Goal: Obtain resource: Download file/media

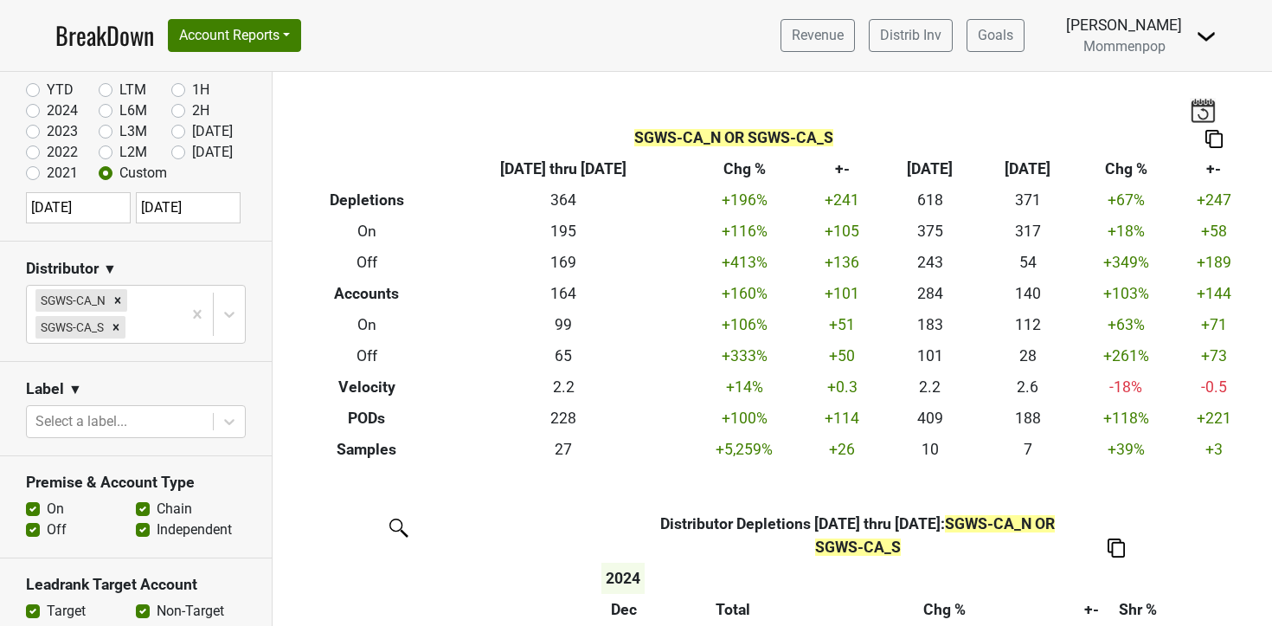
click at [98, 210] on input "[DATE]" at bounding box center [78, 207] width 105 height 31
select select "11"
select select "2024"
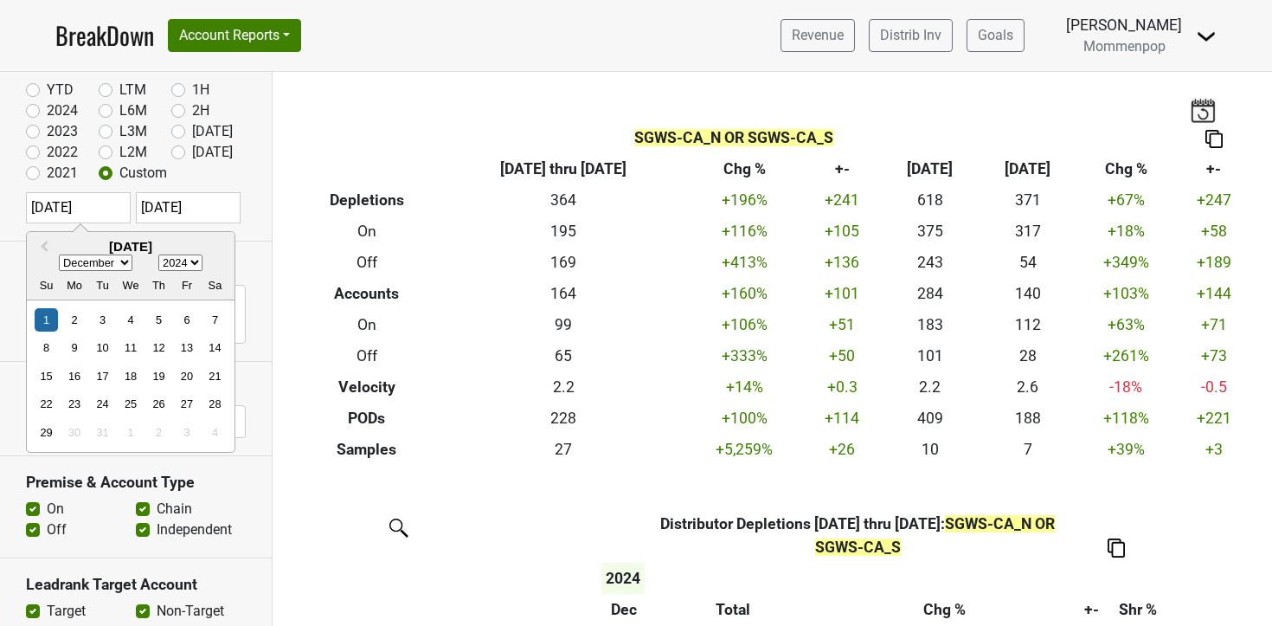
click at [199, 264] on select "1900 1901 1902 1903 1904 1905 1906 1907 1908 1909 1910 1911 1912 1913 1914 1915…" at bounding box center [180, 263] width 44 height 16
click at [158, 255] on select "1900 1901 1902 1903 1904 1905 1906 1907 1908 1909 1910 1911 1912 1913 1914 1915…" at bounding box center [180, 263] width 44 height 16
click at [129, 264] on select "January February March April May June July August September October November De…" at bounding box center [96, 263] width 74 height 16
select select "0"
click at [59, 255] on select "January February March April May June July August September October November De…" at bounding box center [96, 263] width 74 height 16
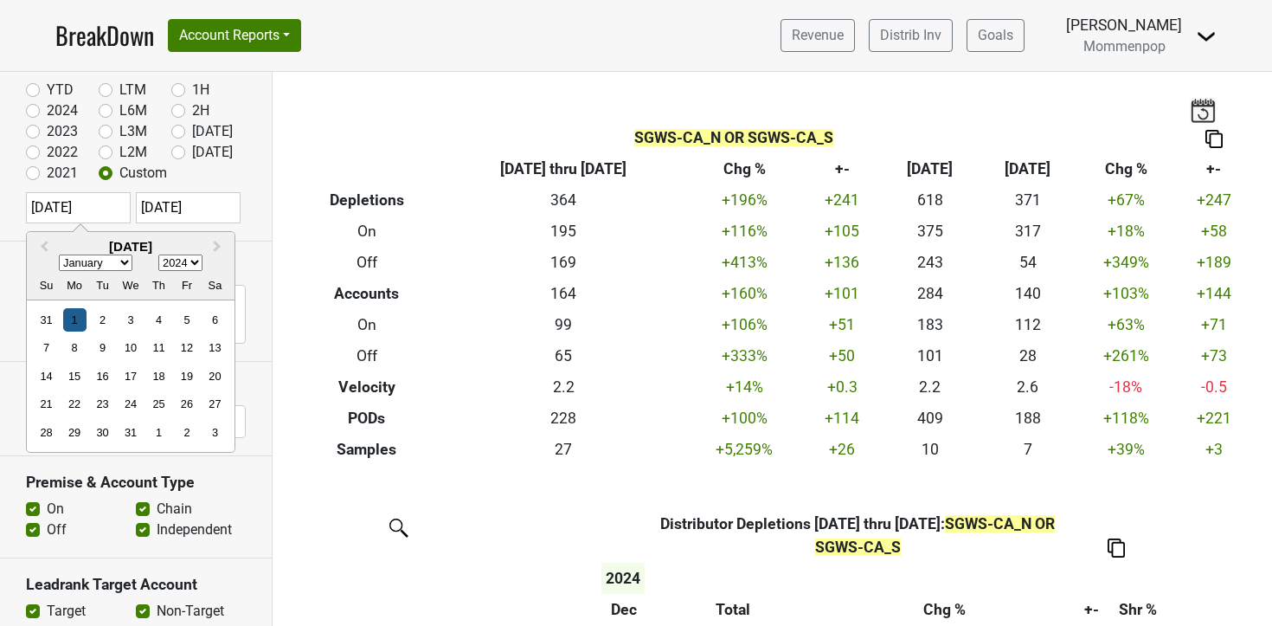
click at [63, 324] on div "1" at bounding box center [74, 319] width 23 height 23
type input "2024-01-01"
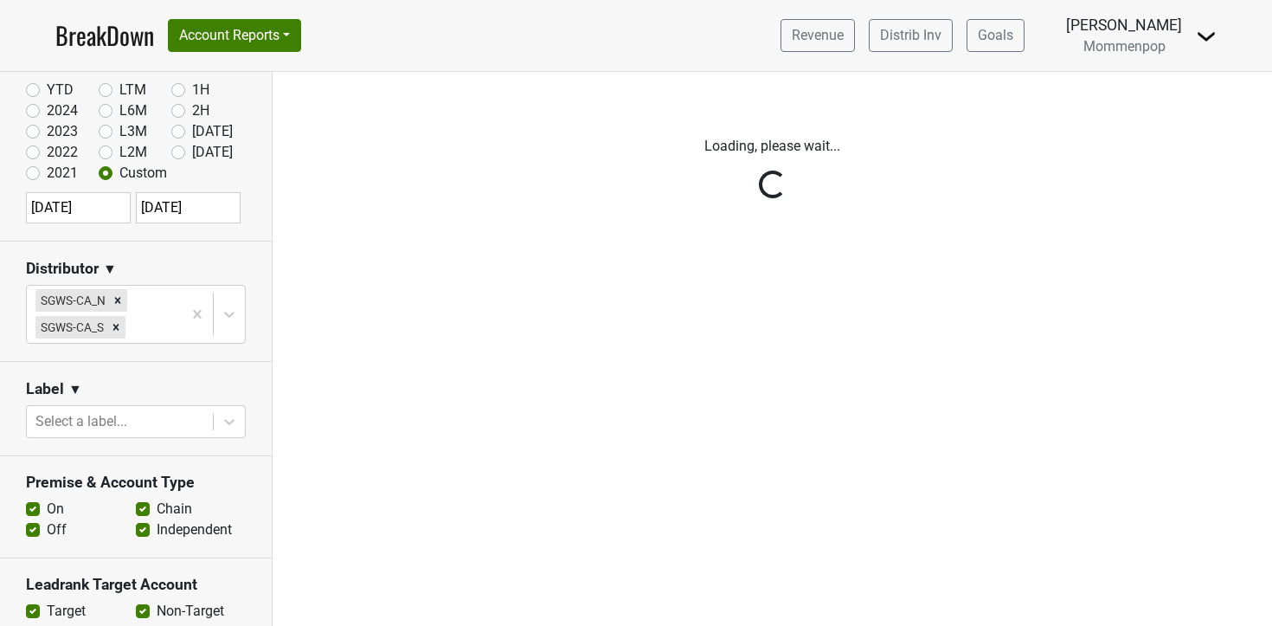
click at [171, 213] on div "Reset filters Time Period YTD LTM 1H 2024 L6M 2H 2023 L3M Jul '25 2022 L2M Aug …" at bounding box center [136, 349] width 273 height 554
click at [190, 209] on div "Reset filters Time Period YTD LTM 1H 2024 L6M 2H 2023 L3M Jul '25 2022 L2M Aug …" at bounding box center [136, 349] width 273 height 554
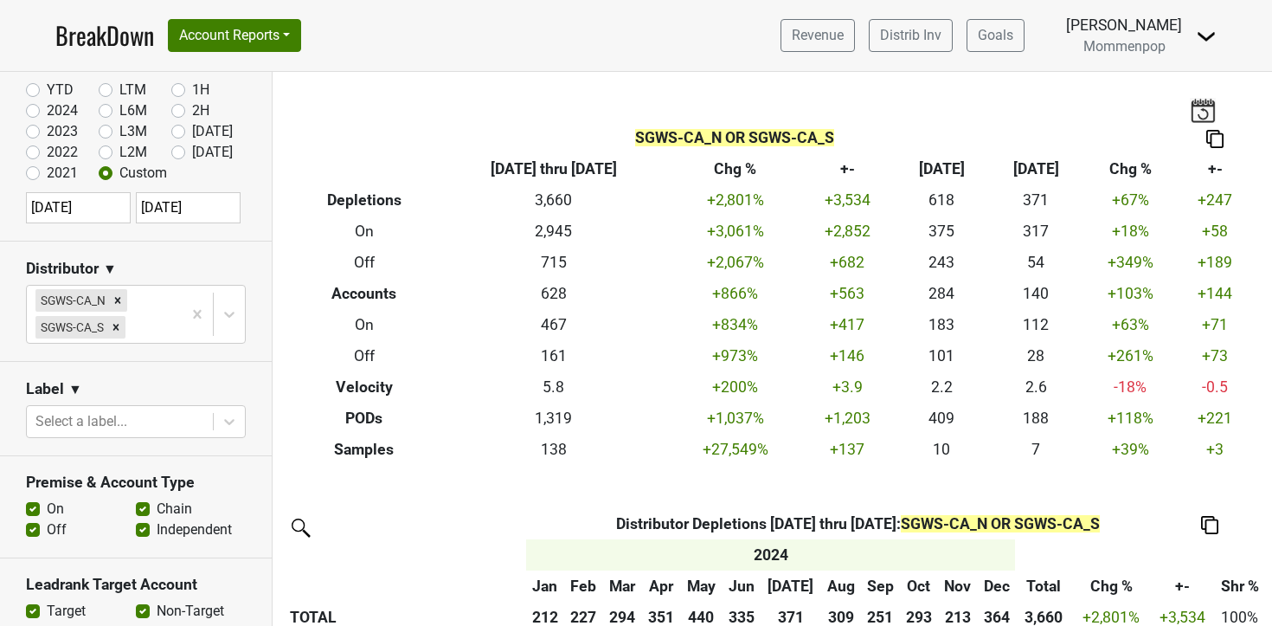
click at [192, 208] on input "2024-12-31" at bounding box center [188, 207] width 105 height 31
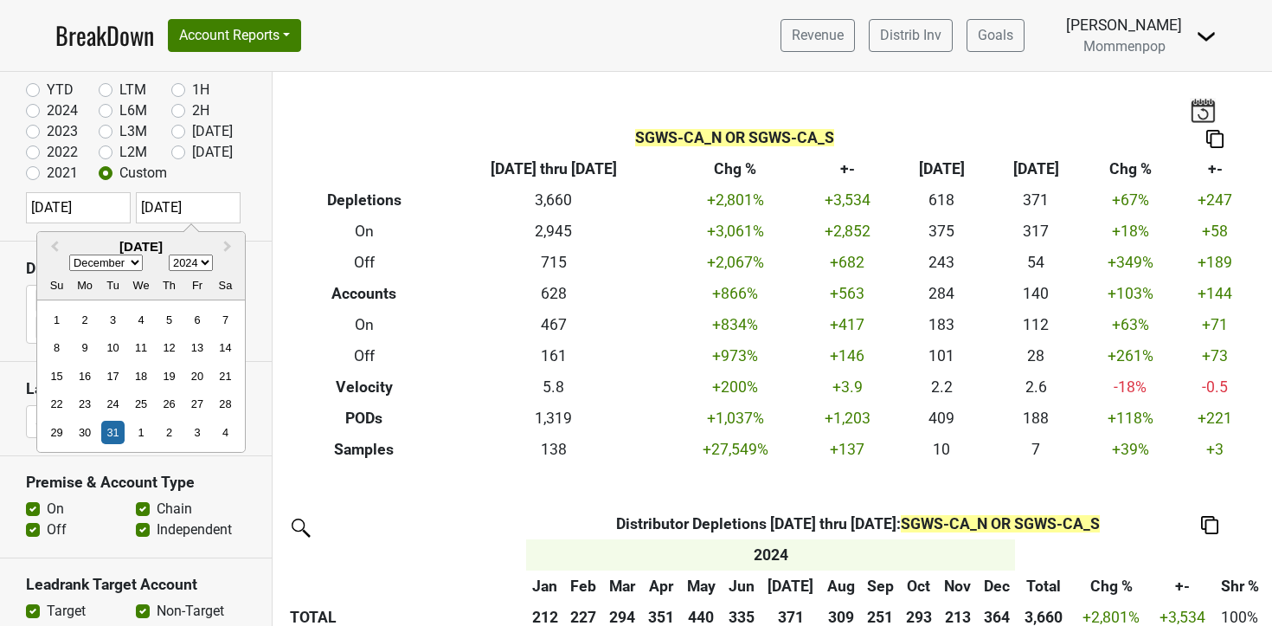
click at [100, 262] on select "January February March April May June July August September October November De…" at bounding box center [106, 263] width 74 height 16
select select "0"
click at [69, 255] on select "January February March April May June July August September October November De…" at bounding box center [106, 263] width 74 height 16
click at [141, 428] on div "31" at bounding box center [140, 432] width 23 height 23
type input "2024-01-31"
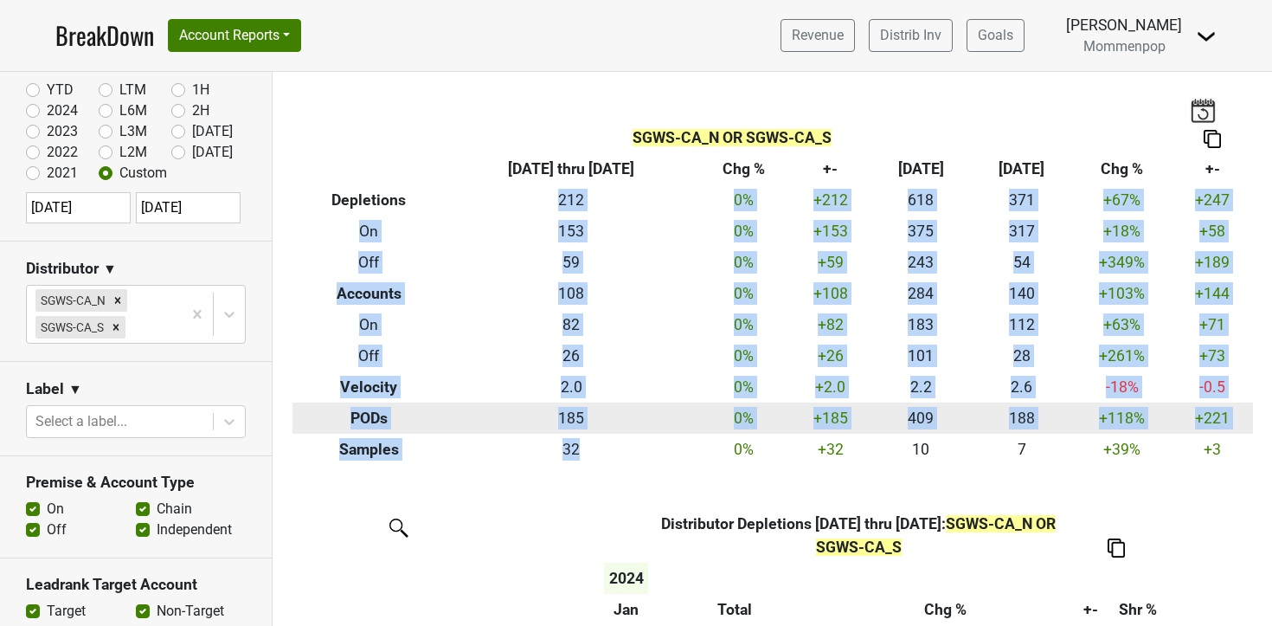
drag, startPoint x: 583, startPoint y: 203, endPoint x: 628, endPoint y: 426, distance: 228.0
click at [608, 438] on table "SGWS-CA_N OR SGWS-CA_S Breakdown Type 2024-01-01 thru 2024-01-31 Chg % +- Jul ‘…" at bounding box center [773, 294] width 961 height 343
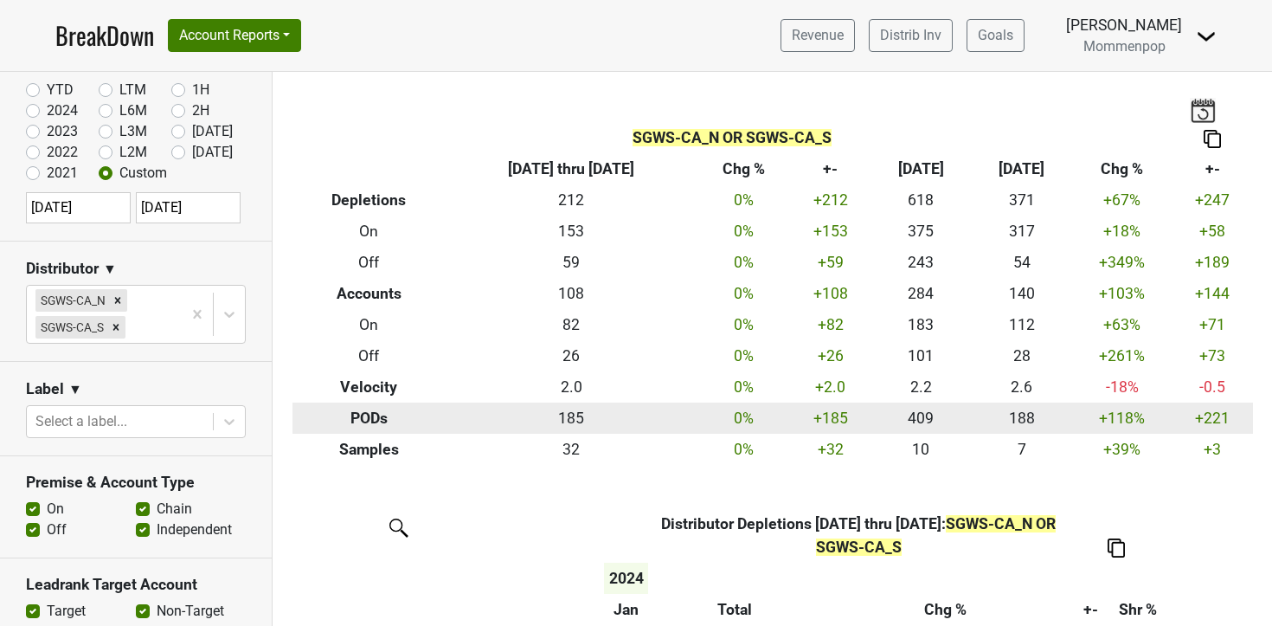
click at [637, 424] on td "185" at bounding box center [571, 418] width 250 height 31
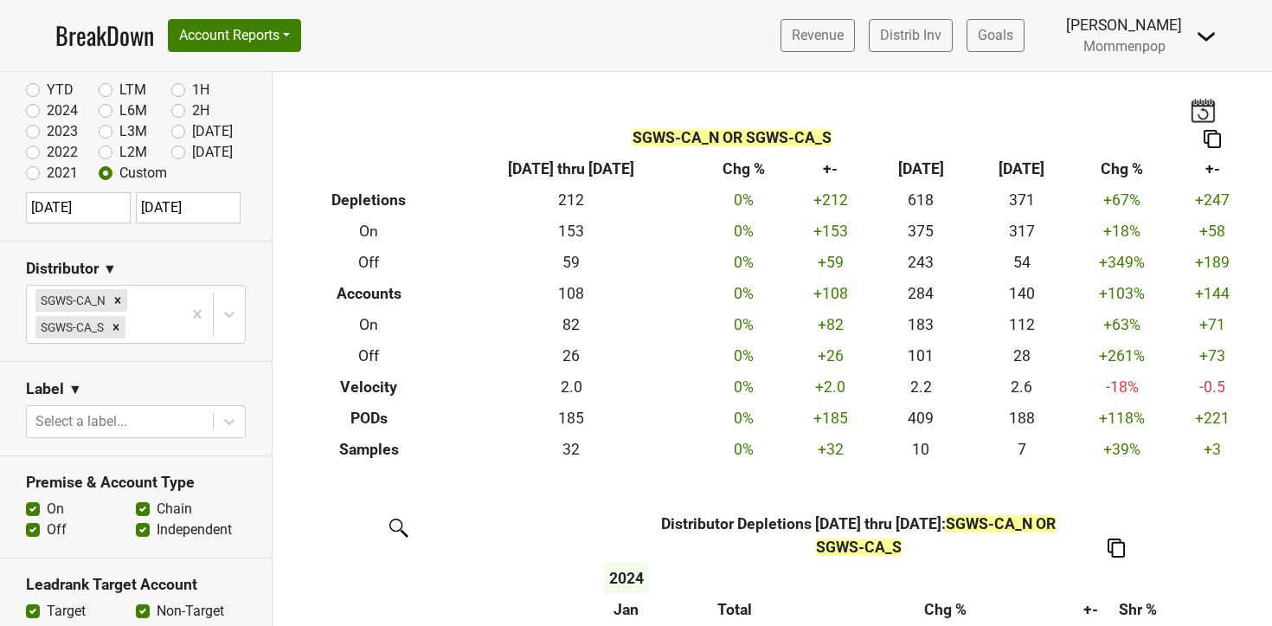
click at [1216, 137] on img at bounding box center [1212, 139] width 17 height 18
click at [1216, 105] on div "Export to Excel" at bounding box center [1216, 107] width 87 height 25
click at [89, 203] on input "2024-01-01" at bounding box center [78, 207] width 105 height 31
select select "2024"
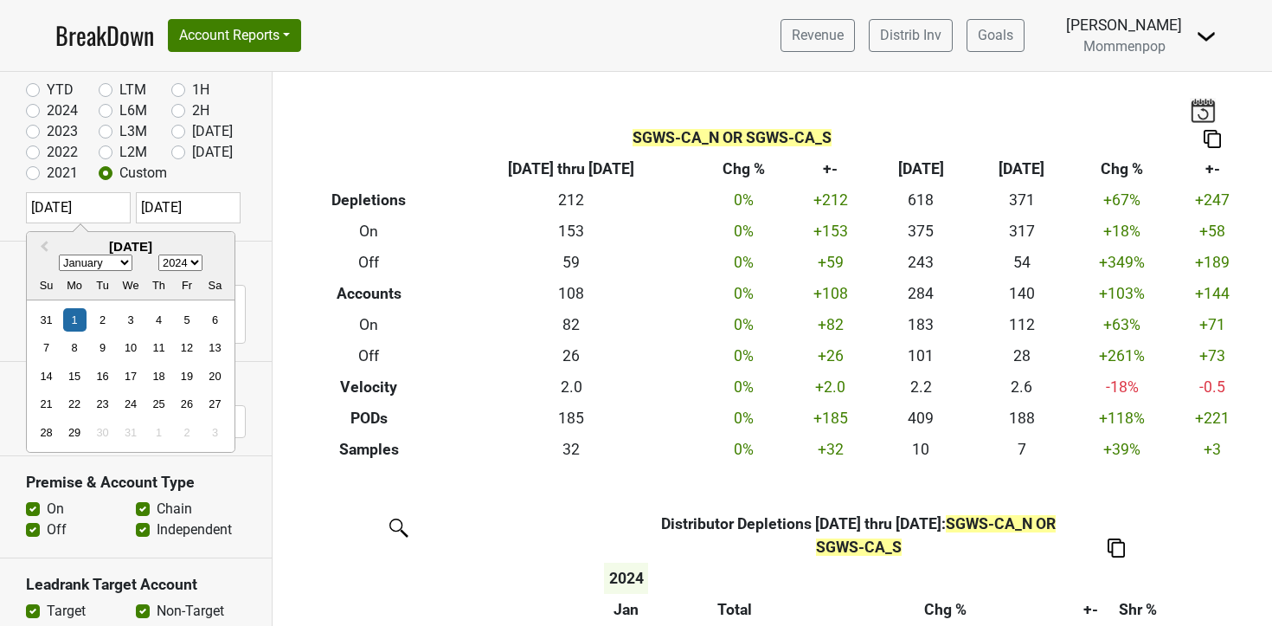
click at [117, 261] on select "January February March April May June July August September October November De…" at bounding box center [96, 263] width 74 height 16
select select "1"
click at [59, 255] on select "January February March April May June July August September October November De…" at bounding box center [96, 263] width 74 height 16
click at [199, 216] on div "Reset filters Time Period YTD LTM 1H 2024 L6M 2H 2023 L3M Jul '25 2022 L2M Aug …" at bounding box center [136, 349] width 273 height 554
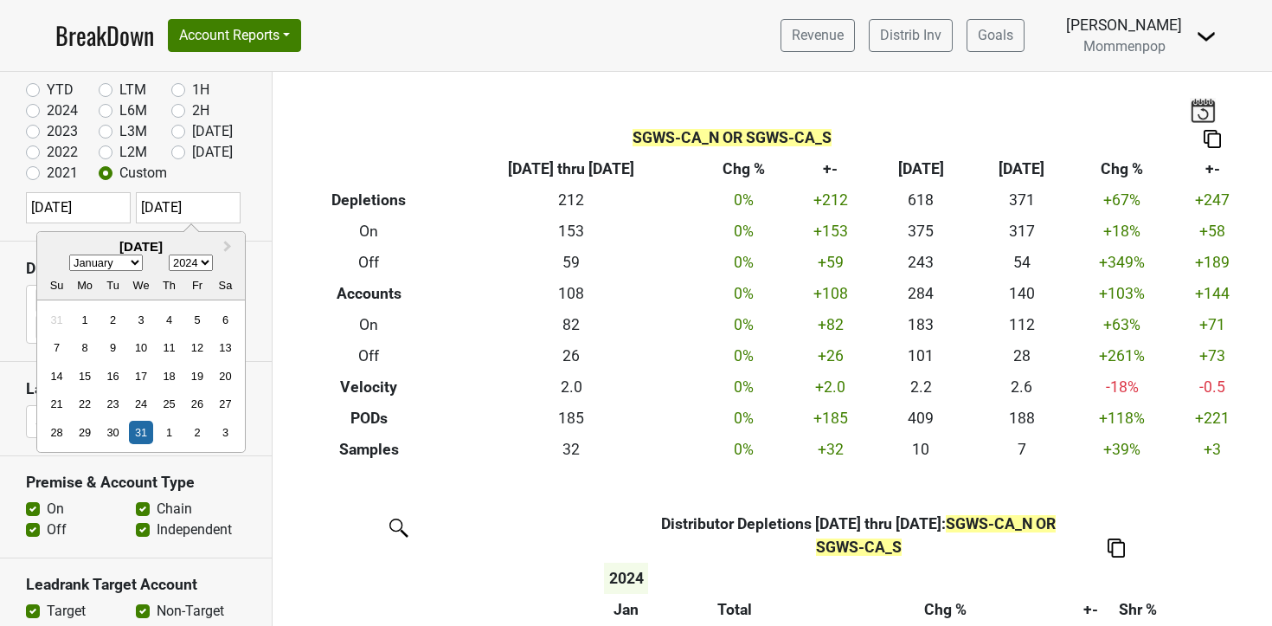
click at [128, 259] on select "January February March April May June July August September October November De…" at bounding box center [106, 263] width 74 height 16
select select "1"
click at [69, 255] on select "January February March April May June July August September October November De…" at bounding box center [106, 263] width 74 height 16
click at [100, 207] on div "Reset filters Time Period YTD LTM 1H 2024 L6M 2H 2023 L3M Jul '25 2022 L2M Aug …" at bounding box center [136, 349] width 273 height 554
select select "2024"
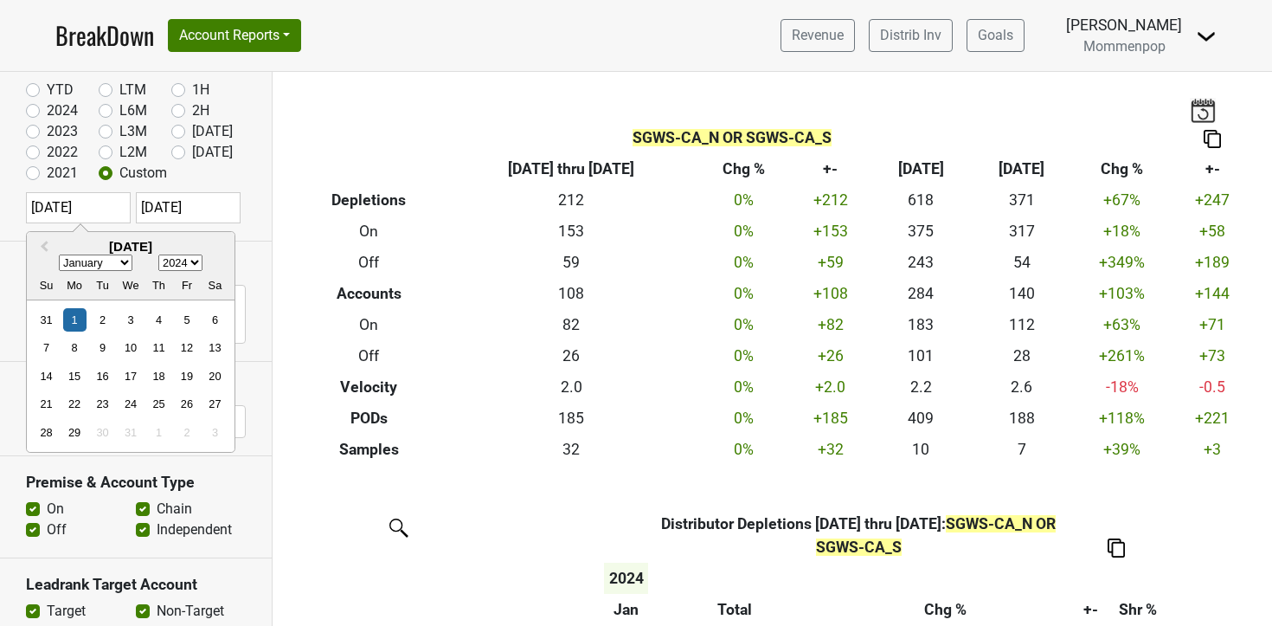
click at [123, 261] on select "January February March April May June July August September October November De…" at bounding box center [96, 263] width 74 height 16
select select "1"
click at [59, 255] on select "January February March April May June July August September October November De…" at bounding box center [96, 263] width 74 height 16
click at [100, 320] on div "30" at bounding box center [102, 319] width 23 height 23
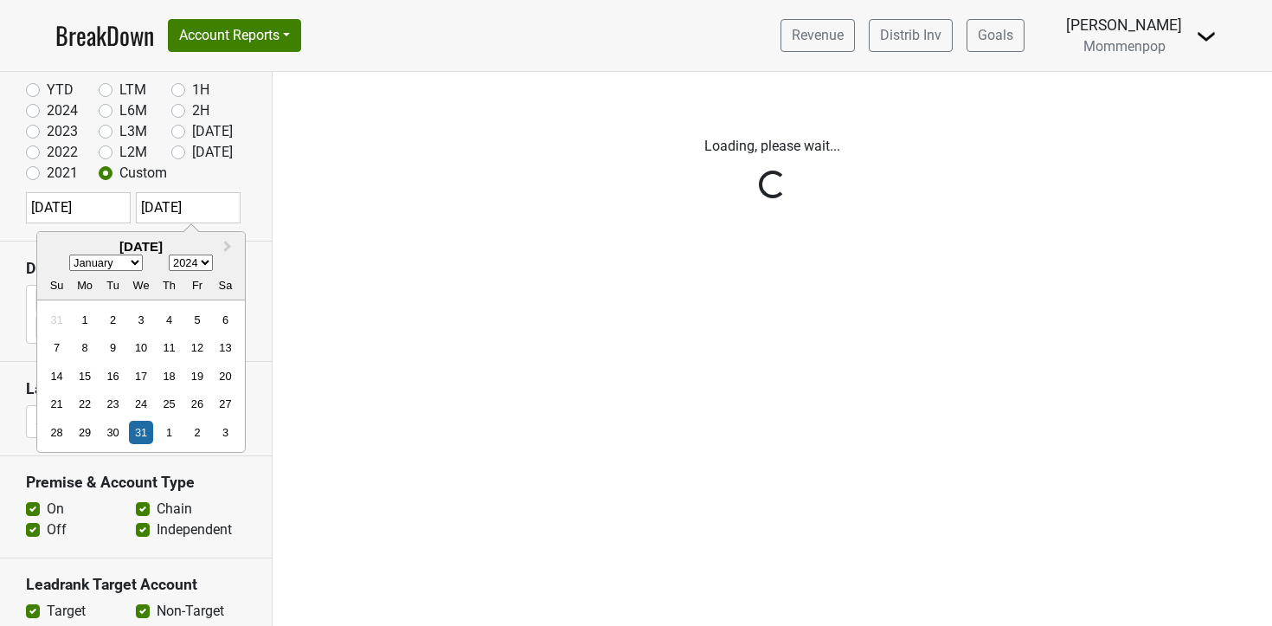
click at [200, 214] on div "Reset filters Time Period YTD LTM 1H 2024 L6M 2H 2023 L3M Jul '25 2022 L2M Aug …" at bounding box center [136, 349] width 273 height 554
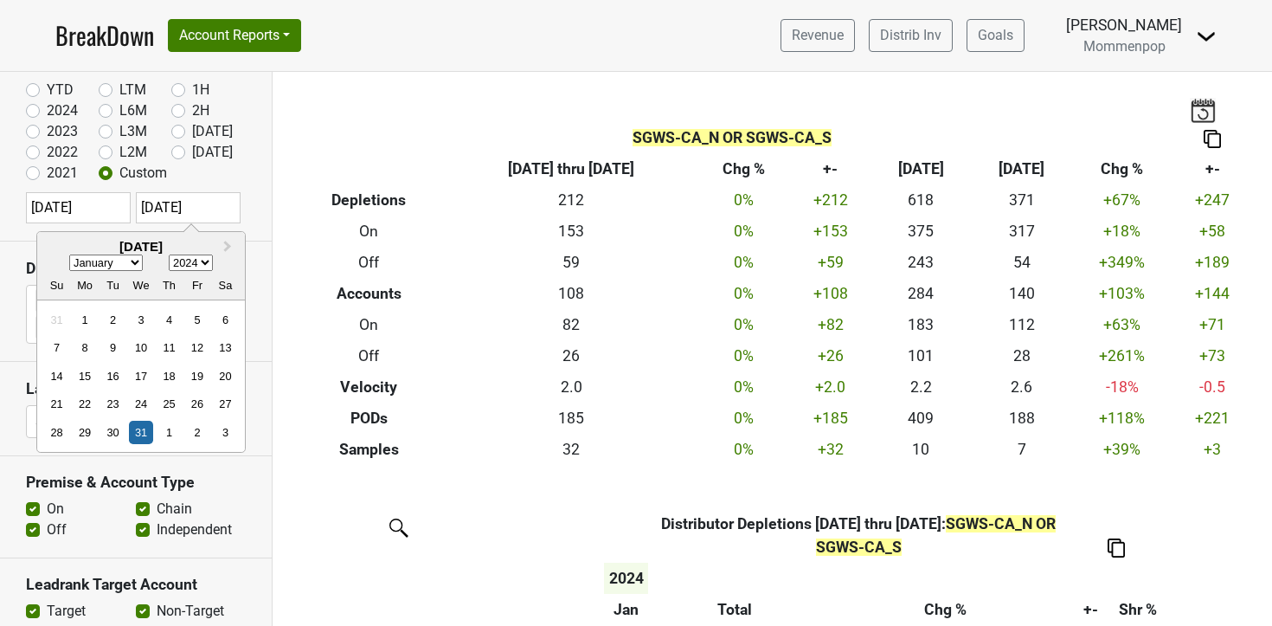
click at [134, 263] on select "January February March April May June July August September October November De…" at bounding box center [106, 263] width 74 height 16
select select "1"
click at [69, 255] on select "January February March April May June July August September October November De…" at bounding box center [106, 263] width 74 height 16
click at [171, 433] on div "29" at bounding box center [169, 432] width 23 height 23
type input "2024-02-29"
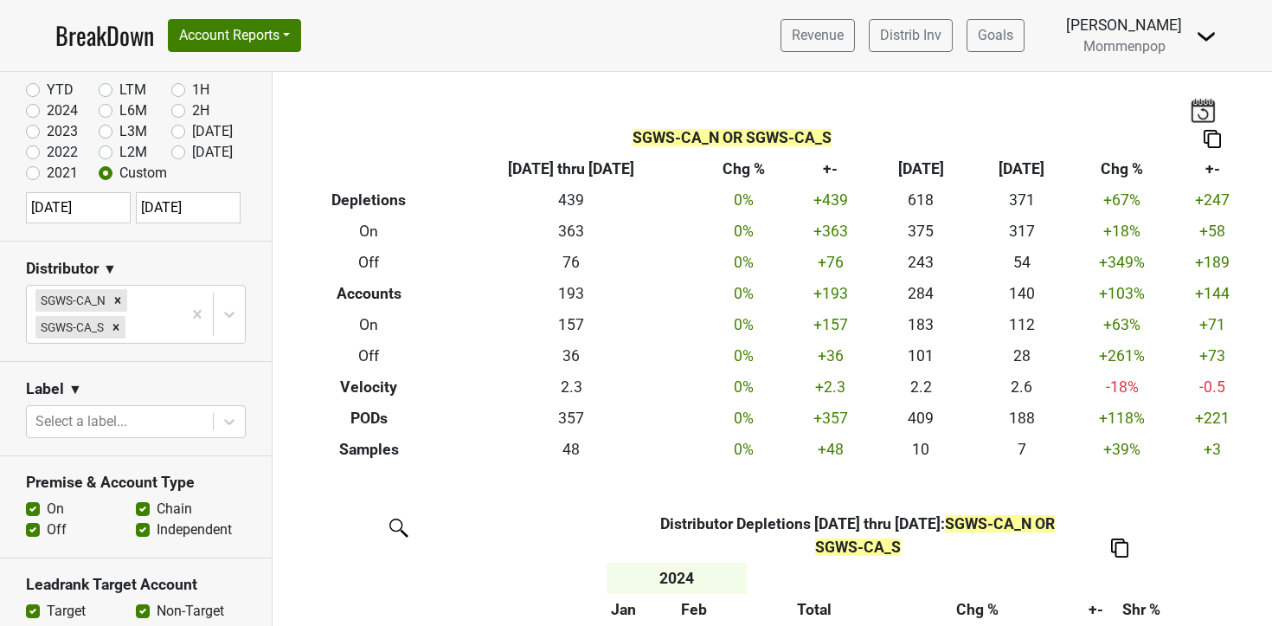
select select "2024"
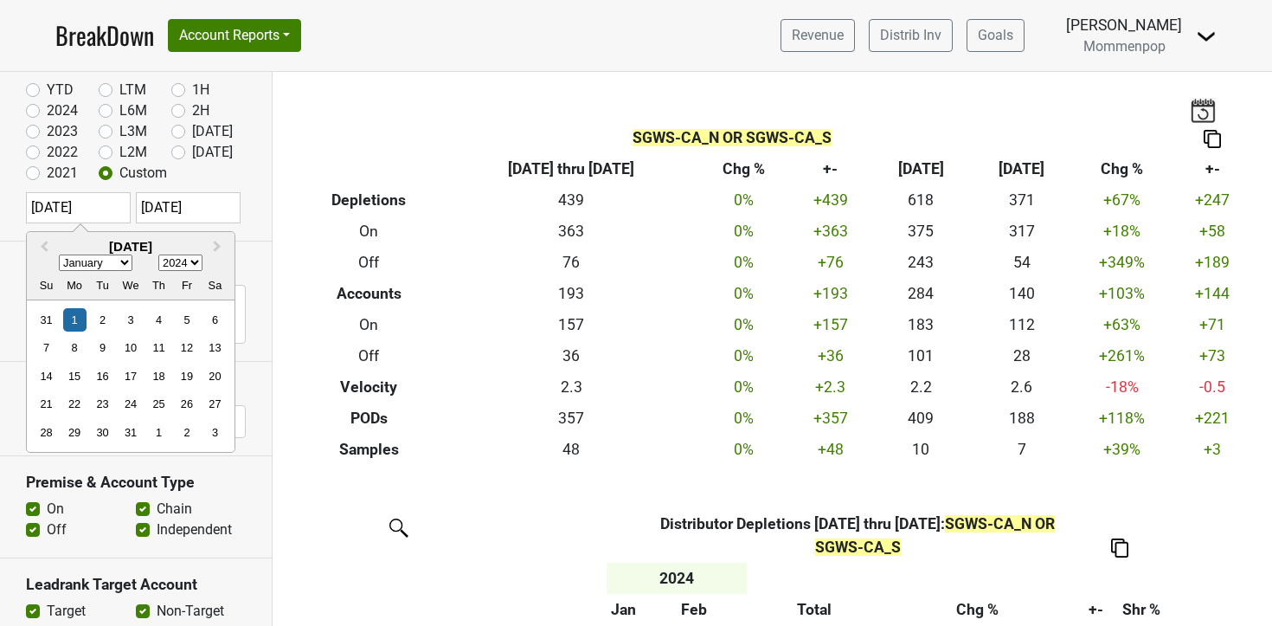
click at [113, 217] on input "2024-01-01" at bounding box center [78, 207] width 105 height 31
click at [117, 259] on select "January February March April May June July August September October November De…" at bounding box center [96, 263] width 74 height 16
select select "1"
click at [59, 255] on select "January February March April May June July August September October November De…" at bounding box center [96, 263] width 74 height 16
click at [164, 316] on div "1" at bounding box center [158, 319] width 23 height 23
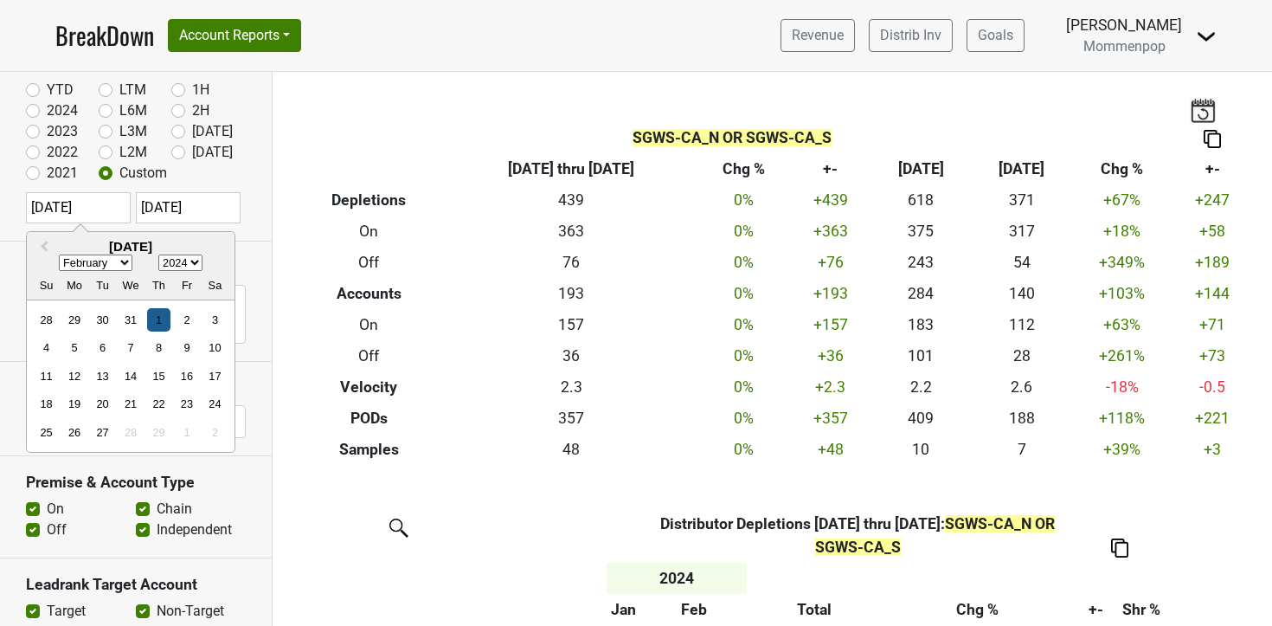
type input "2024-02-01"
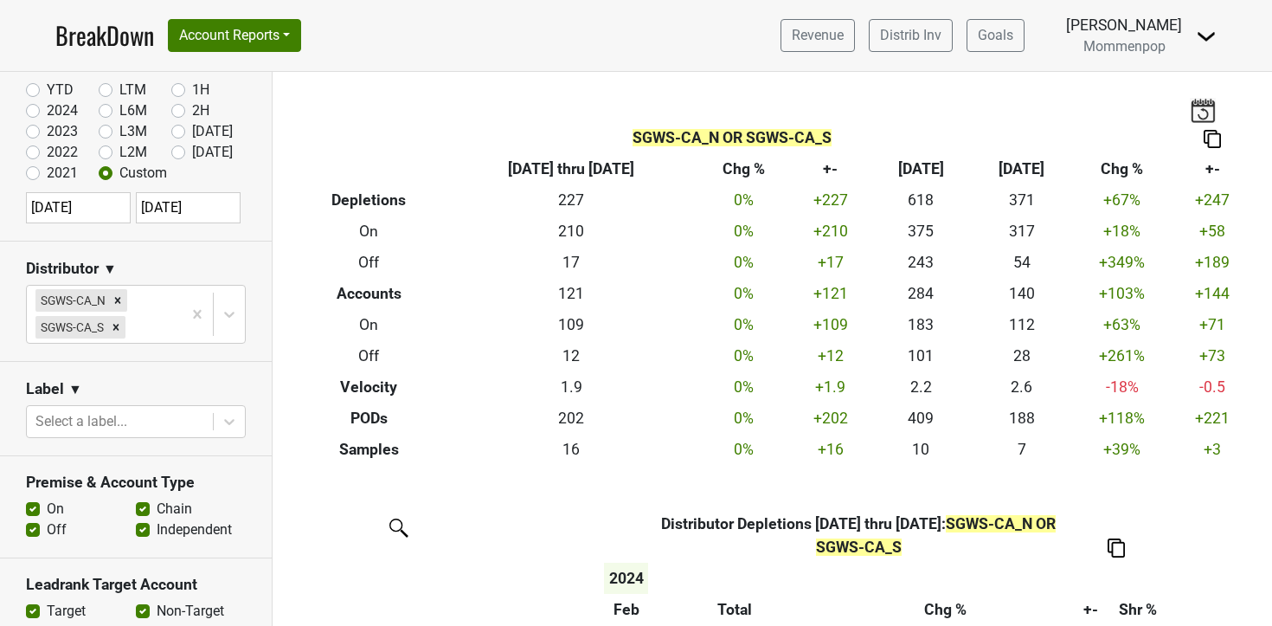
click at [1220, 142] on img at bounding box center [1212, 139] width 17 height 18
click at [1201, 115] on div "Export to Excel" at bounding box center [1216, 107] width 87 height 25
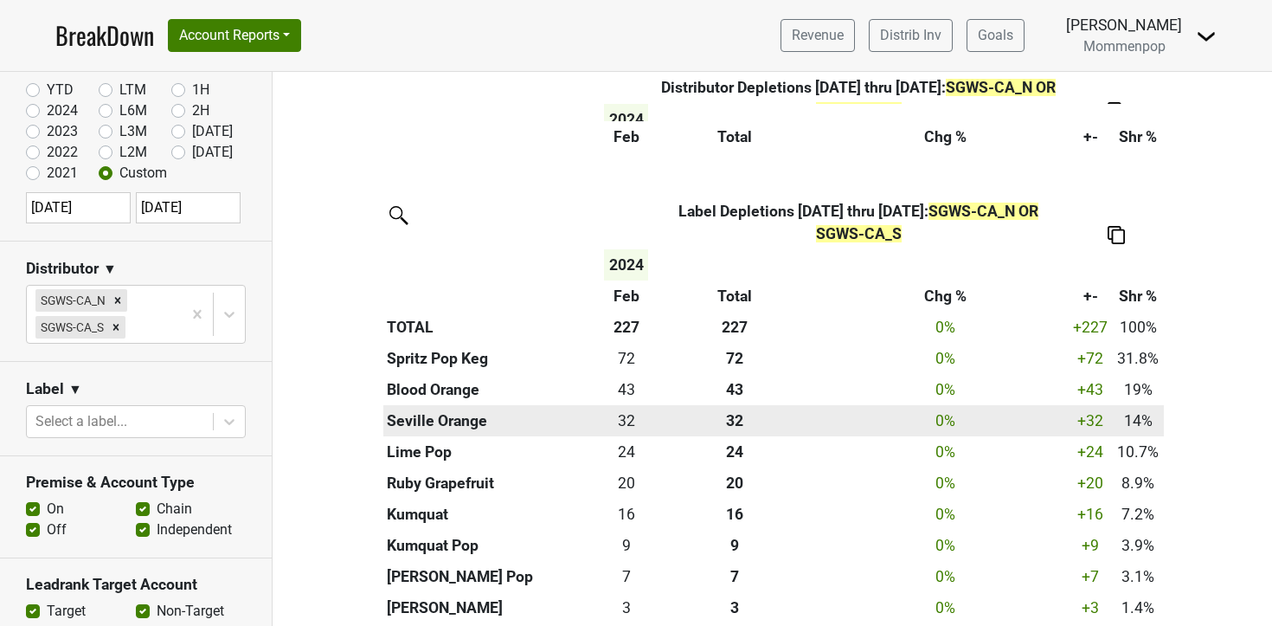
scroll to position [577, 0]
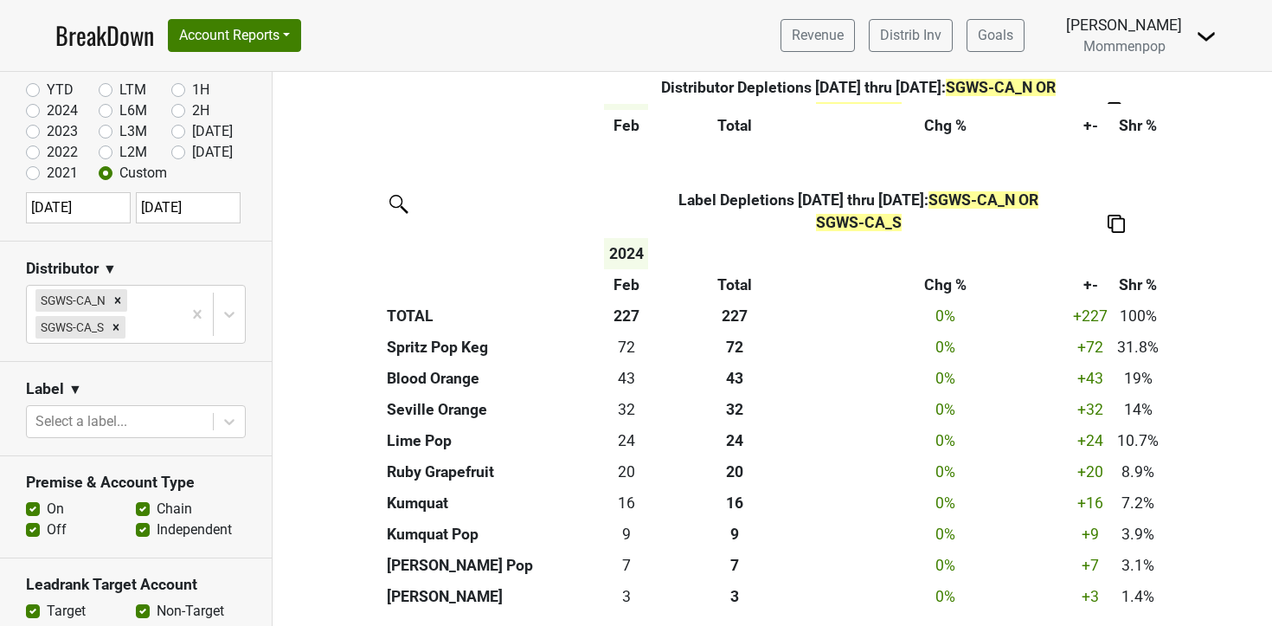
click at [1118, 227] on img at bounding box center [1116, 224] width 17 height 18
click at [1109, 190] on div "Export to Excel" at bounding box center [1115, 191] width 88 height 25
click at [1095, 284] on th "+-" at bounding box center [1091, 284] width 44 height 31
click at [108, 212] on input "2024-02-01" at bounding box center [78, 207] width 105 height 31
select select "1"
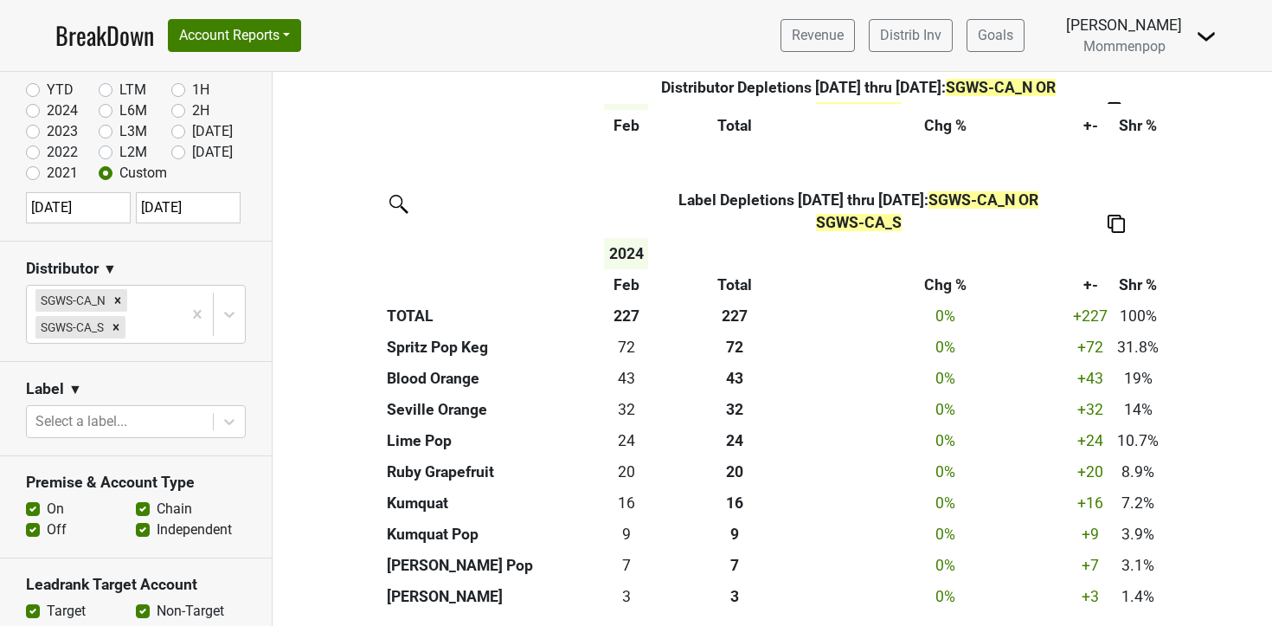
select select "2024"
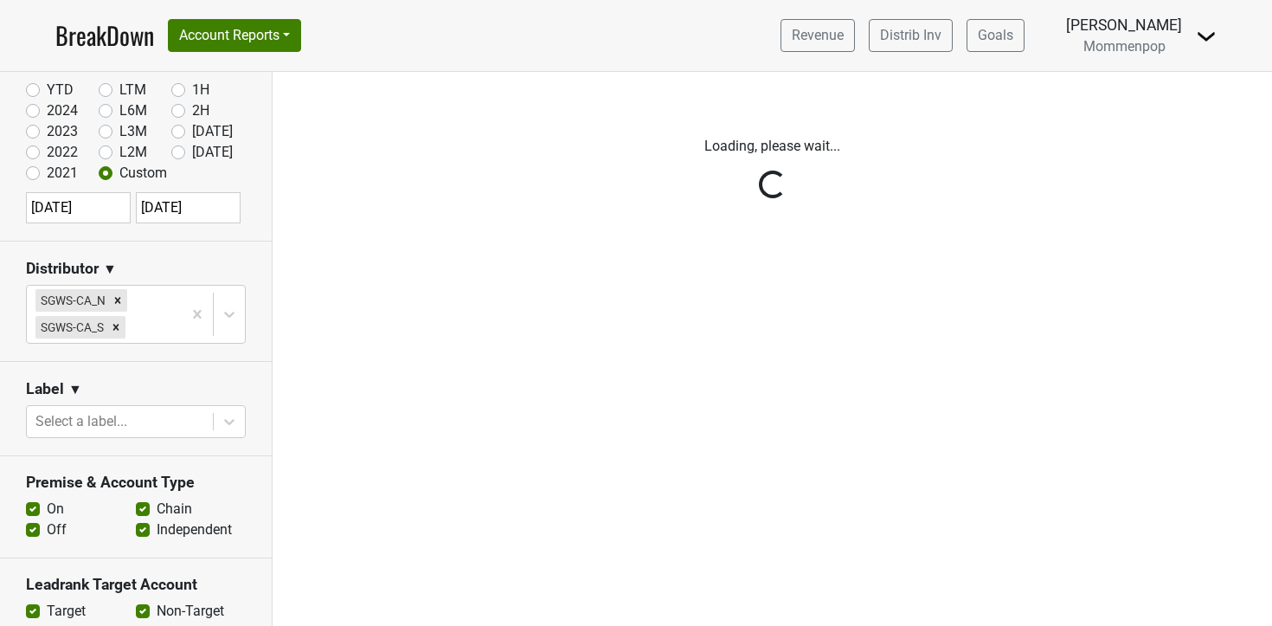
click at [185, 202] on div "Reset filters Time Period YTD LTM 1H 2024 L6M 2H 2023 L3M Jul '25 2022 L2M Aug …" at bounding box center [136, 349] width 273 height 554
click at [168, 207] on div "Reset filters Time Period YTD LTM 1H 2024 L6M 2H 2023 L3M Jul '25 2022 L2M Aug …" at bounding box center [136, 349] width 273 height 554
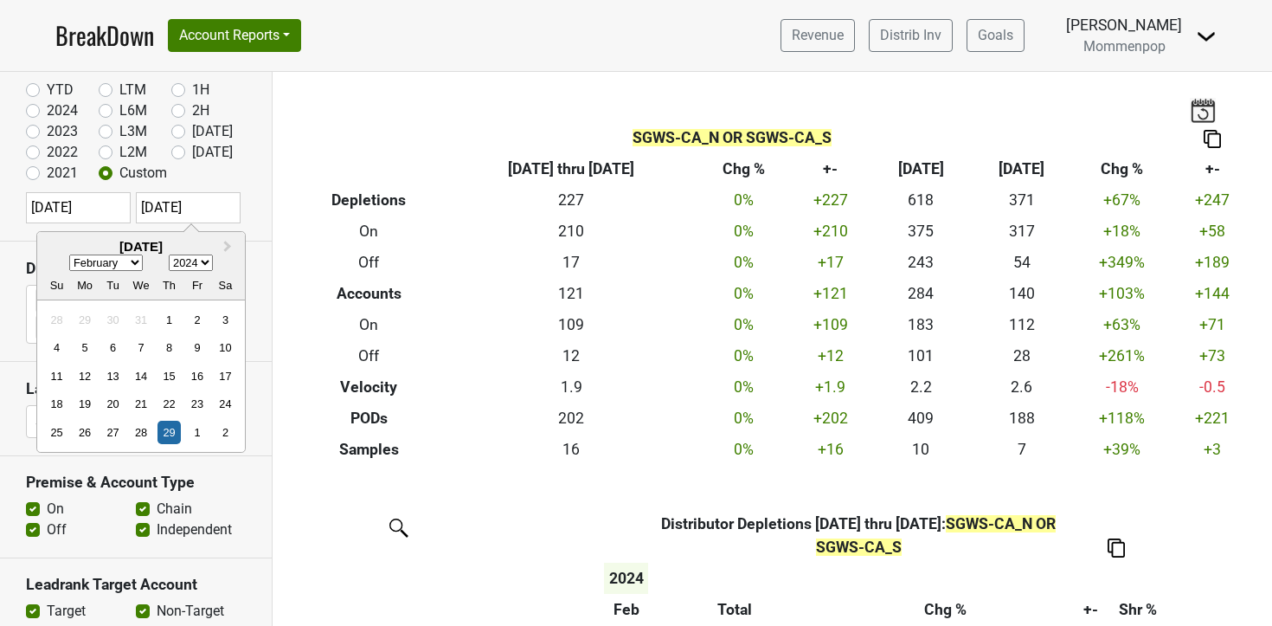
drag, startPoint x: 204, startPoint y: 208, endPoint x: 225, endPoint y: 209, distance: 20.8
click at [206, 207] on input "2024-02-29" at bounding box center [188, 207] width 105 height 31
click at [131, 264] on select "January February March April May June July August September October November De…" at bounding box center [106, 263] width 74 height 16
select select "2"
click at [69, 255] on select "January February March April May June July August September October November De…" at bounding box center [106, 263] width 74 height 16
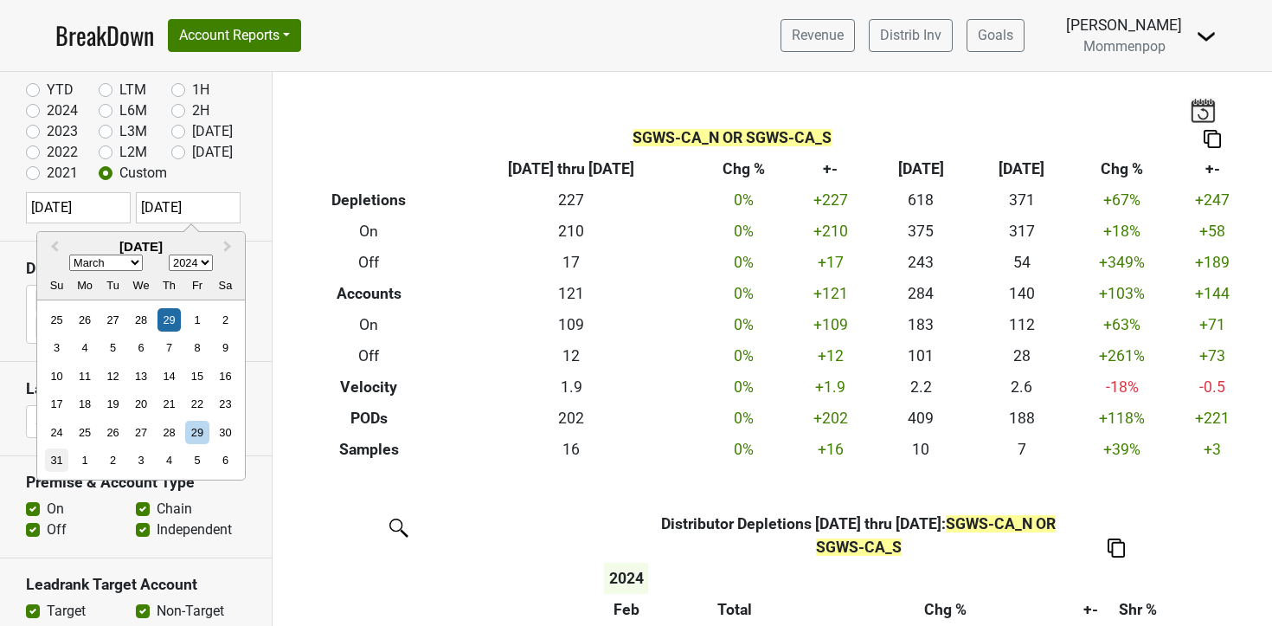
click at [65, 462] on div "31" at bounding box center [56, 459] width 23 height 23
type input "2024-03-31"
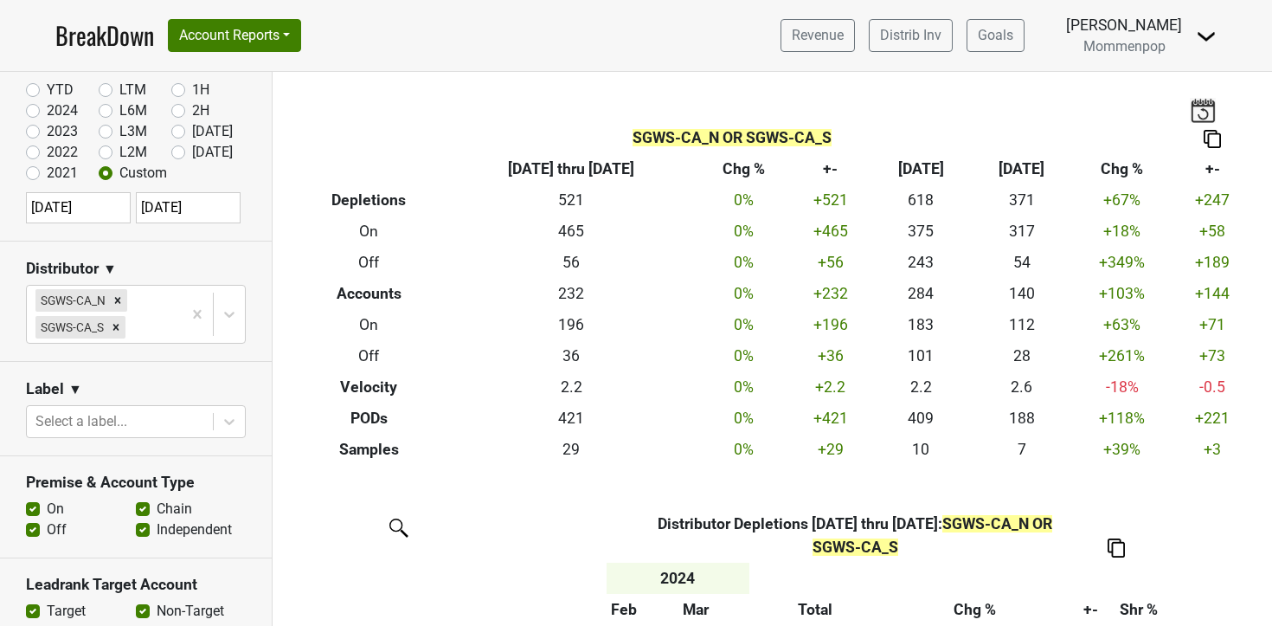
click at [109, 207] on input "2024-02-01" at bounding box center [78, 207] width 105 height 31
select select "1"
select select "2024"
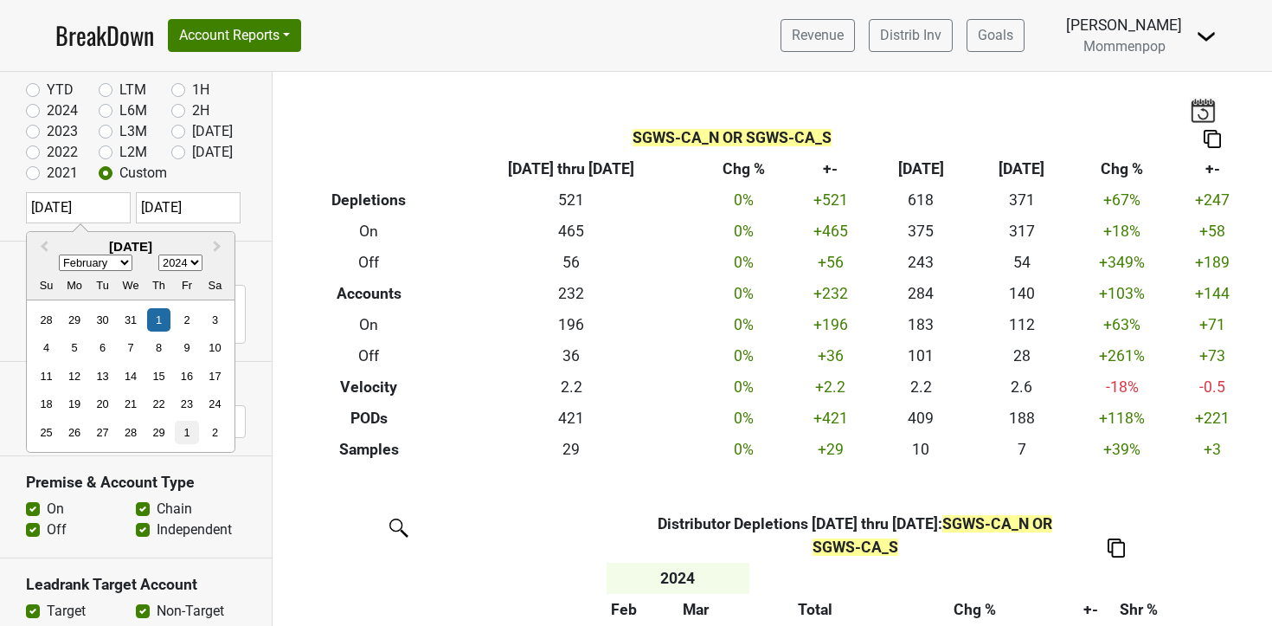
click at [188, 436] on div "1" at bounding box center [186, 432] width 23 height 23
type input "2024-03-01"
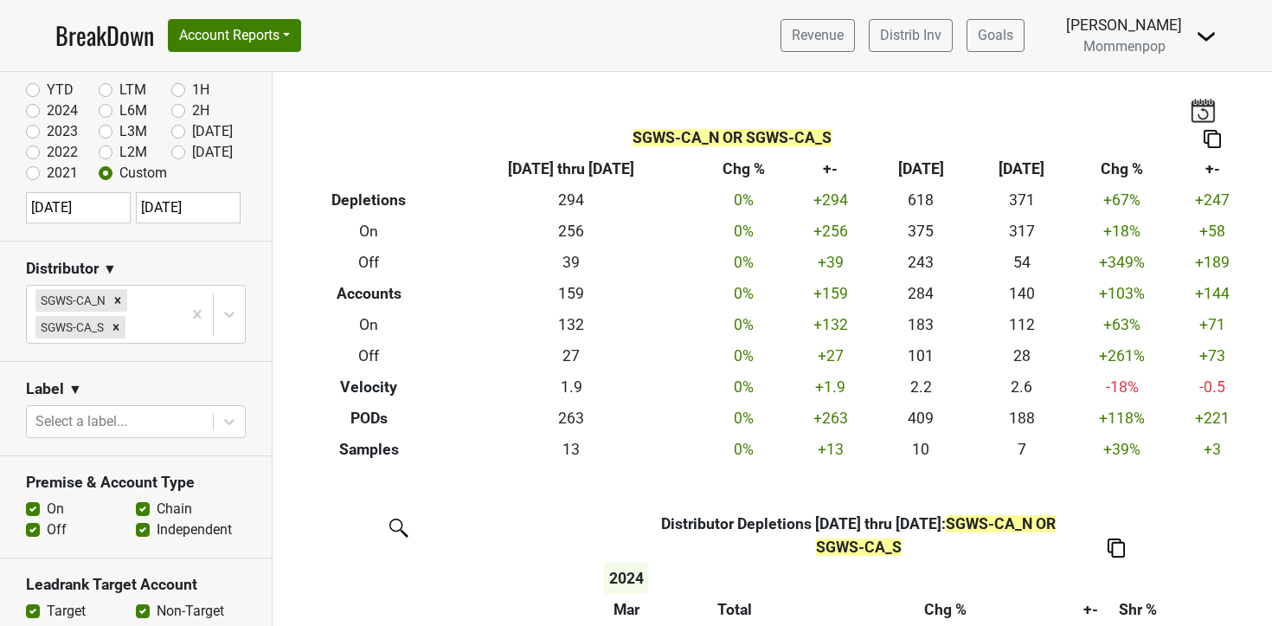
click at [1220, 139] on img at bounding box center [1212, 139] width 17 height 18
click at [1219, 109] on div "Export to Excel" at bounding box center [1216, 107] width 87 height 25
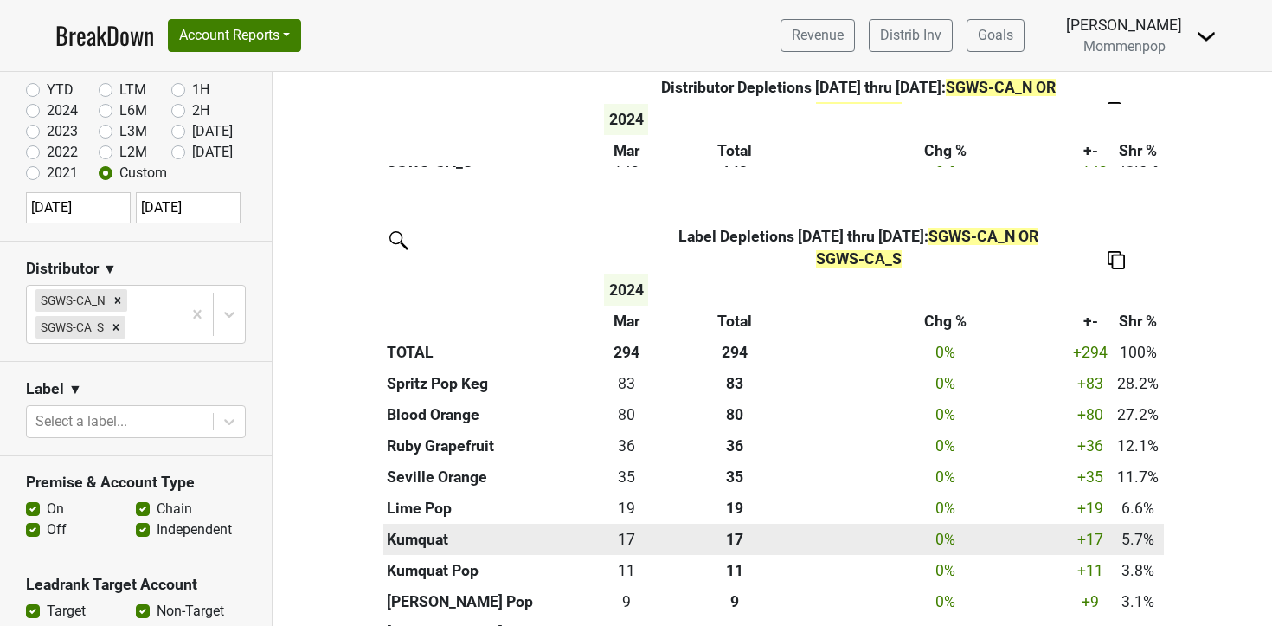
scroll to position [577, 0]
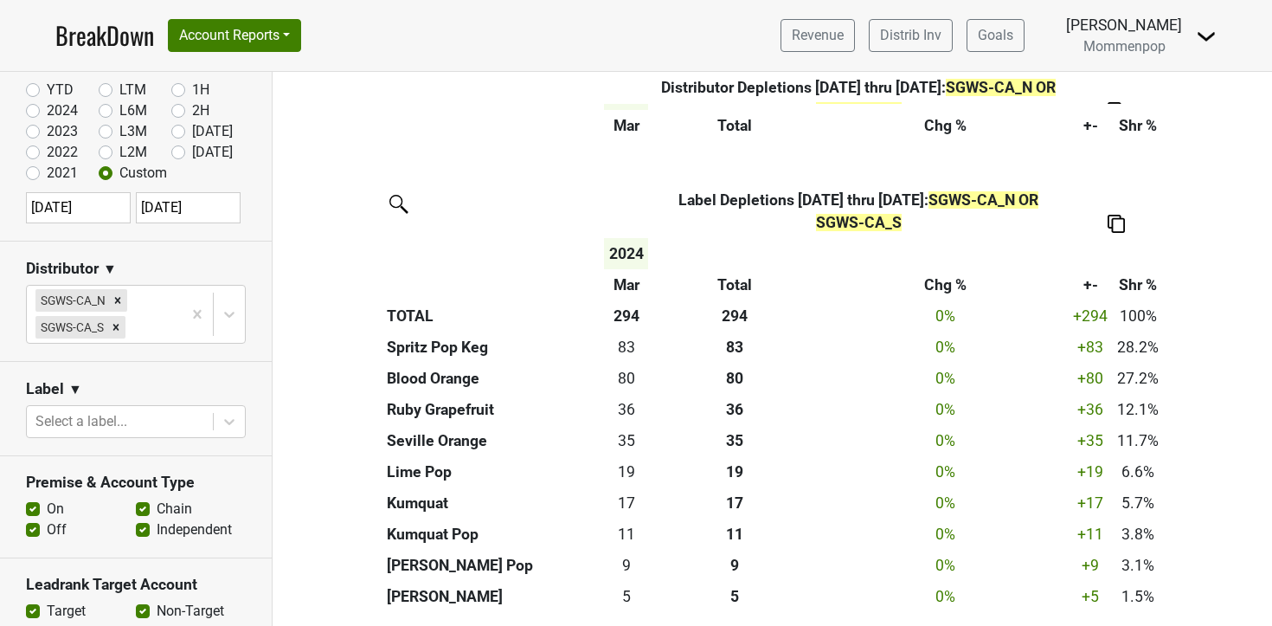
click at [1120, 219] on img at bounding box center [1116, 224] width 17 height 18
click at [1122, 184] on div "Export to Excel" at bounding box center [1115, 191] width 88 height 25
click at [191, 213] on input "2024-03-31" at bounding box center [188, 207] width 105 height 31
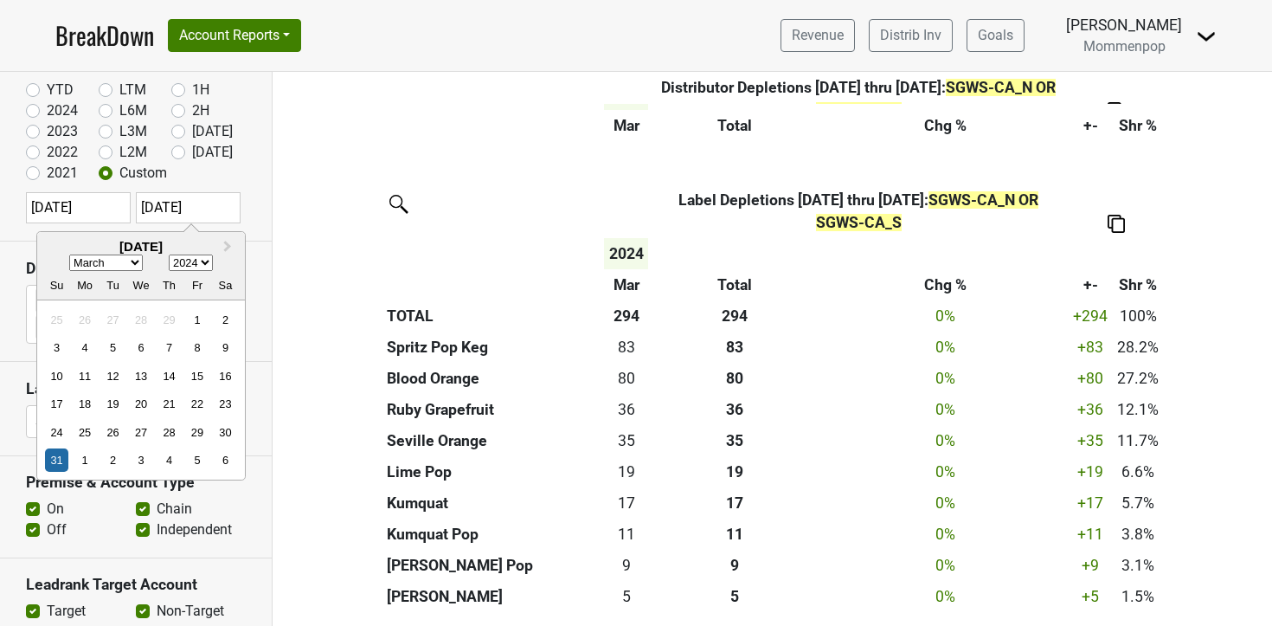
click at [137, 265] on select "January February March April May June July August September October November De…" at bounding box center [106, 263] width 74 height 16
select select "3"
click at [69, 255] on select "January February March April May June July August September October November De…" at bounding box center [106, 263] width 74 height 16
click at [115, 428] on div "30" at bounding box center [112, 432] width 23 height 23
type input "2024-04-30"
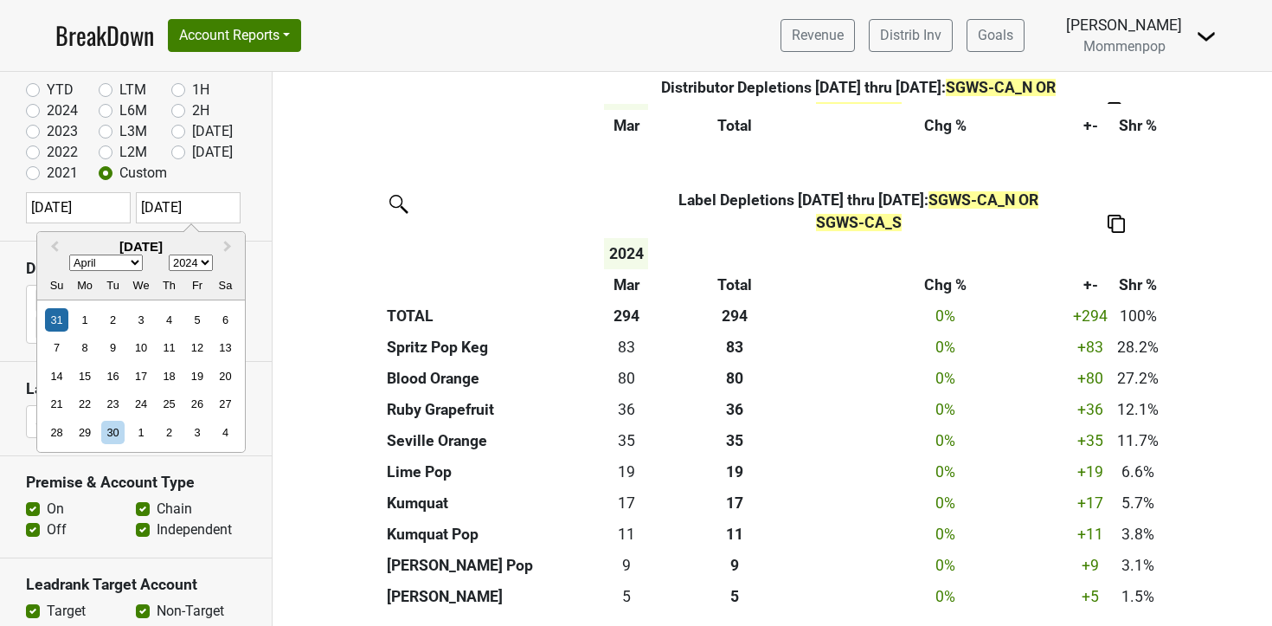
scroll to position [0, 0]
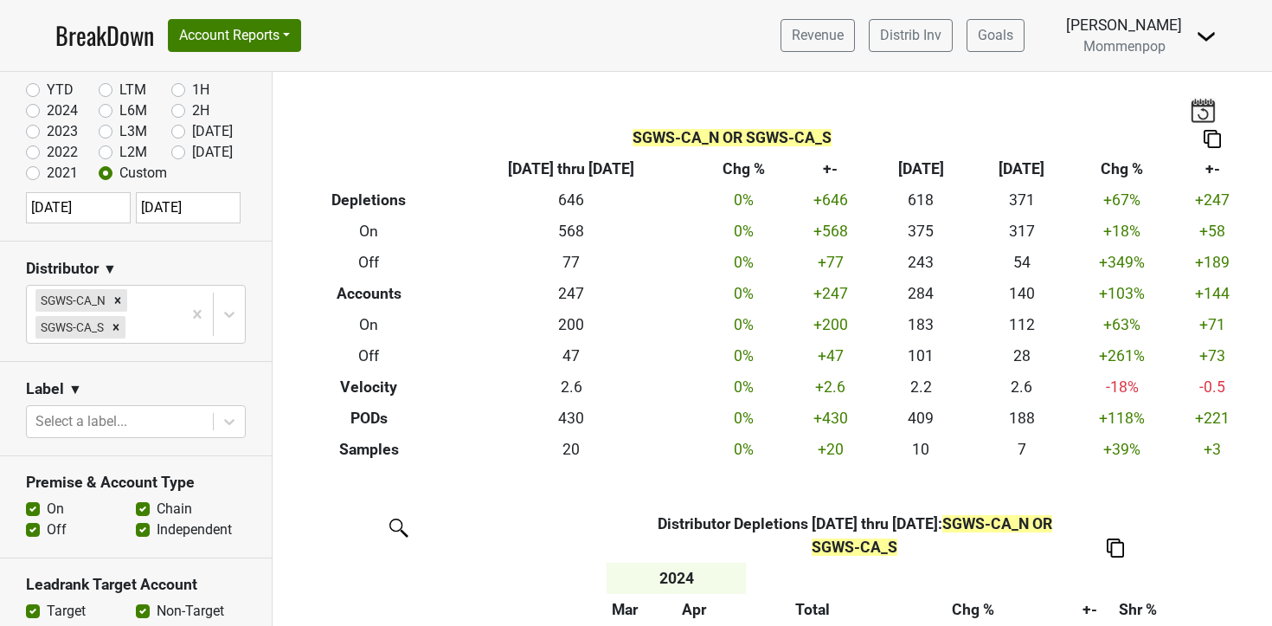
click at [86, 211] on input "2024-03-01" at bounding box center [78, 207] width 105 height 31
select select "2"
select select "2024"
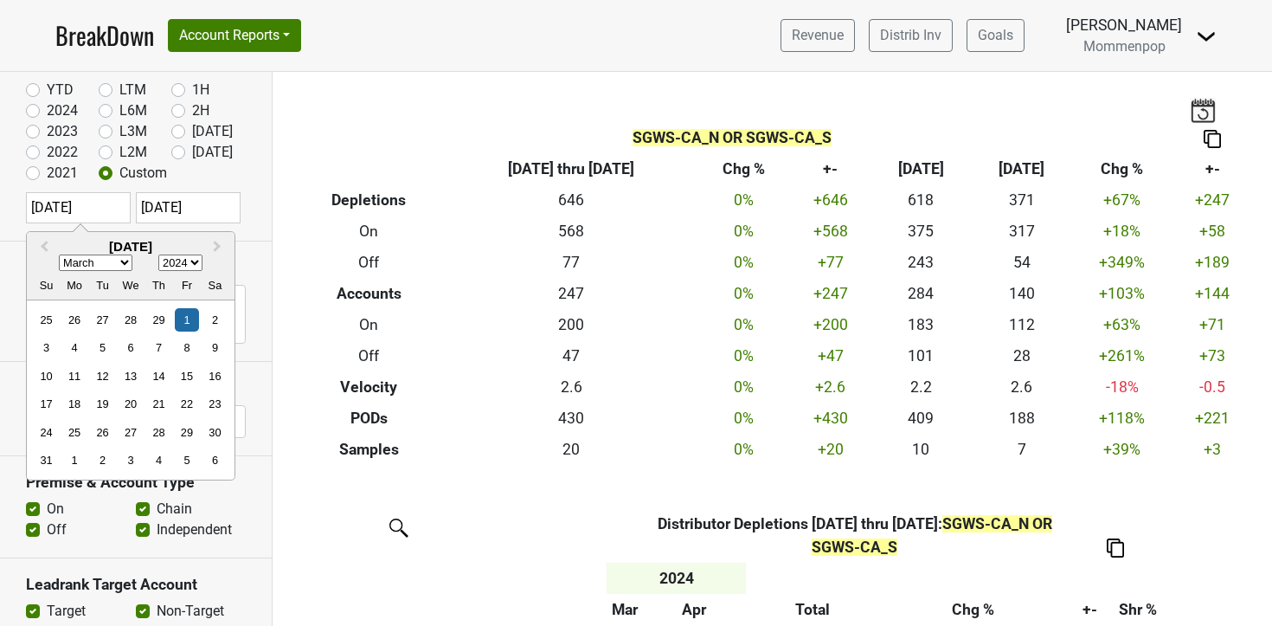
click at [83, 464] on div "1" at bounding box center [74, 459] width 23 height 23
type input "2024-04-01"
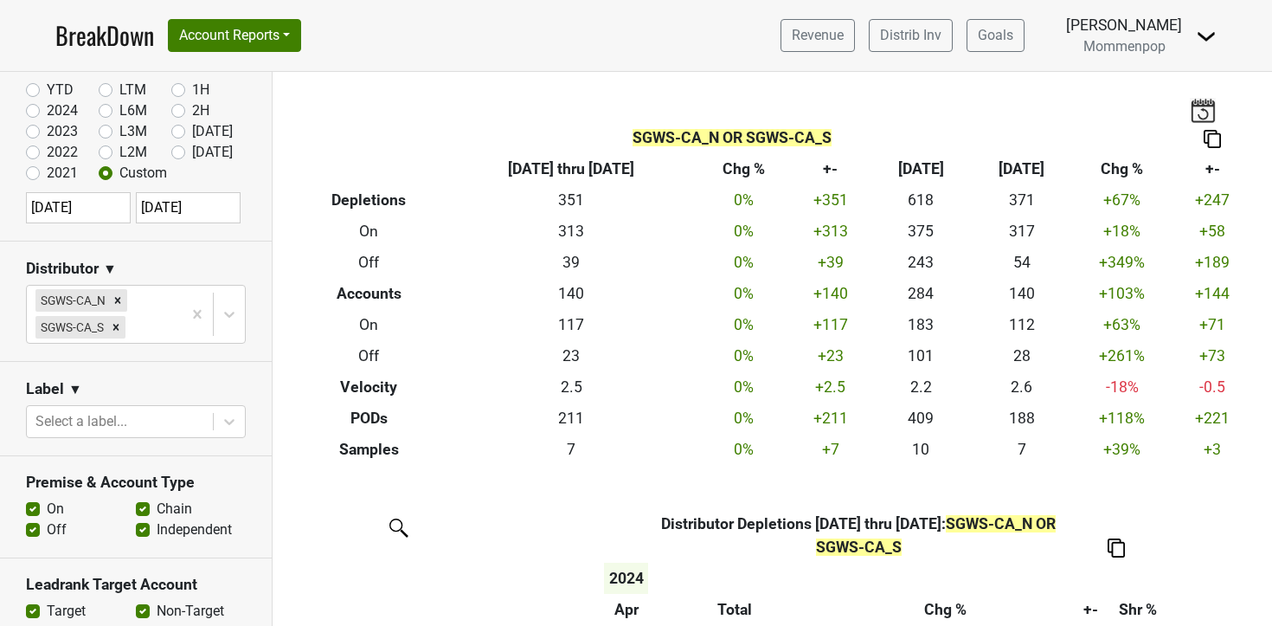
click at [1221, 137] on img at bounding box center [1212, 139] width 17 height 18
click at [1201, 115] on div "Export to Excel" at bounding box center [1216, 107] width 87 height 25
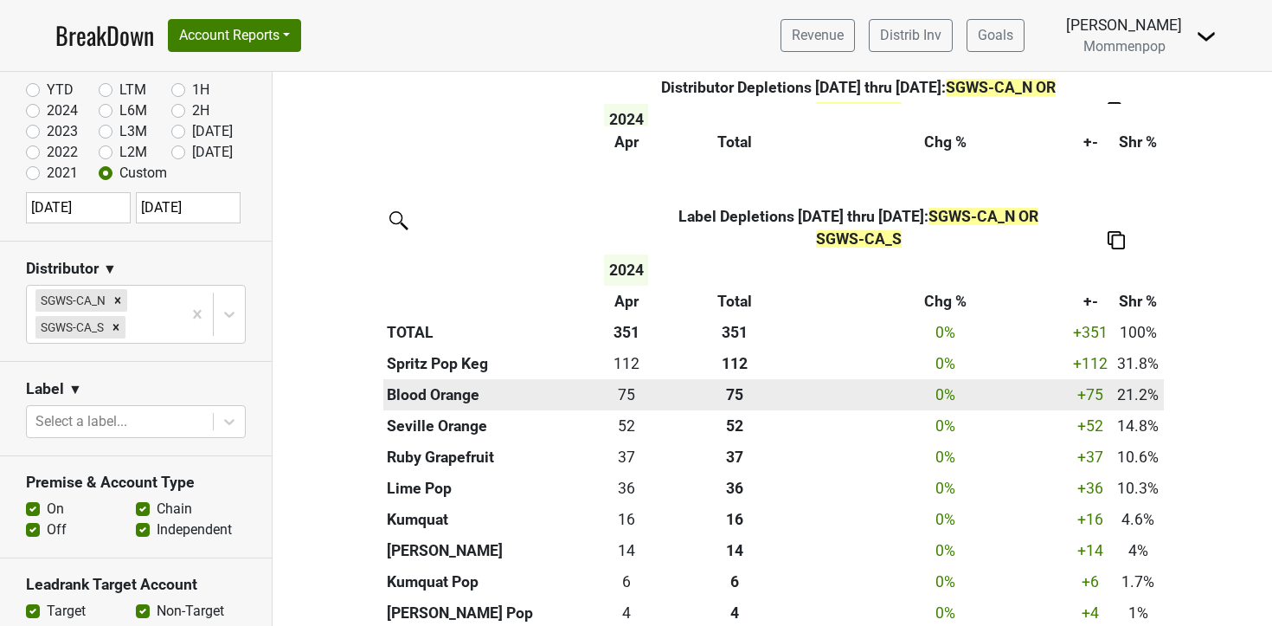
scroll to position [577, 0]
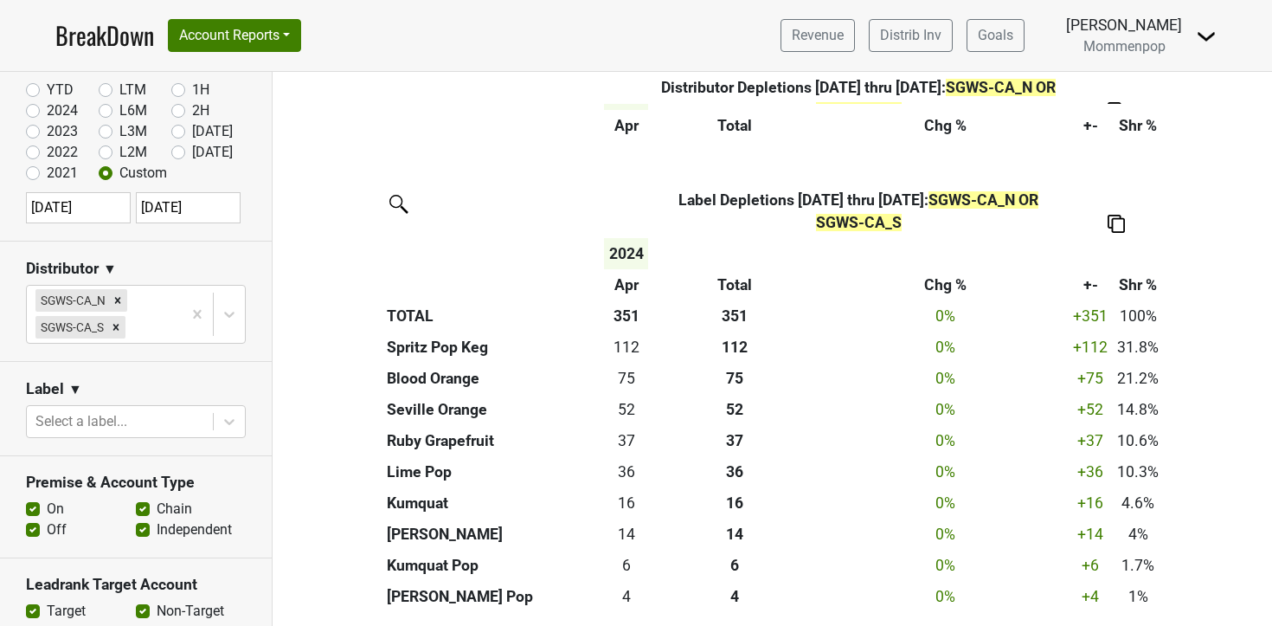
click at [1122, 228] on img at bounding box center [1116, 224] width 17 height 18
click at [1112, 187] on div "Export to Excel" at bounding box center [1115, 191] width 88 height 25
click at [192, 151] on label "[DATE]" at bounding box center [212, 152] width 41 height 21
click at [182, 151] on input "[DATE]" at bounding box center [205, 150] width 69 height 17
radio input "true"
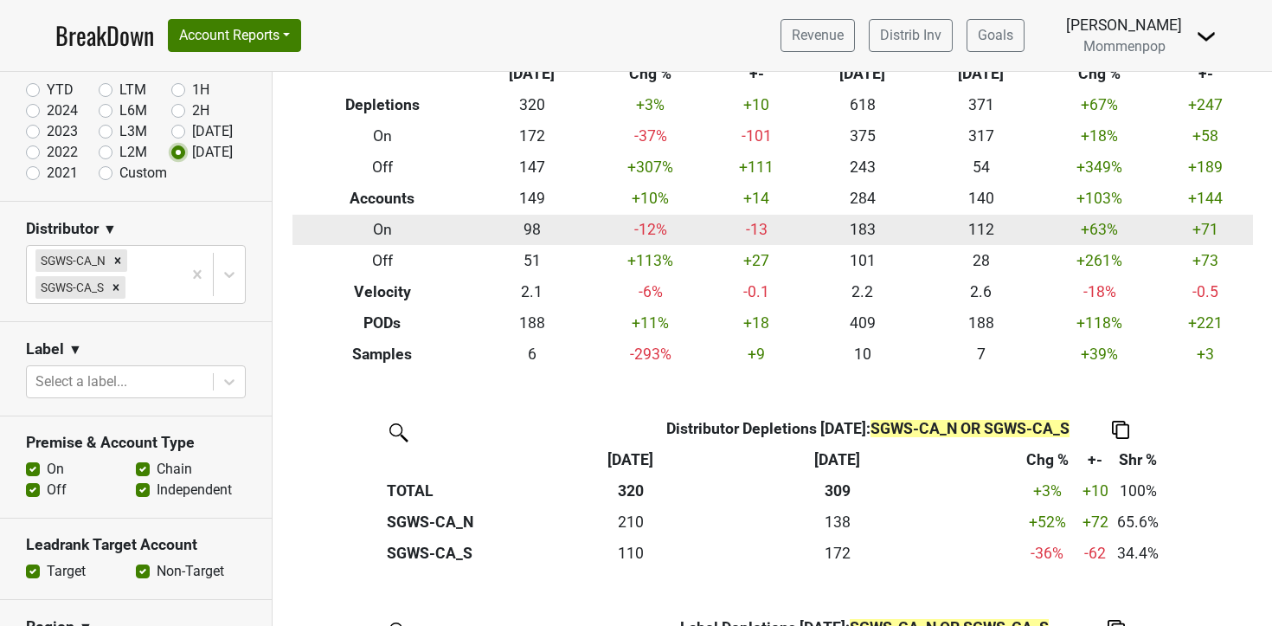
scroll to position [0, 0]
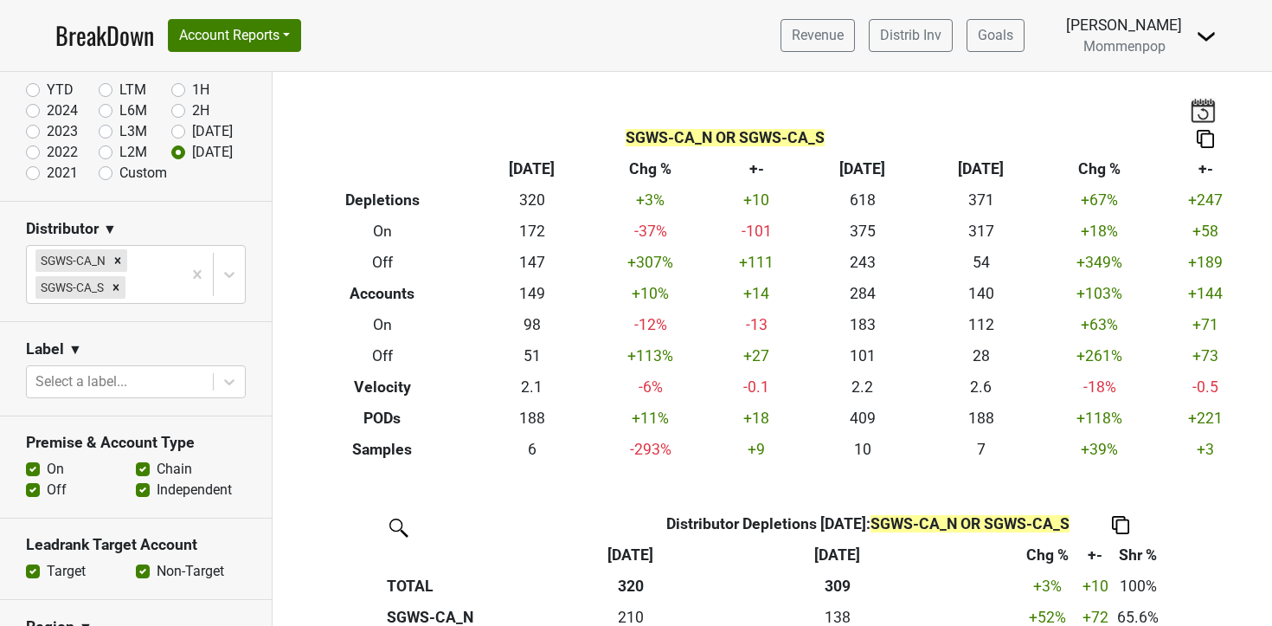
click at [1207, 106] on img at bounding box center [1203, 110] width 26 height 24
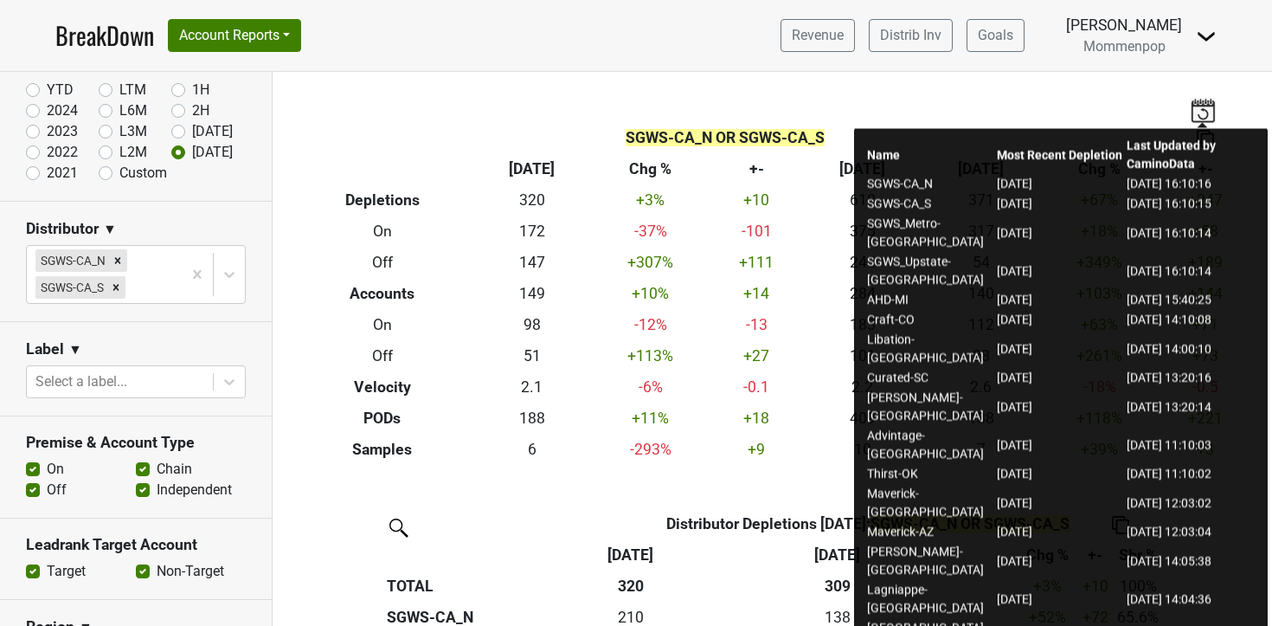
click at [620, 84] on div "SGWS-CA_N OR SGWS-CA_S Breakdown Type Aug '25 Chg % +- Jul ‘25 Jul ‘24 Chg % +-…" at bounding box center [773, 268] width 987 height 393
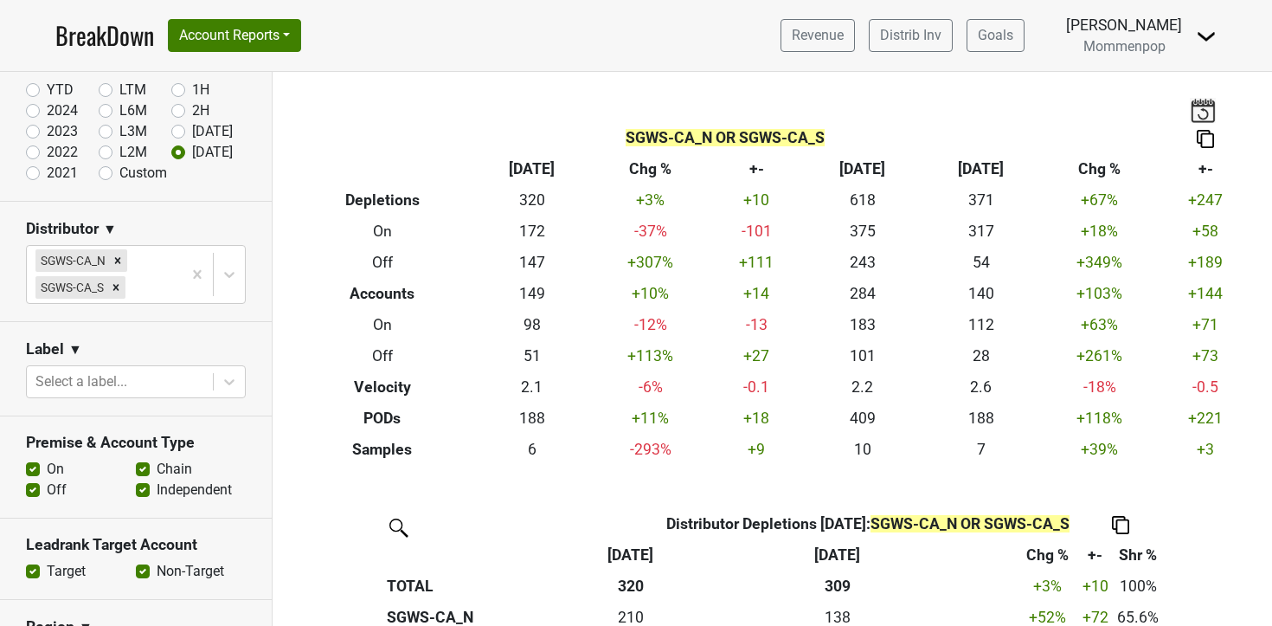
click at [1201, 141] on img at bounding box center [1205, 139] width 17 height 18
click at [1190, 113] on div "Export to Excel" at bounding box center [1205, 107] width 87 height 25
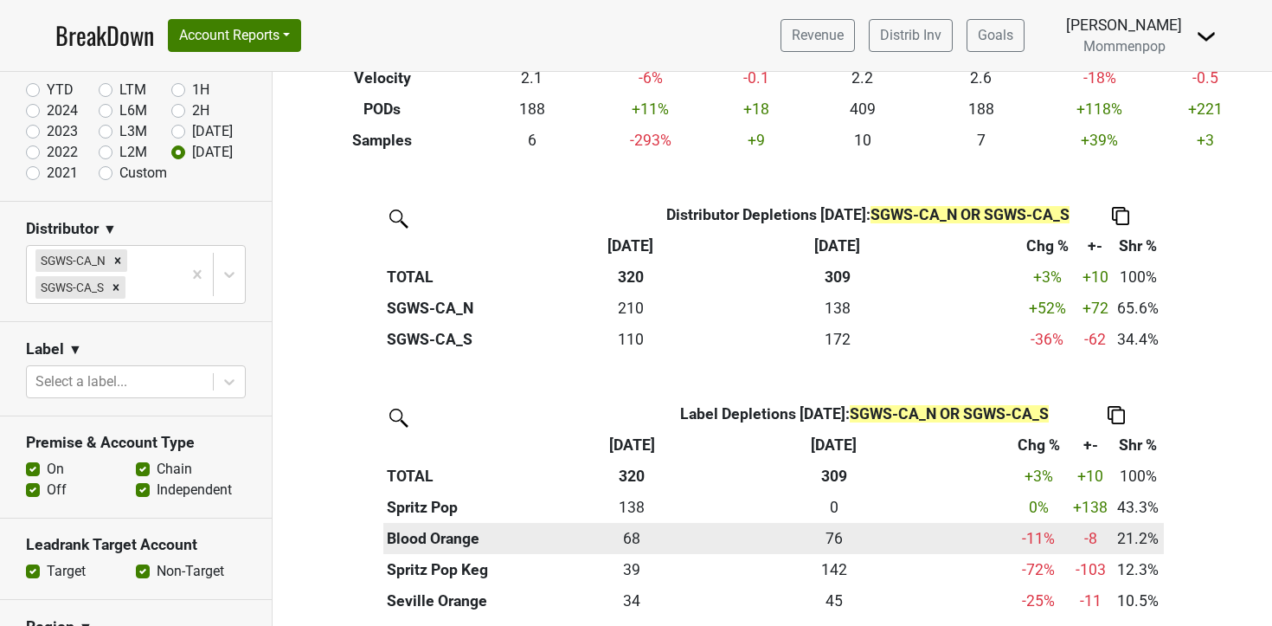
scroll to position [422, 0]
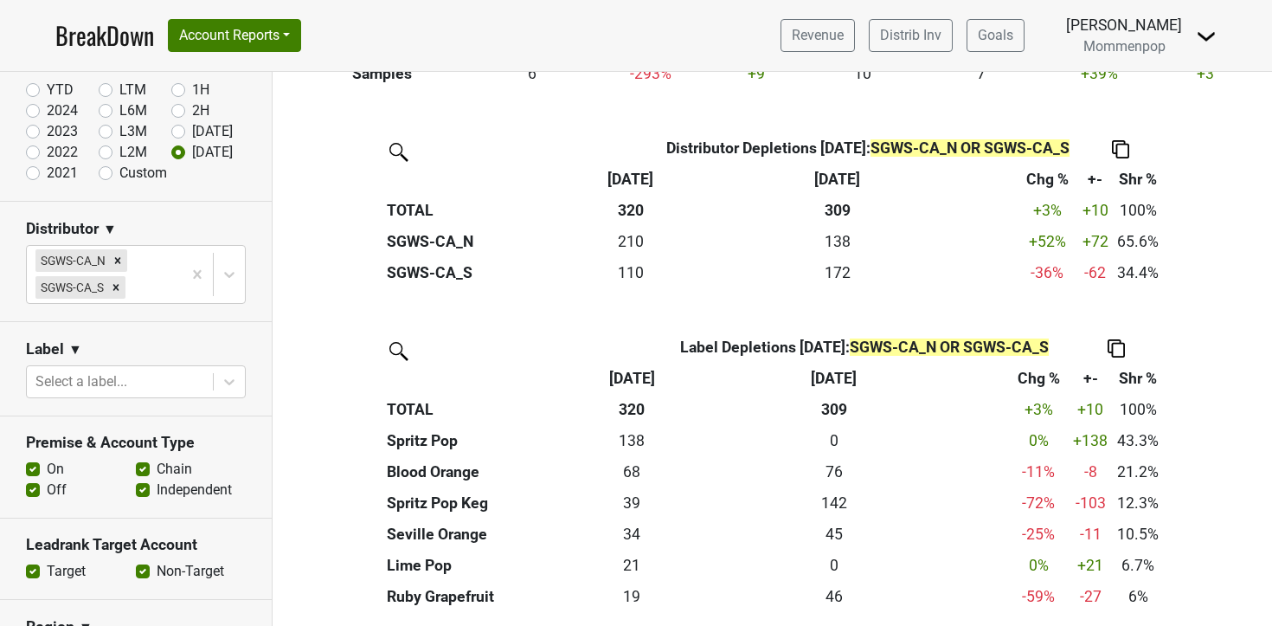
click at [1118, 339] on img at bounding box center [1116, 348] width 17 height 18
click at [1119, 285] on div "Export to Excel" at bounding box center [1115, 293] width 88 height 25
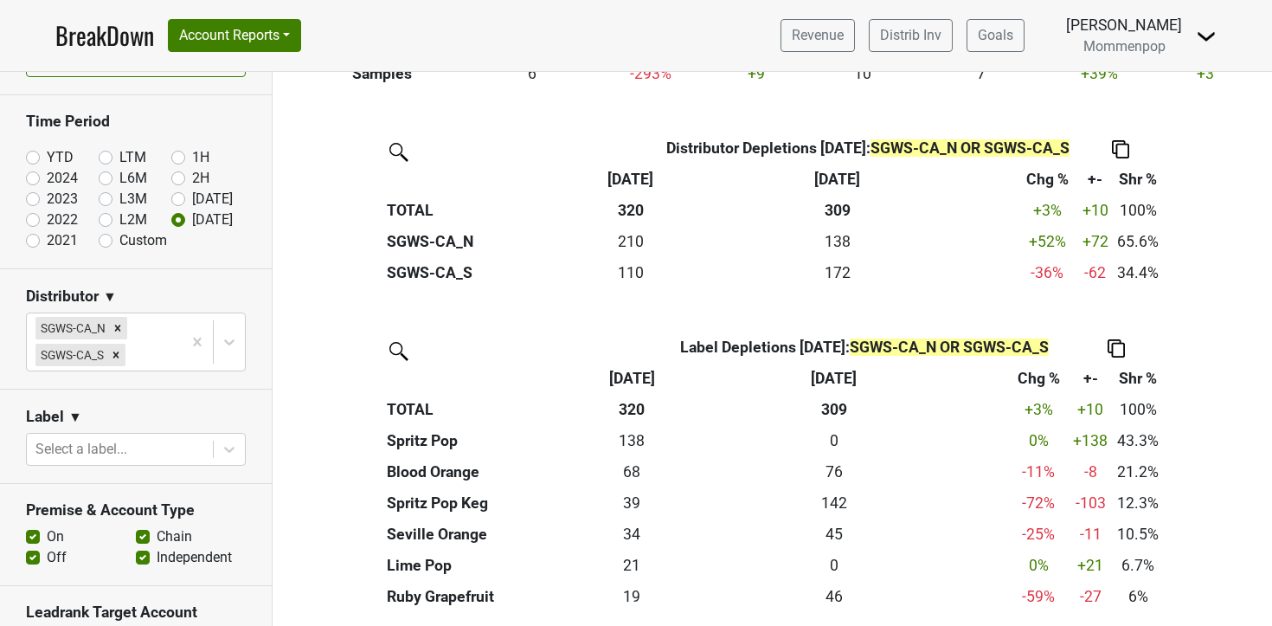
scroll to position [28, 0]
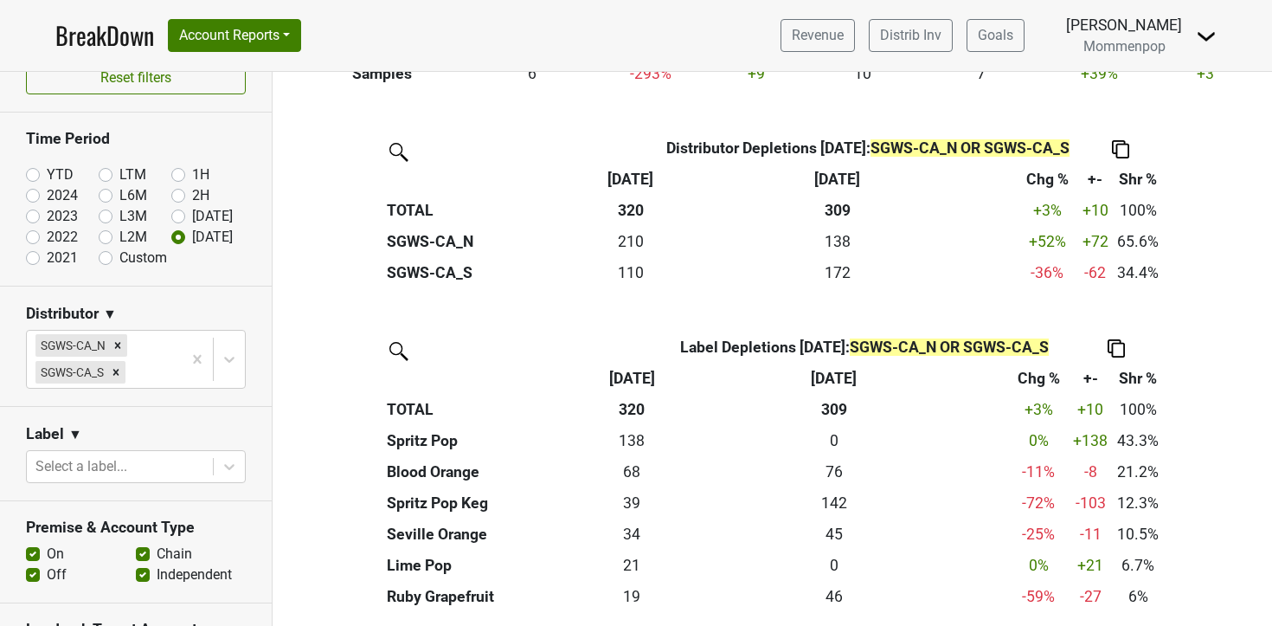
click at [119, 258] on label "Custom" at bounding box center [143, 258] width 48 height 21
click at [108, 258] on input "Custom" at bounding box center [133, 256] width 69 height 17
radio input "true"
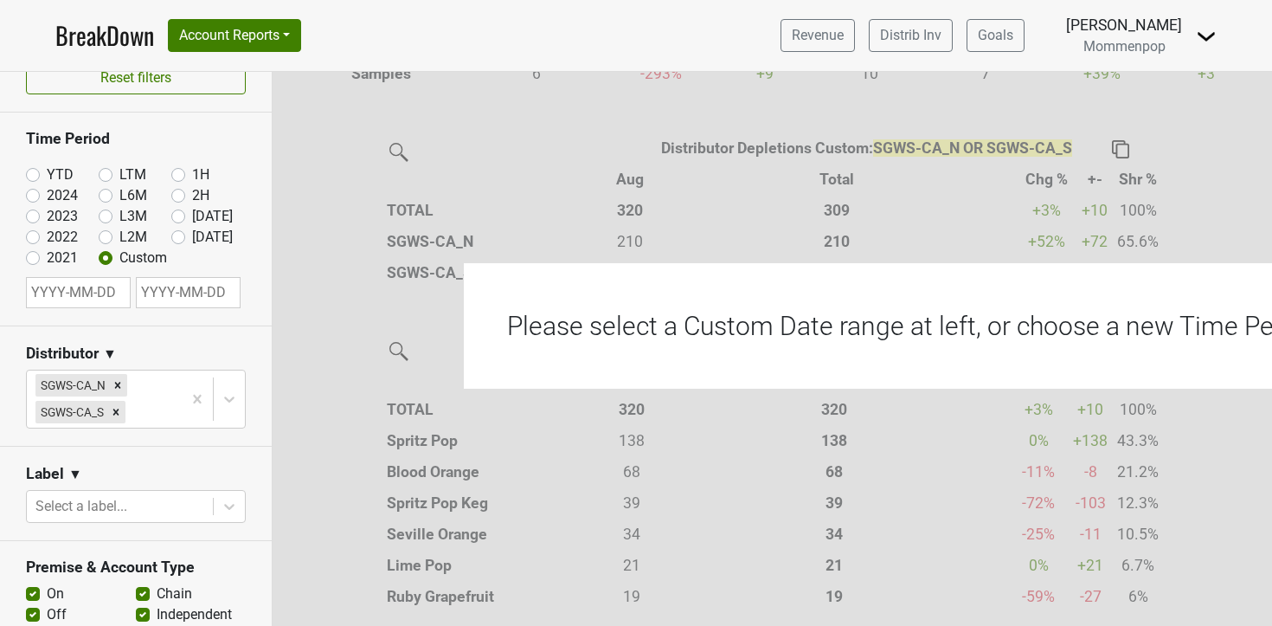
select select "7"
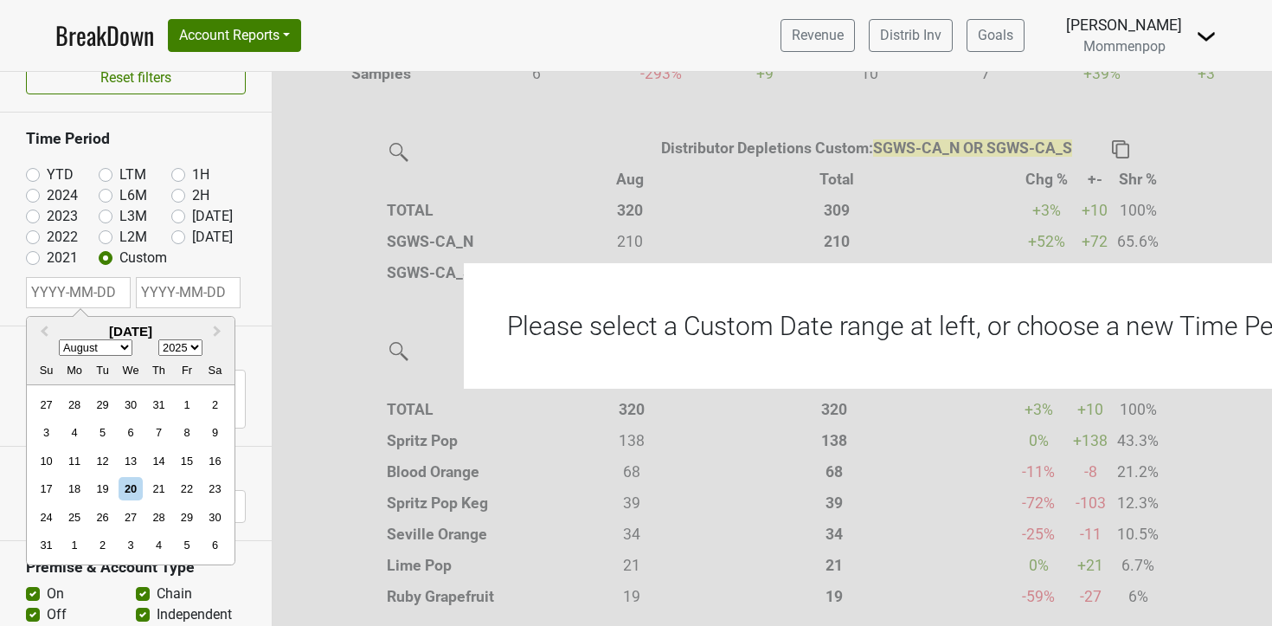
click at [94, 296] on input "text" at bounding box center [78, 292] width 105 height 31
click at [190, 338] on h2 "August 2025" at bounding box center [131, 332] width 208 height 16
click at [189, 345] on select "1900 1901 1902 1903 1904 1905 1906 1907 1908 1909 1910 1911 1912 1913 1914 1915…" at bounding box center [180, 348] width 44 height 16
select select "2024"
click at [158, 340] on select "1900 1901 1902 1903 1904 1905 1906 1907 1908 1909 1910 1911 1912 1913 1914 1915…" at bounding box center [180, 348] width 44 height 16
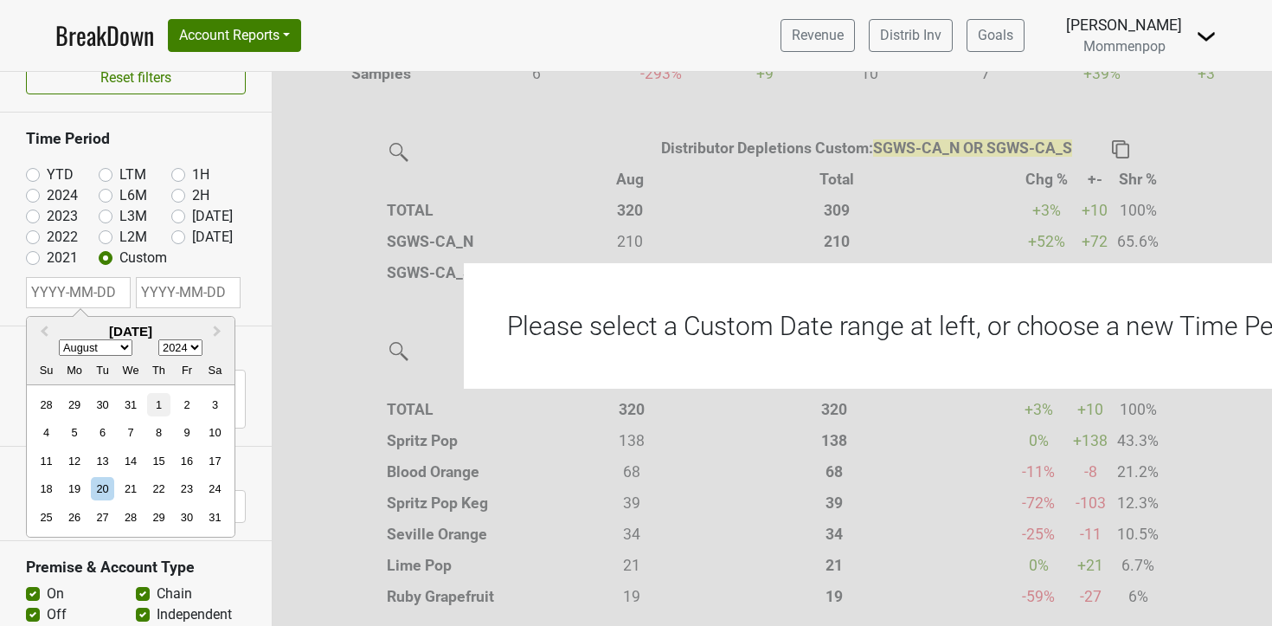
click at [152, 412] on div "1" at bounding box center [158, 404] width 23 height 23
type input "2024-08-01"
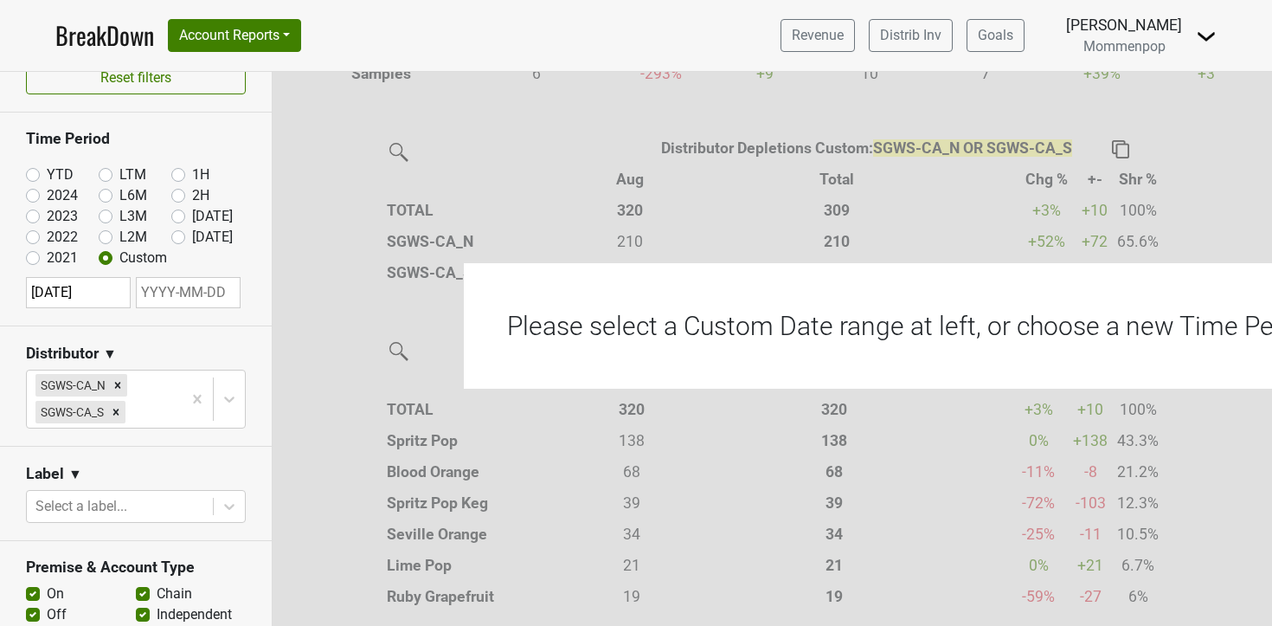
click at [167, 300] on input "text" at bounding box center [188, 292] width 105 height 31
select select "7"
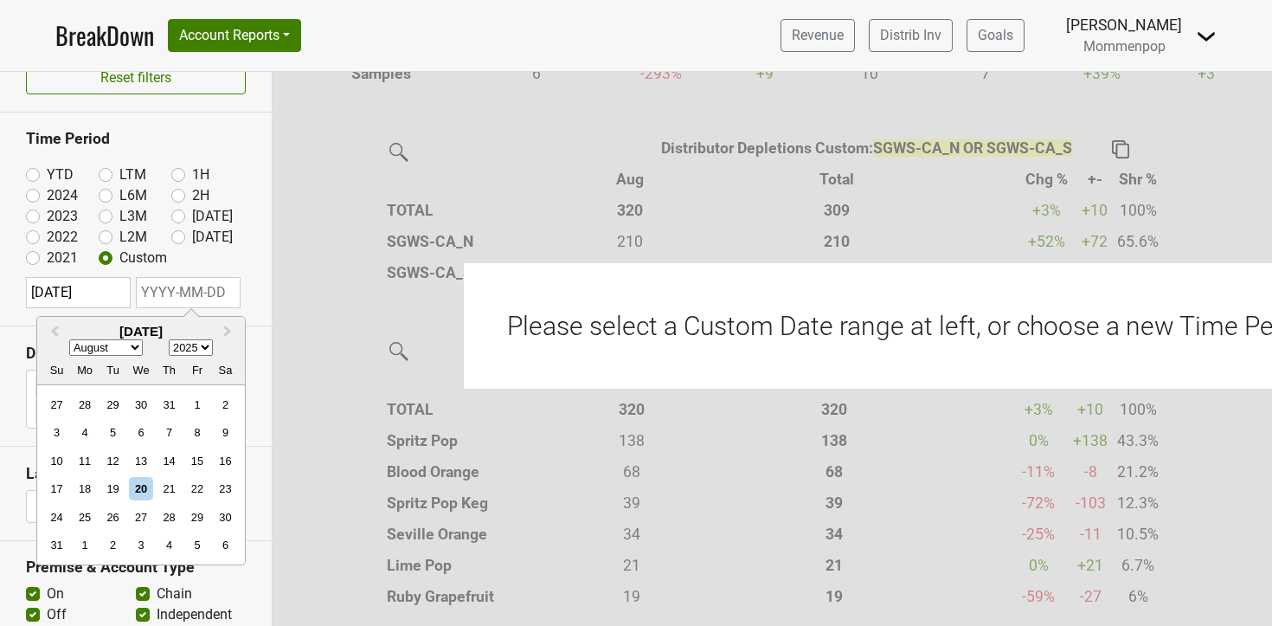
click at [198, 343] on select "2024 2025 2026 2027 2028 2029 2030 2031 2032 2033 2034 2035 2036 2037 2038 2039…" at bounding box center [191, 348] width 44 height 16
select select "2024"
click at [169, 340] on select "2024 2025 2026 2027 2028 2029 2030 2031 2032 2033 2034 2035 2036 2037 2038 2039…" at bounding box center [191, 348] width 44 height 16
click at [218, 519] on div "31" at bounding box center [225, 517] width 23 height 23
type input "2024-08-31"
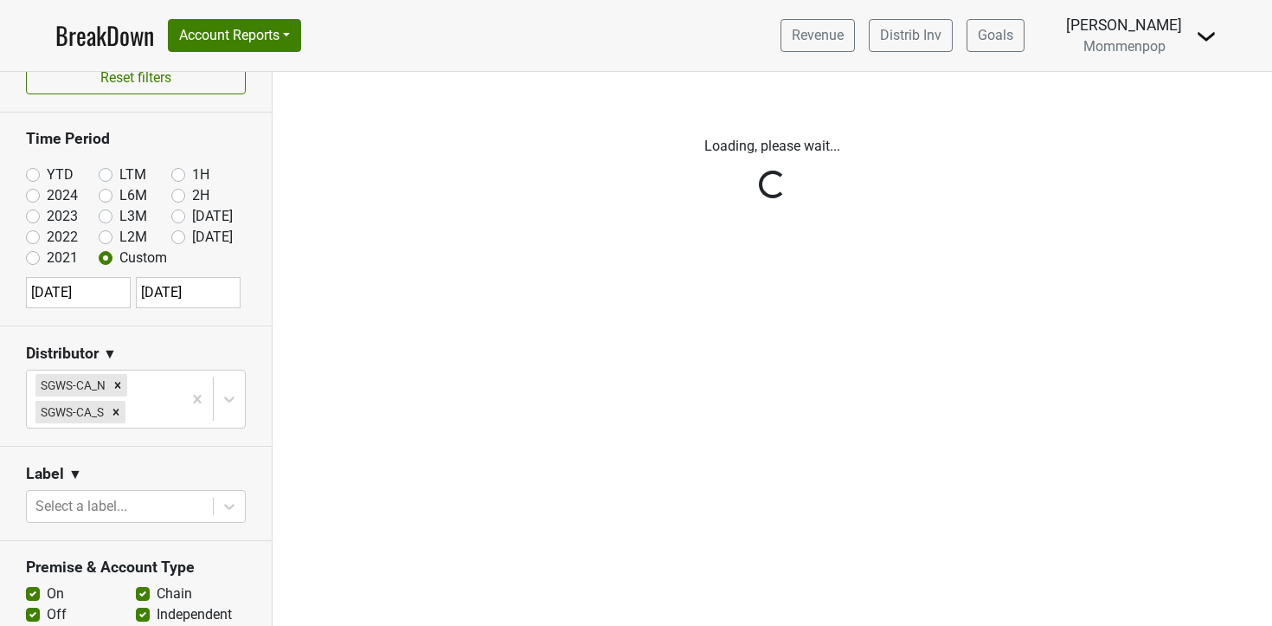
scroll to position [0, 0]
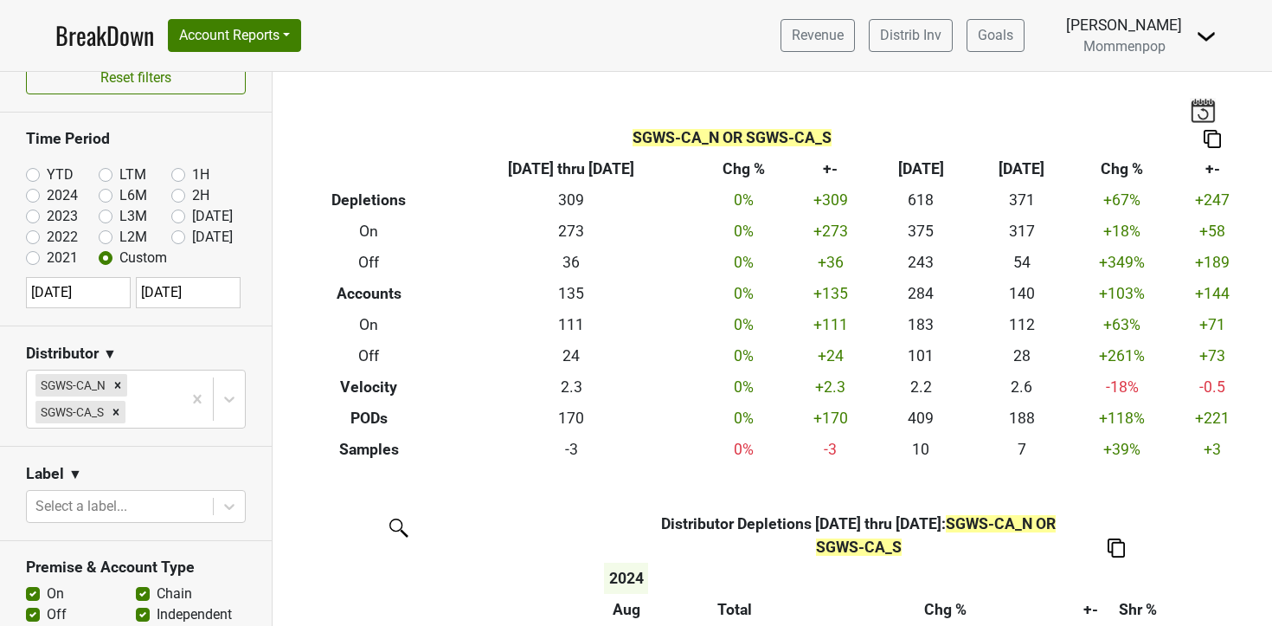
click at [1221, 137] on img at bounding box center [1212, 139] width 17 height 18
click at [1208, 113] on div "Export to Excel" at bounding box center [1216, 107] width 87 height 25
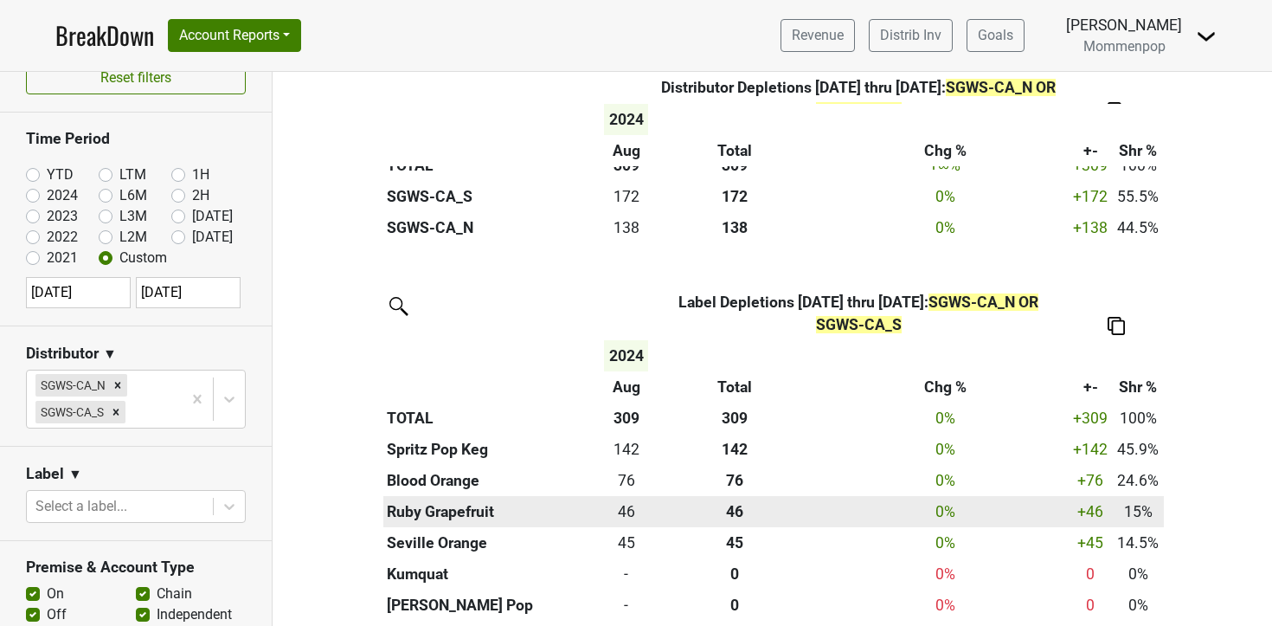
scroll to position [577, 0]
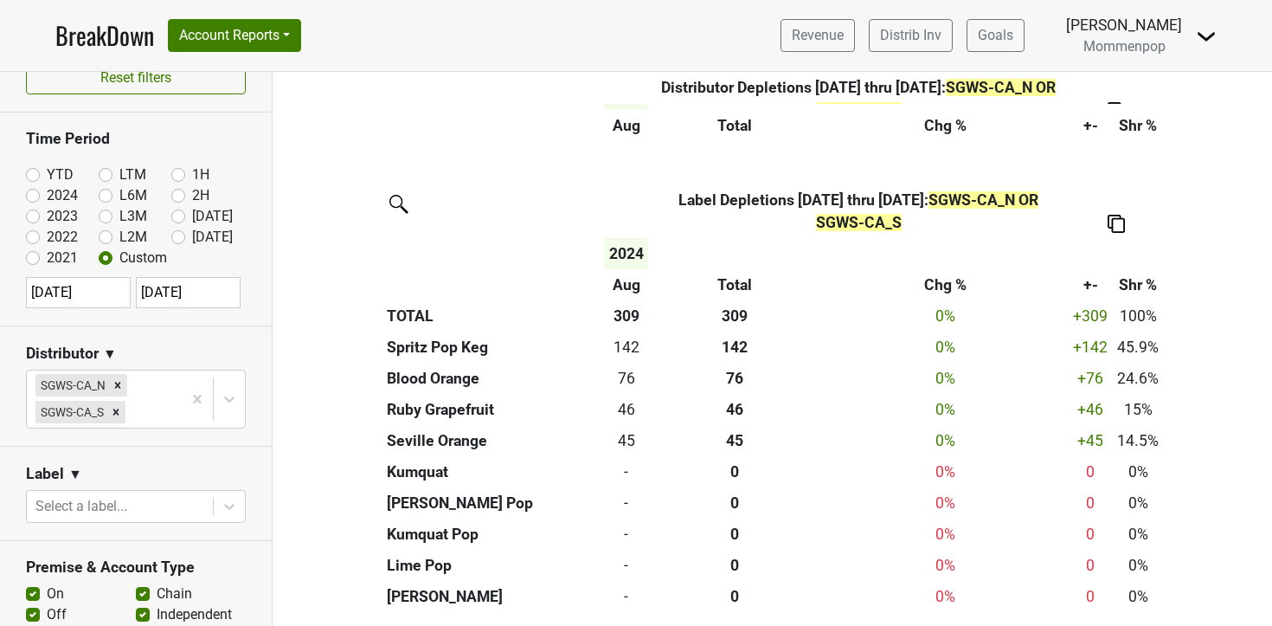
click at [1120, 227] on img at bounding box center [1116, 224] width 17 height 18
click at [1103, 190] on div "Export to Excel" at bounding box center [1115, 191] width 88 height 25
select select "7"
select select "2024"
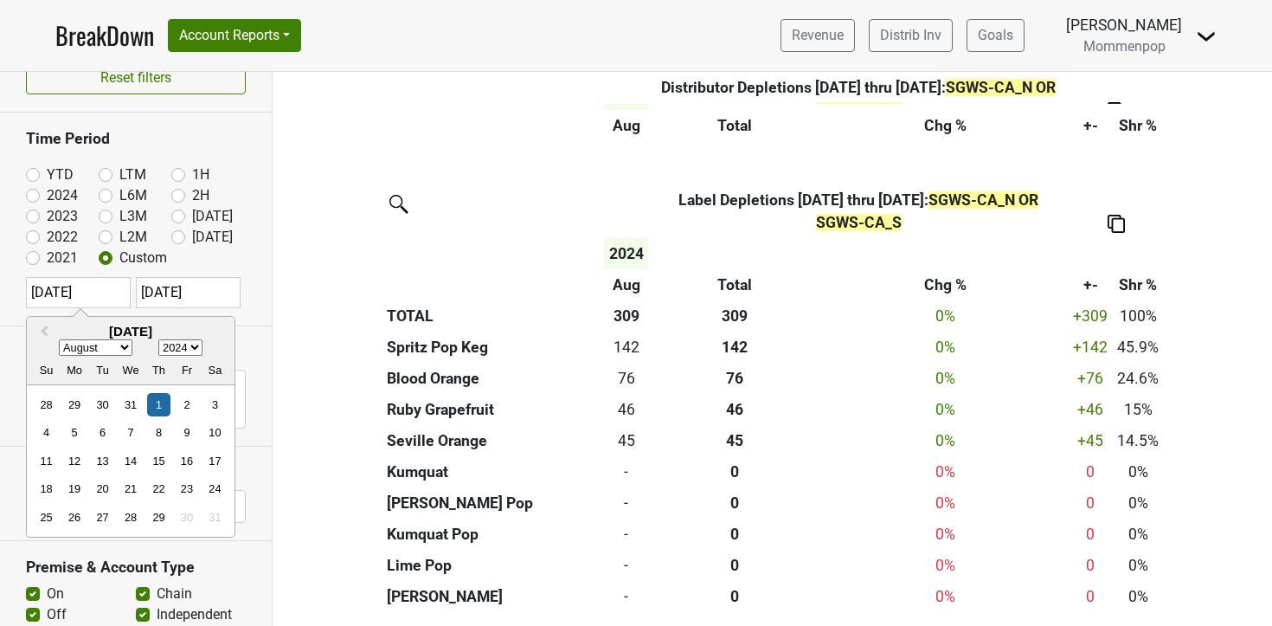
click at [103, 295] on input "2024-08-01" at bounding box center [78, 292] width 105 height 31
click at [121, 351] on select "January February March April May June July August September October November De…" at bounding box center [96, 348] width 74 height 16
select select "6"
click at [59, 340] on select "January February March April May June July August September October November De…" at bounding box center [96, 348] width 74 height 16
click at [184, 345] on select "1900 1901 1902 1903 1904 1905 1906 1907 1908 1909 1910 1911 1912 1913 1914 1915…" at bounding box center [180, 348] width 44 height 16
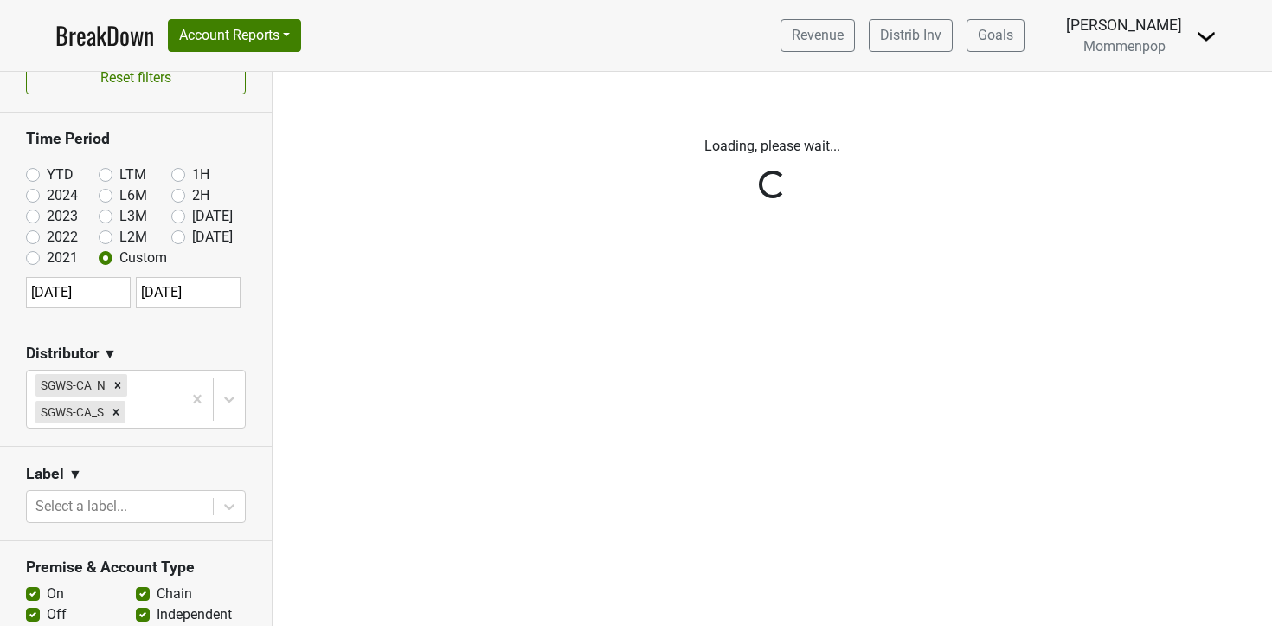
click at [177, 219] on div "Reset filters Time Period YTD LTM 1H 2024 L6M 2H 2023 L3M Jul '25 2022 L2M Aug …" at bounding box center [136, 349] width 273 height 554
click at [179, 214] on div "Reset filters Time Period YTD LTM 1H 2024 L6M 2H 2023 L3M Jul '25 2022 L2M Aug …" at bounding box center [136, 349] width 273 height 554
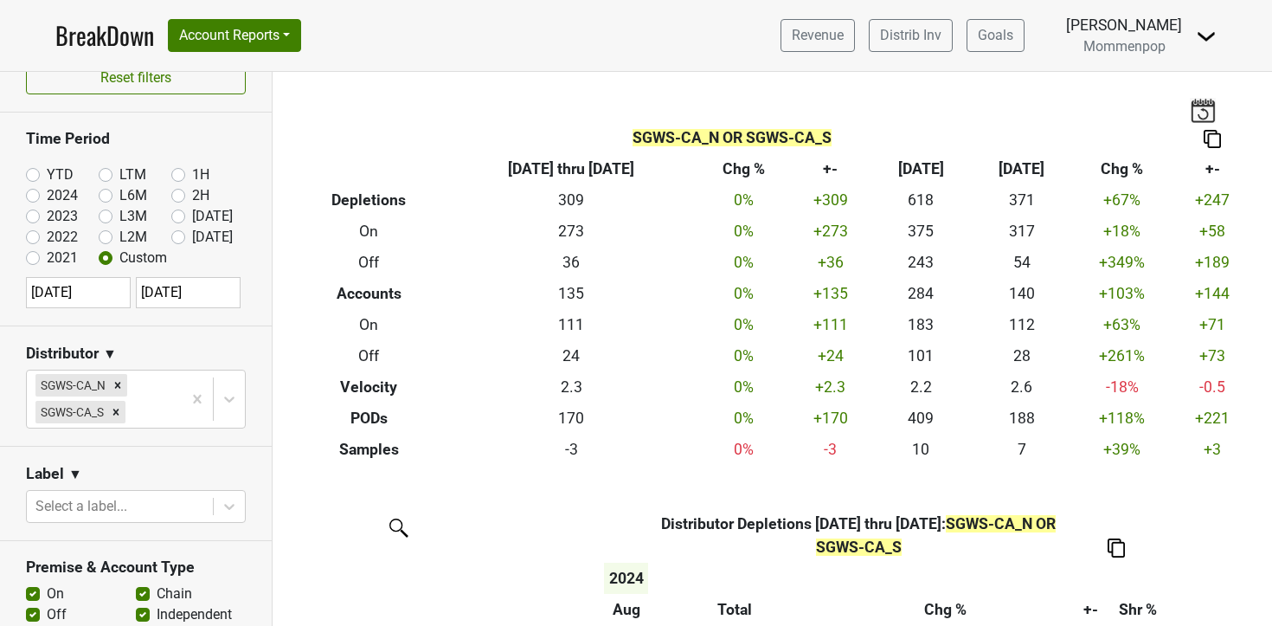
click at [192, 215] on label "Jul '25" at bounding box center [212, 216] width 41 height 21
click at [179, 215] on input "Jul '25" at bounding box center [205, 214] width 69 height 17
radio input "true"
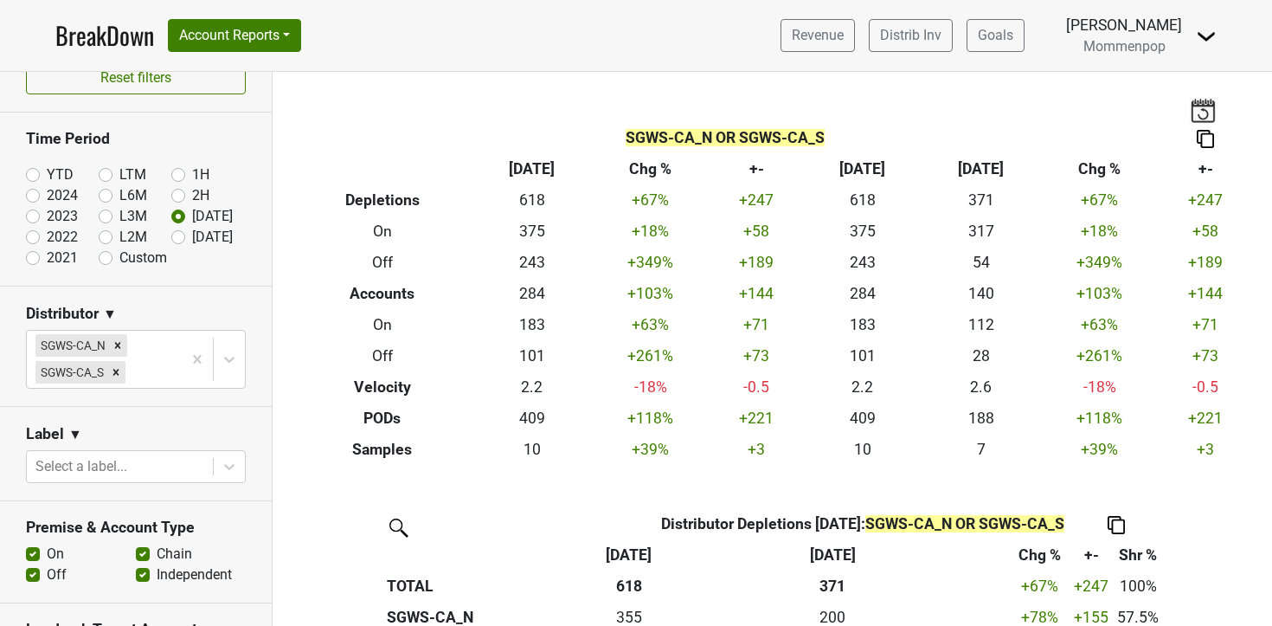
click at [119, 258] on label "Custom" at bounding box center [143, 258] width 48 height 21
click at [106, 258] on input "Custom" at bounding box center [133, 256] width 69 height 17
radio input "true"
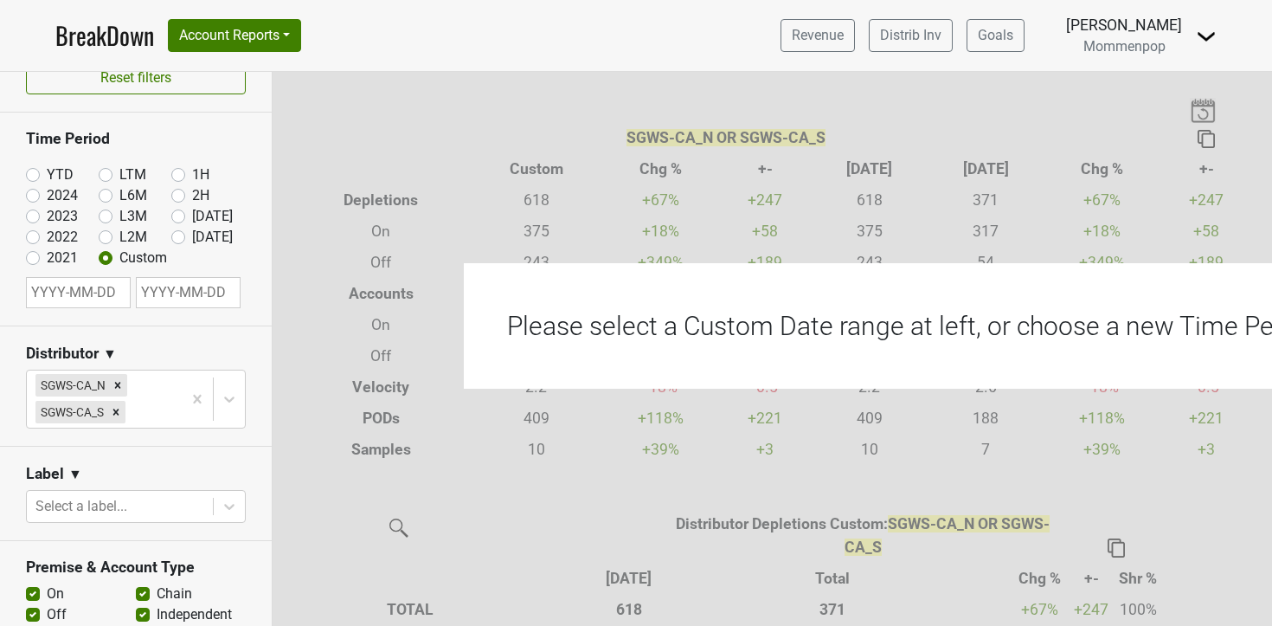
click at [106, 292] on input "text" at bounding box center [78, 292] width 105 height 31
select select "7"
select select "2025"
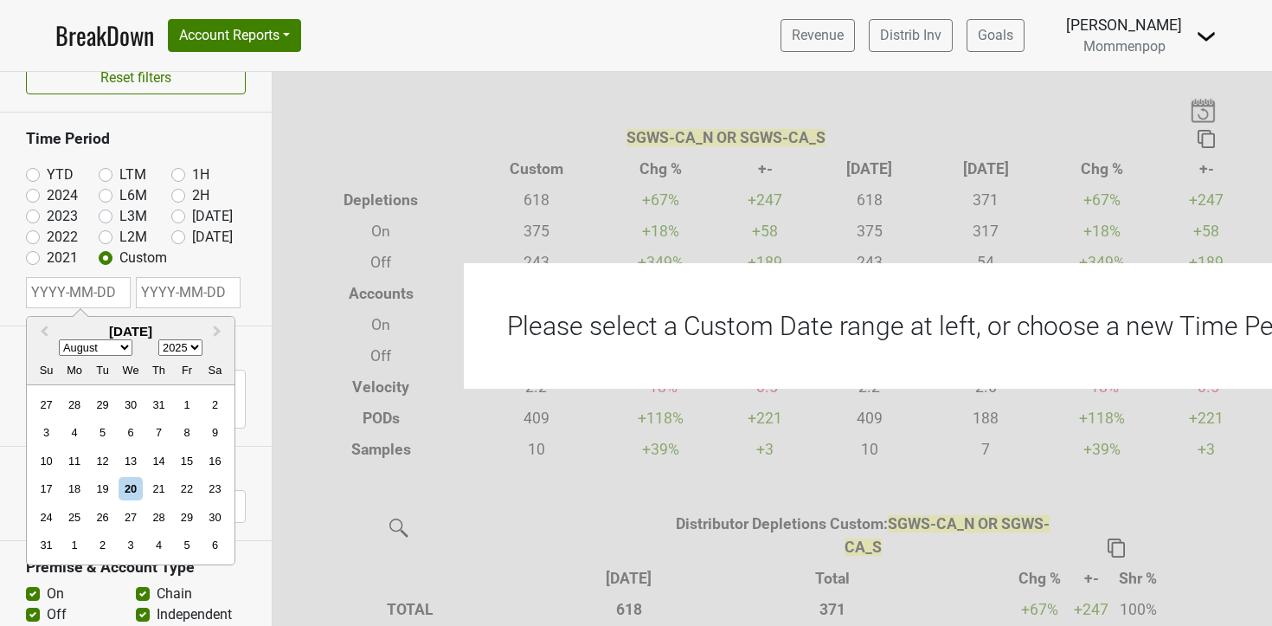
click at [121, 345] on select "January February March April May June July August September October November De…" at bounding box center [96, 348] width 74 height 16
select select "6"
click at [59, 340] on select "January February March April May June July August September October November De…" at bounding box center [96, 348] width 74 height 16
click at [104, 403] on div "1" at bounding box center [102, 404] width 23 height 23
type input "2025-07-01"
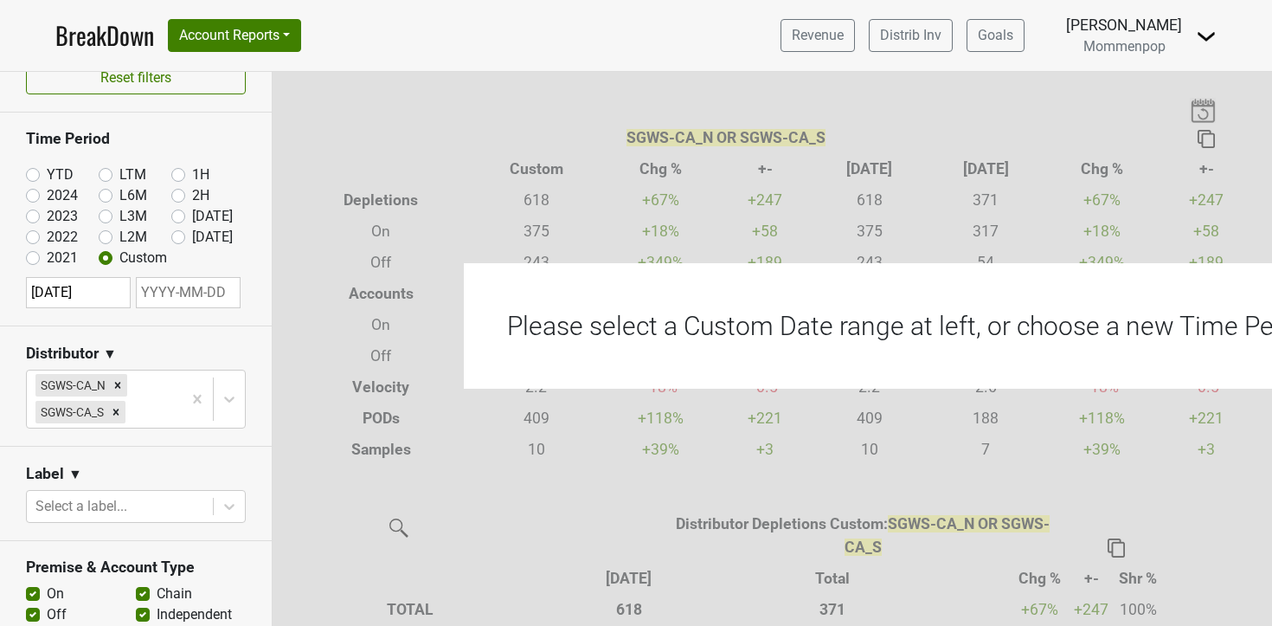
click at [183, 299] on input "text" at bounding box center [188, 292] width 105 height 31
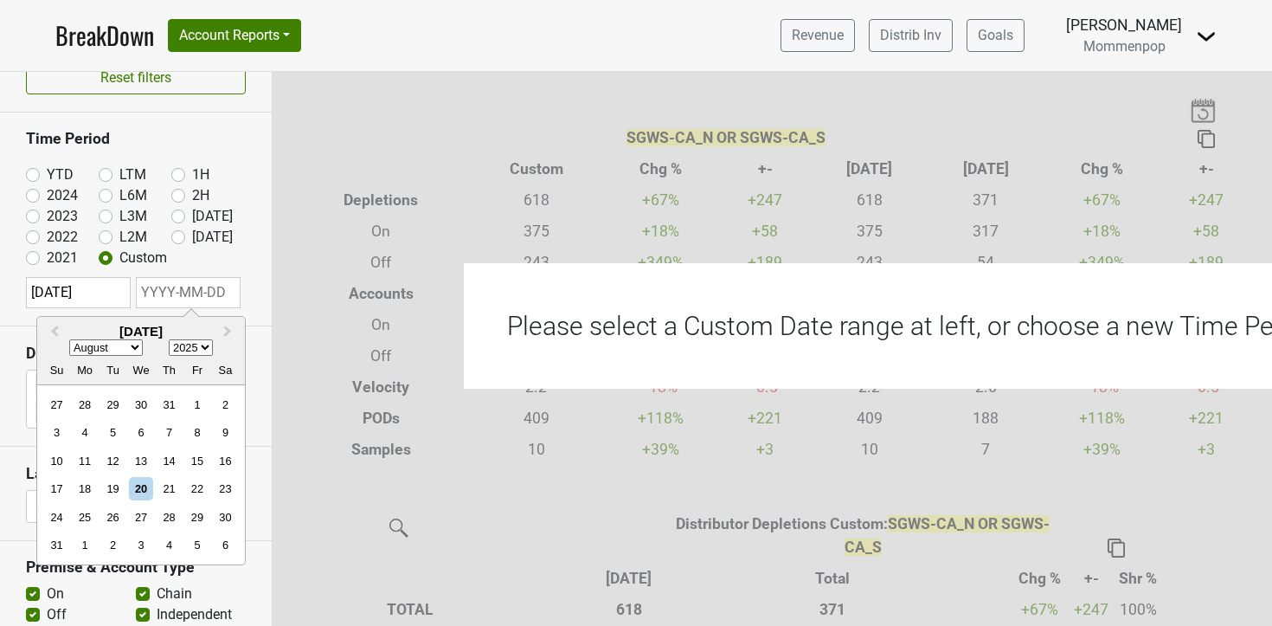
click at [118, 346] on select "January February March April May June July August September October November De…" at bounding box center [106, 348] width 74 height 16
select select "6"
click at [69, 340] on select "January February March April May June July August September October November De…" at bounding box center [106, 348] width 74 height 16
click at [216, 456] on div "19" at bounding box center [225, 460] width 23 height 23
type input "2025-07-19"
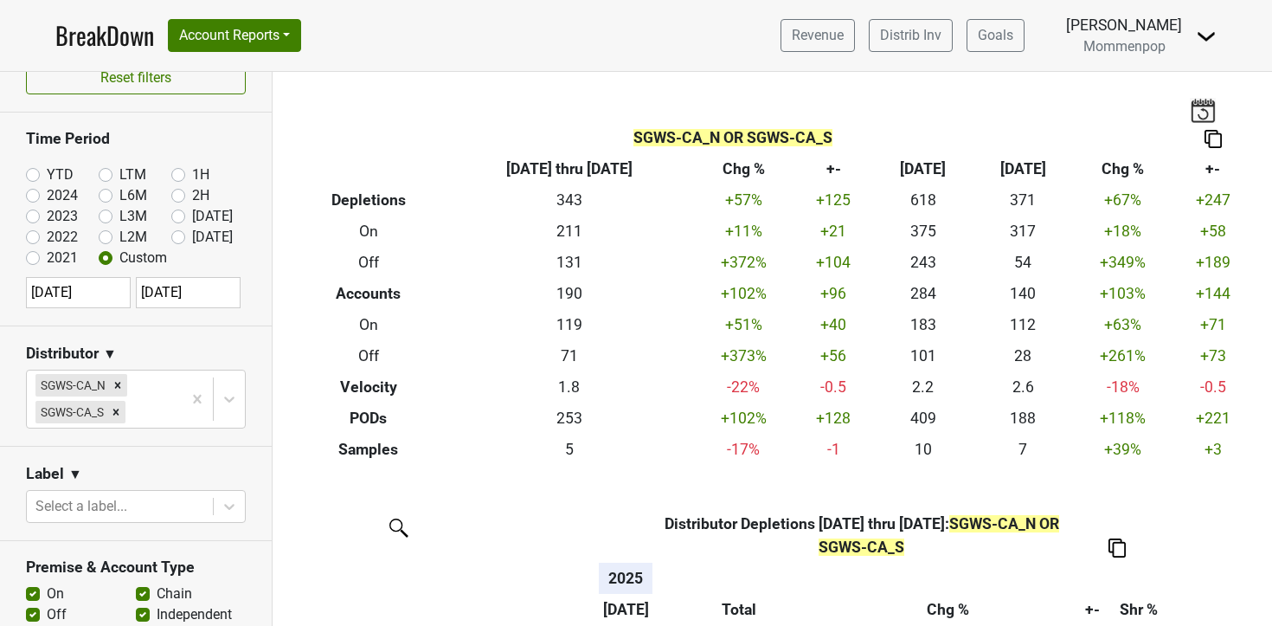
click at [1216, 147] on img at bounding box center [1213, 139] width 17 height 18
click at [1214, 111] on div "Export to Excel" at bounding box center [1216, 107] width 87 height 25
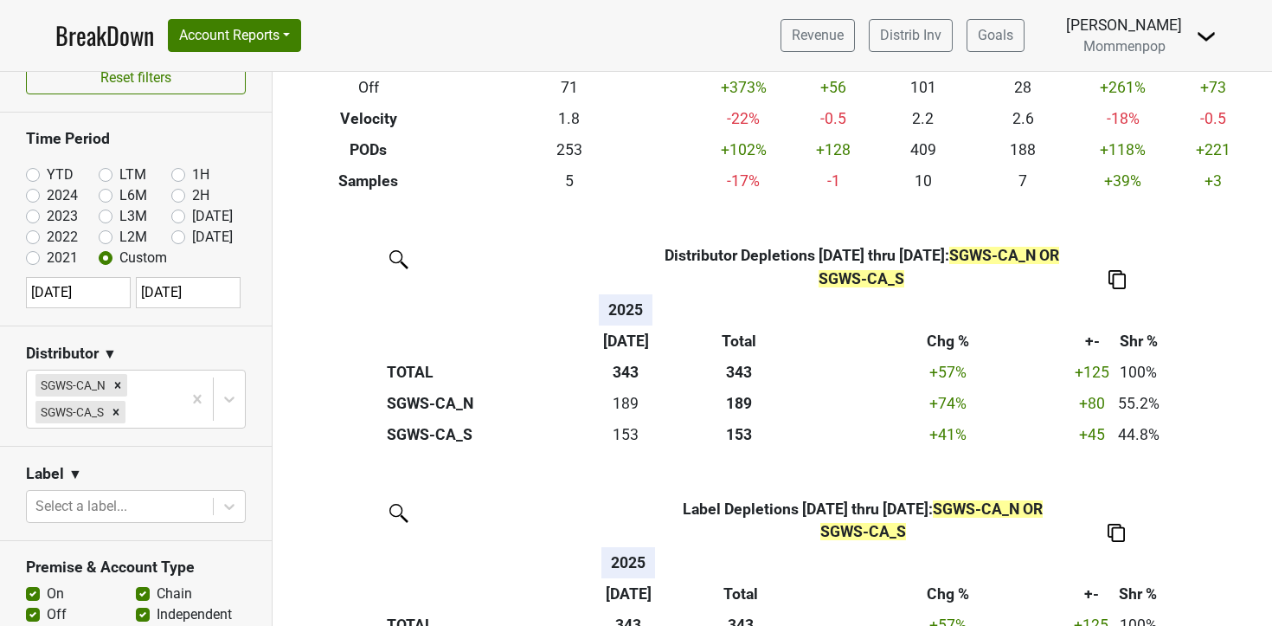
scroll to position [546, 0]
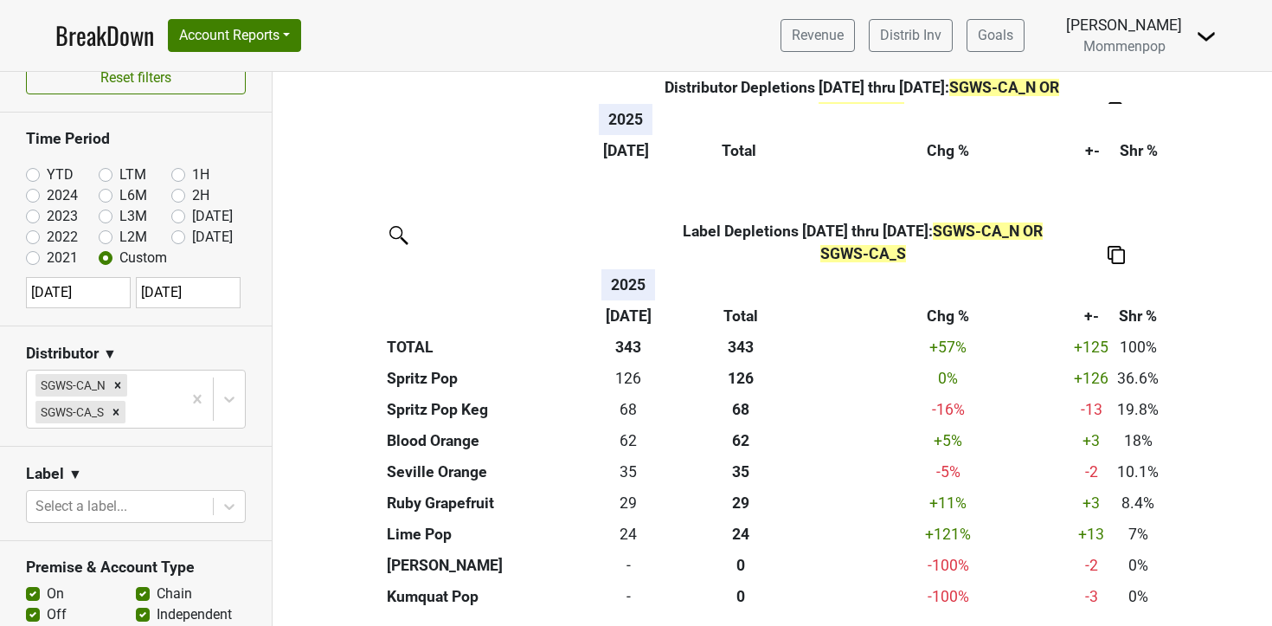
click at [1122, 260] on img at bounding box center [1116, 255] width 17 height 18
click at [1121, 221] on div "Export to Excel" at bounding box center [1115, 222] width 88 height 25
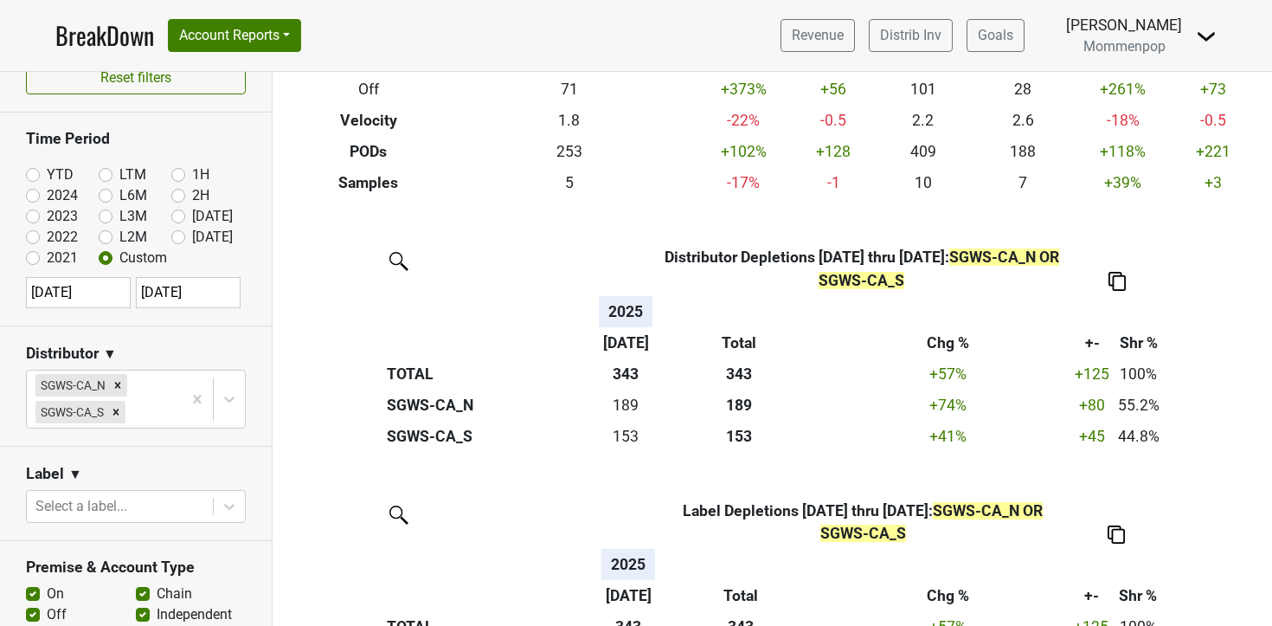
scroll to position [0, 0]
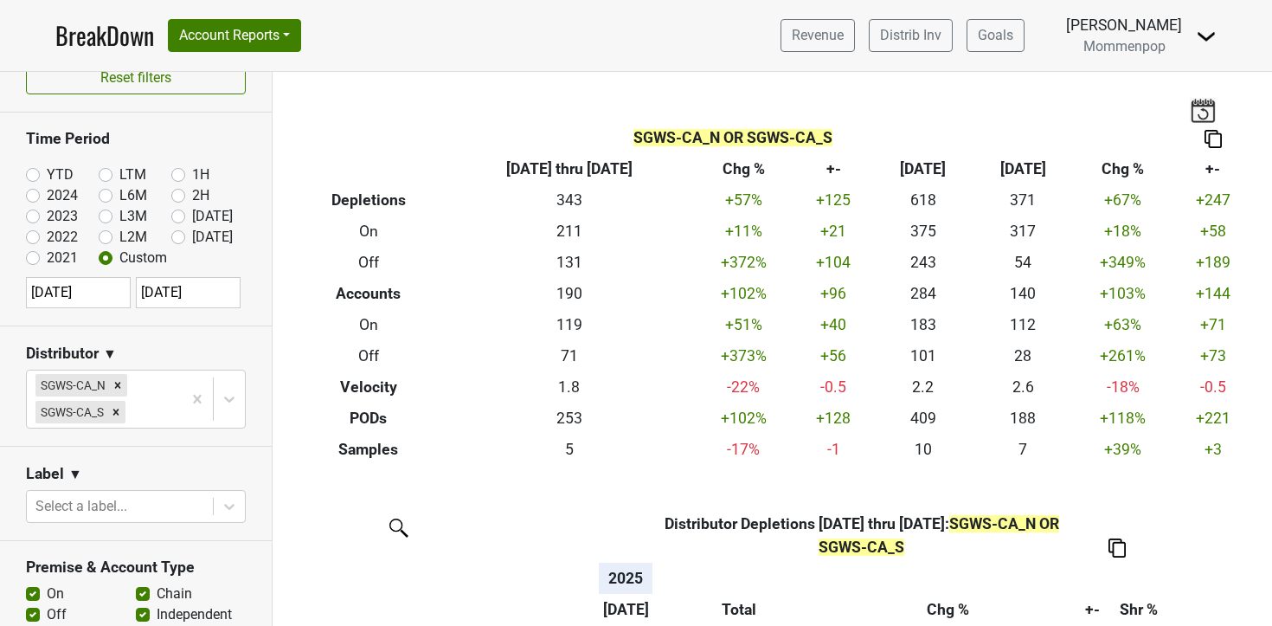
click at [192, 237] on label "[DATE]" at bounding box center [212, 237] width 41 height 21
click at [176, 237] on input "[DATE]" at bounding box center [205, 235] width 69 height 17
radio input "true"
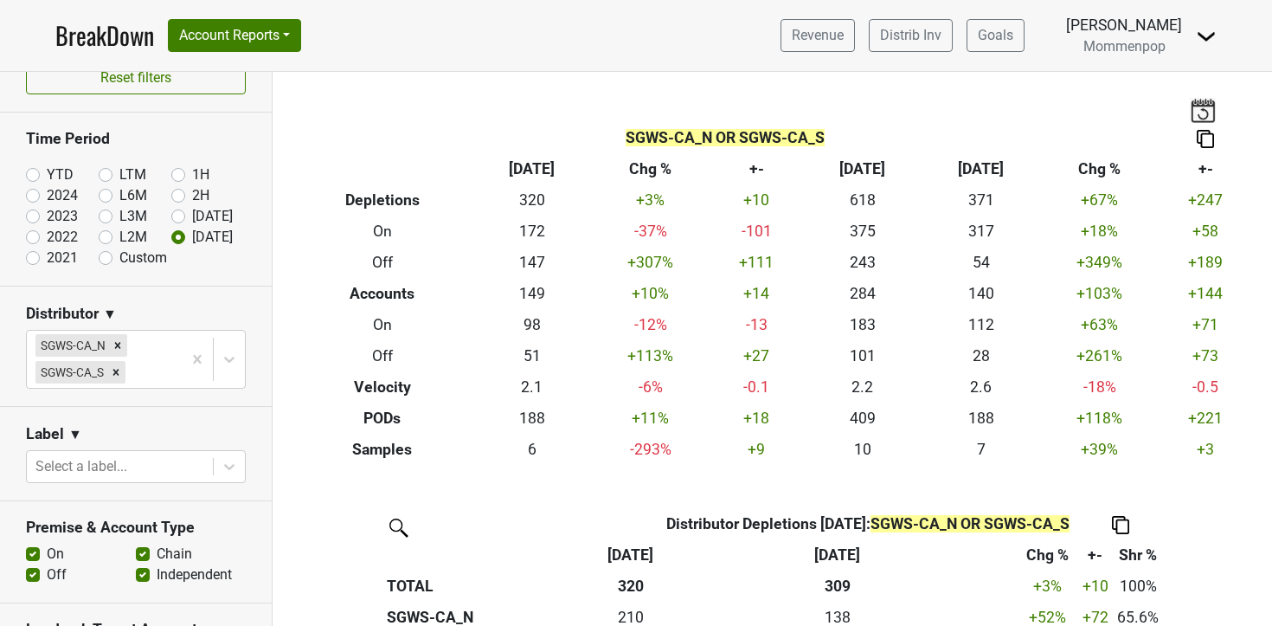
click at [119, 257] on label "Custom" at bounding box center [143, 258] width 48 height 21
click at [100, 257] on input "Custom" at bounding box center [133, 256] width 69 height 17
radio input "true"
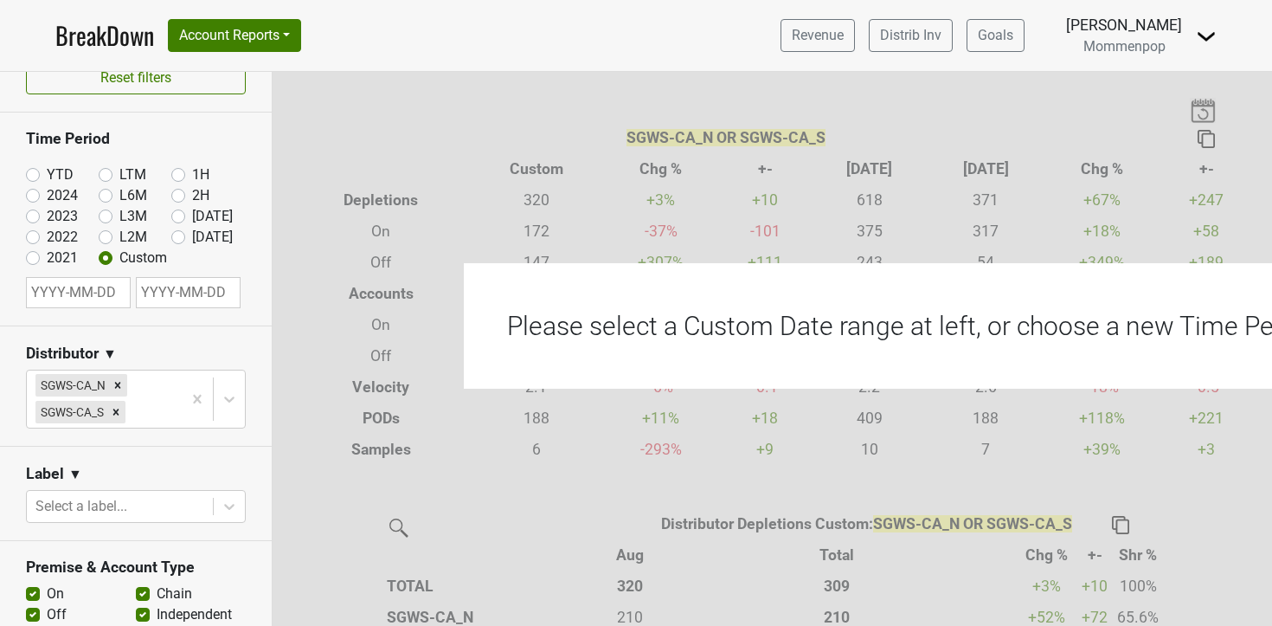
click at [102, 288] on input "text" at bounding box center [78, 292] width 105 height 31
select select "7"
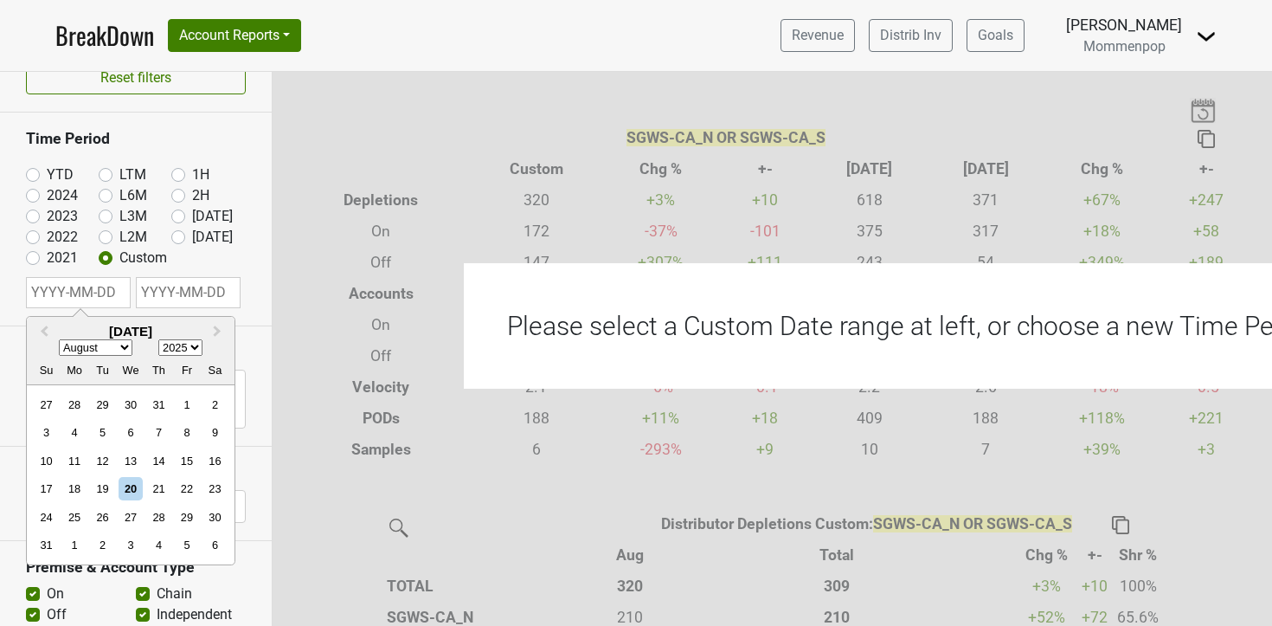
click at [189, 349] on select "1900 1901 1902 1903 1904 1905 1906 1907 1908 1909 1910 1911 1912 1913 1914 1915…" at bounding box center [180, 348] width 44 height 16
select select "2024"
click at [158, 340] on select "1900 1901 1902 1903 1904 1905 1906 1907 1908 1909 1910 1911 1912 1913 1914 1915…" at bounding box center [180, 348] width 44 height 16
click at [152, 406] on div "1" at bounding box center [158, 404] width 23 height 23
type input "2024-08-01"
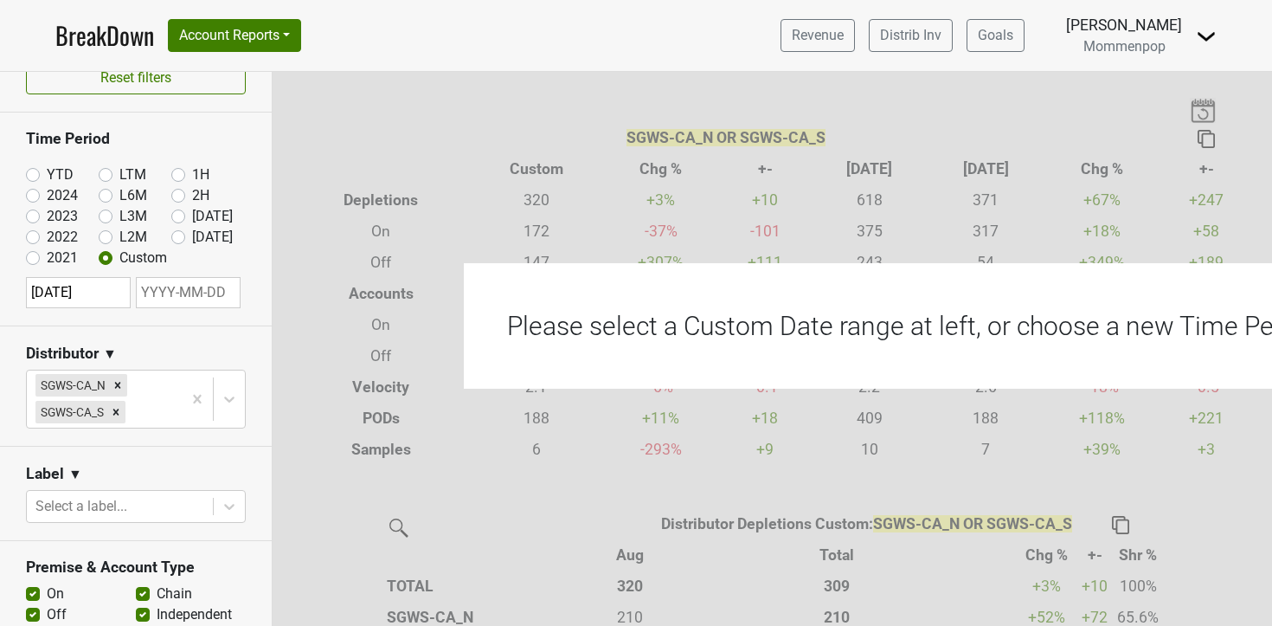
select select "7"
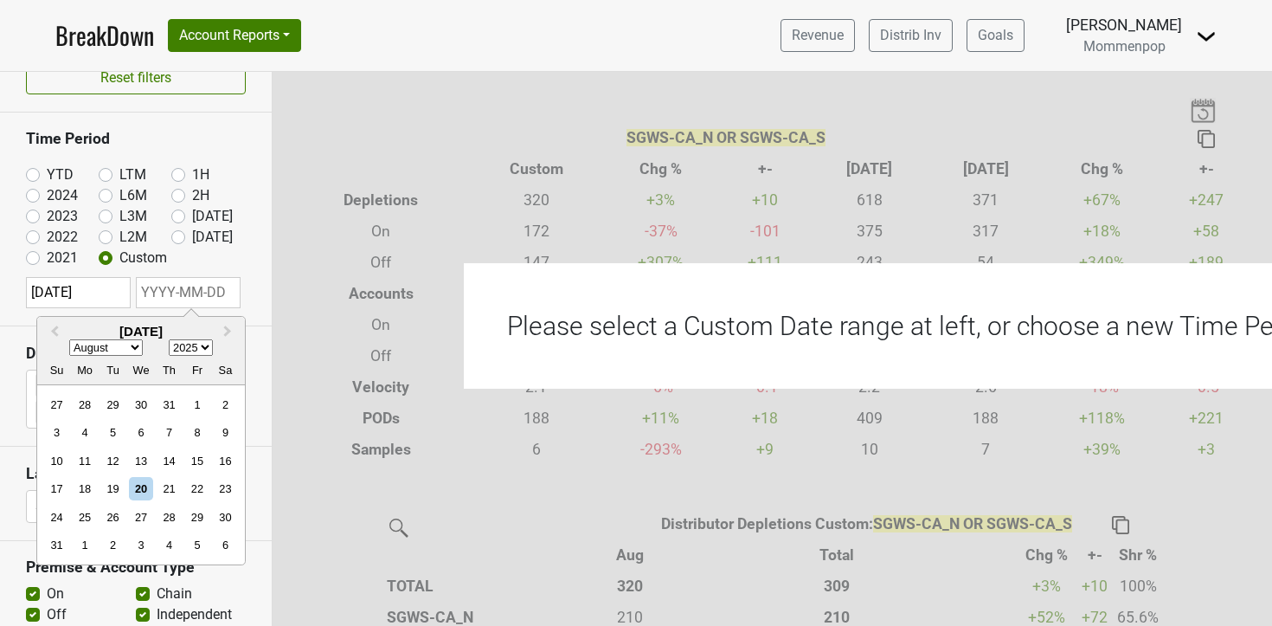
click at [195, 300] on input "text" at bounding box center [188, 292] width 105 height 31
click at [196, 351] on select "2024 2025 2026 2027 2028 2029 2030 2031 2032 2033 2034 2035 2036 2037 2038 2039…" at bounding box center [191, 348] width 44 height 16
select select "2024"
click at [169, 340] on select "2024 2025 2026 2027 2028 2029 2030 2031 2032 2033 2034 2035 2036 2037 2038 2039…" at bounding box center [191, 348] width 44 height 16
click at [218, 515] on div "31" at bounding box center [225, 517] width 23 height 23
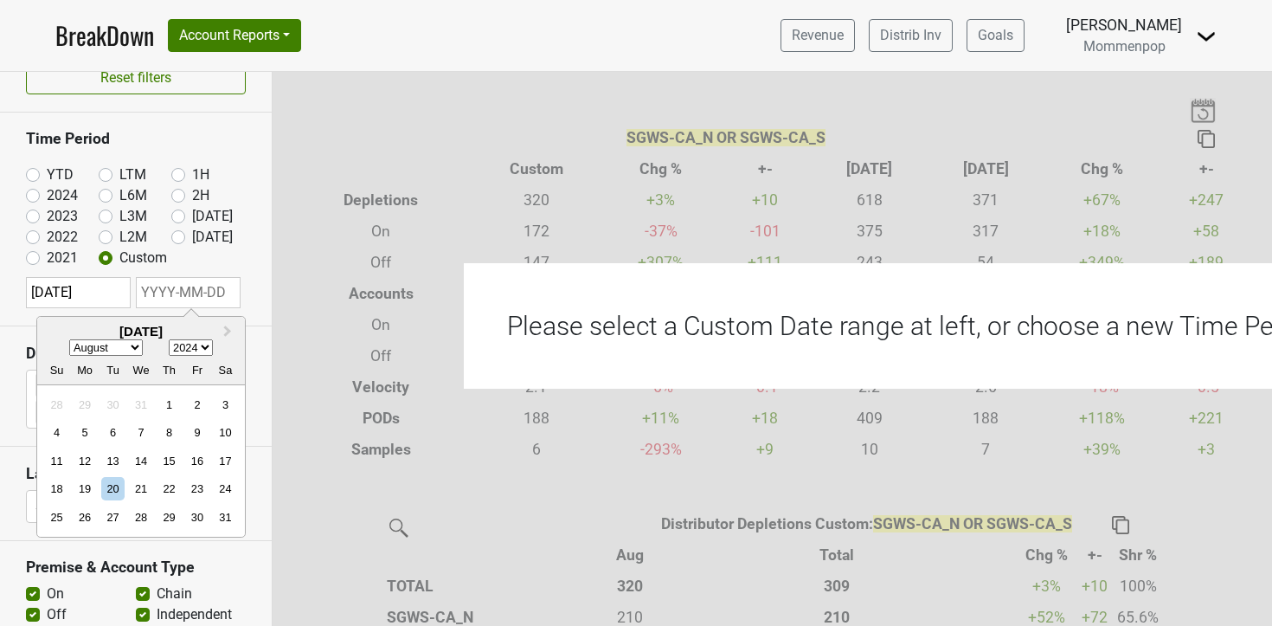
type input "2024-08-31"
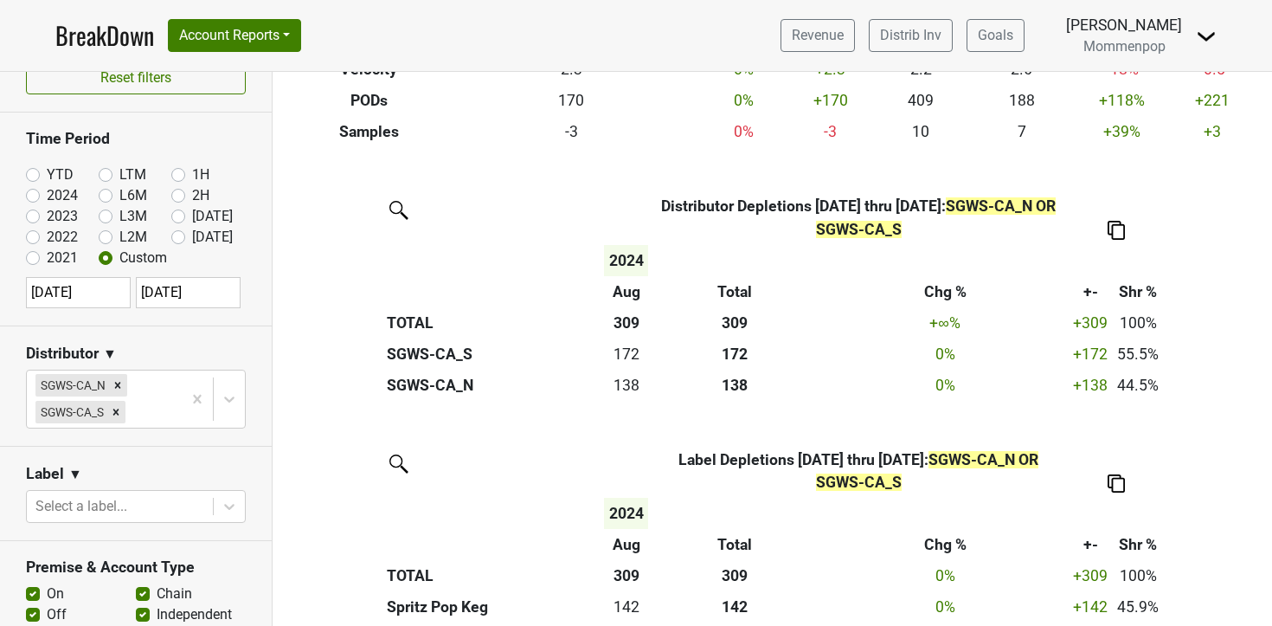
scroll to position [577, 0]
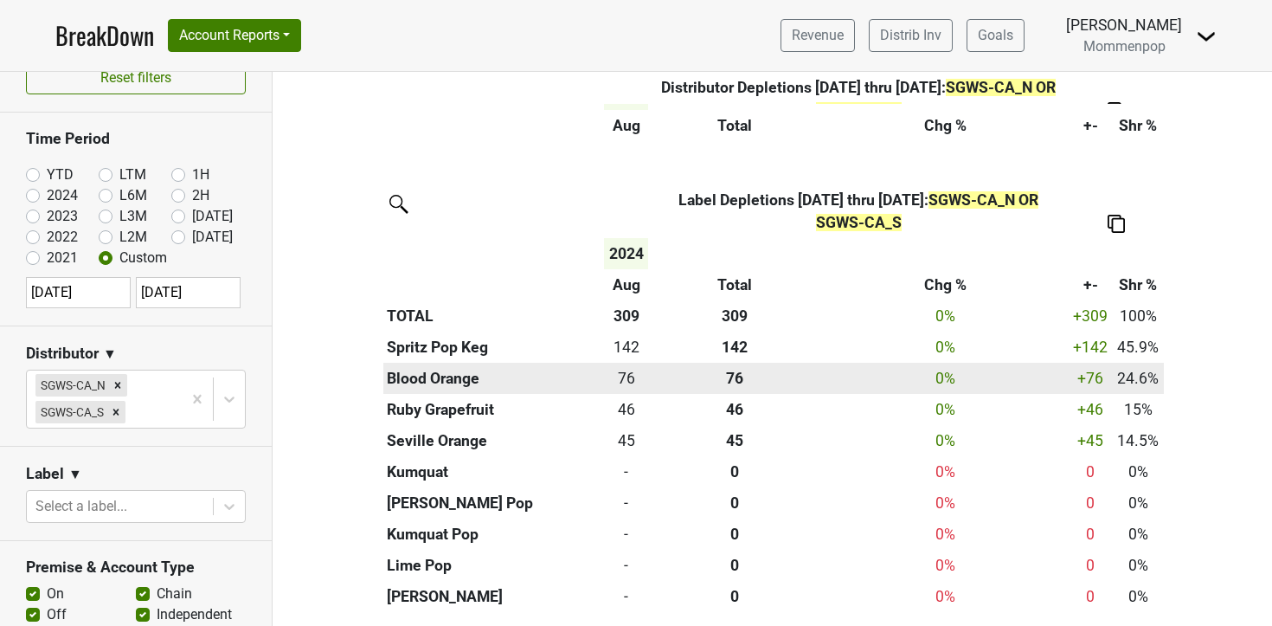
select select "7"
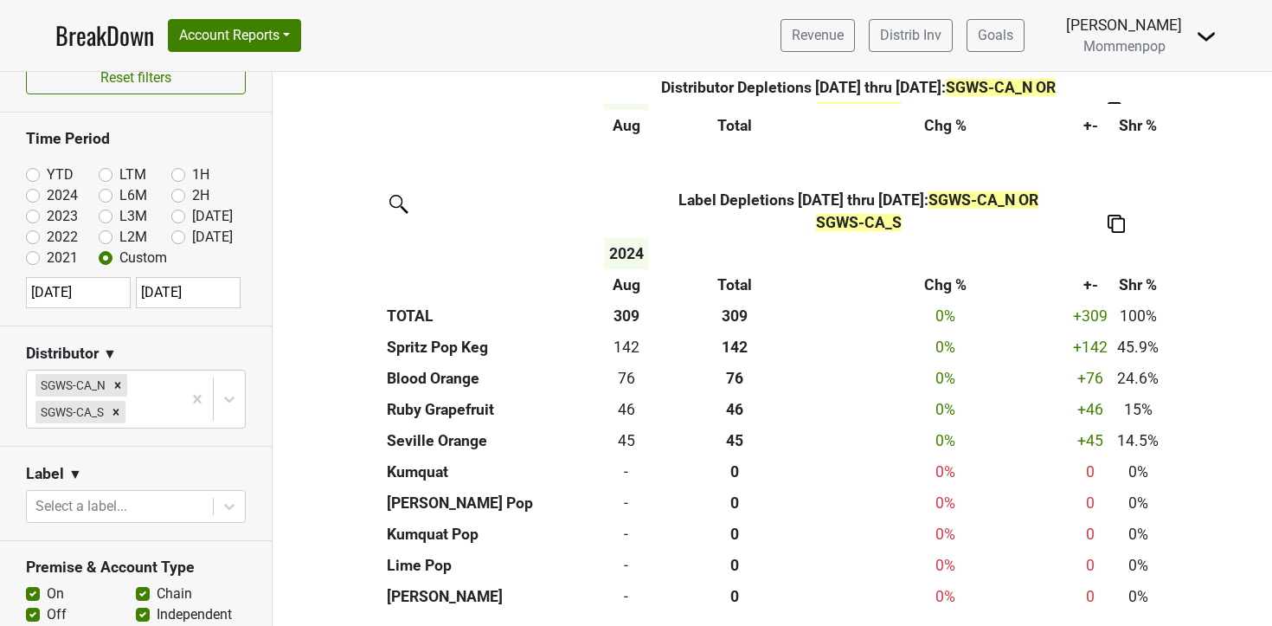
click at [1119, 226] on img at bounding box center [1116, 224] width 17 height 18
click at [1133, 181] on div "Export to Excel" at bounding box center [1115, 191] width 88 height 25
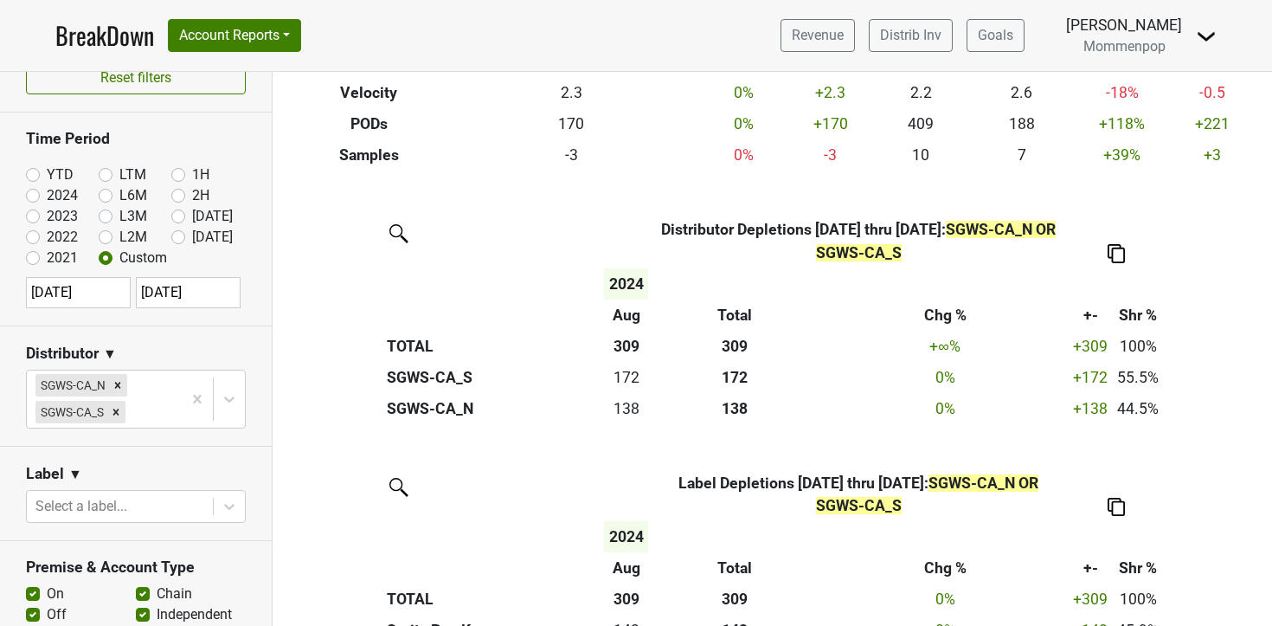
scroll to position [0, 0]
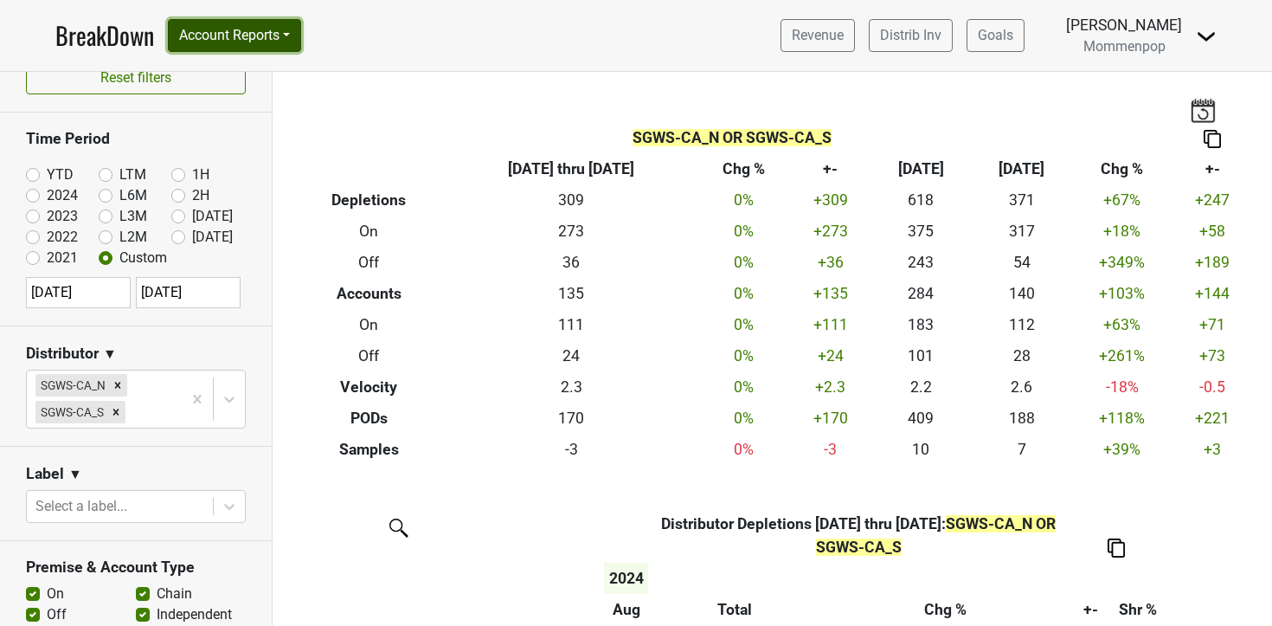
click at [211, 39] on button "Account Reports" at bounding box center [234, 35] width 133 height 33
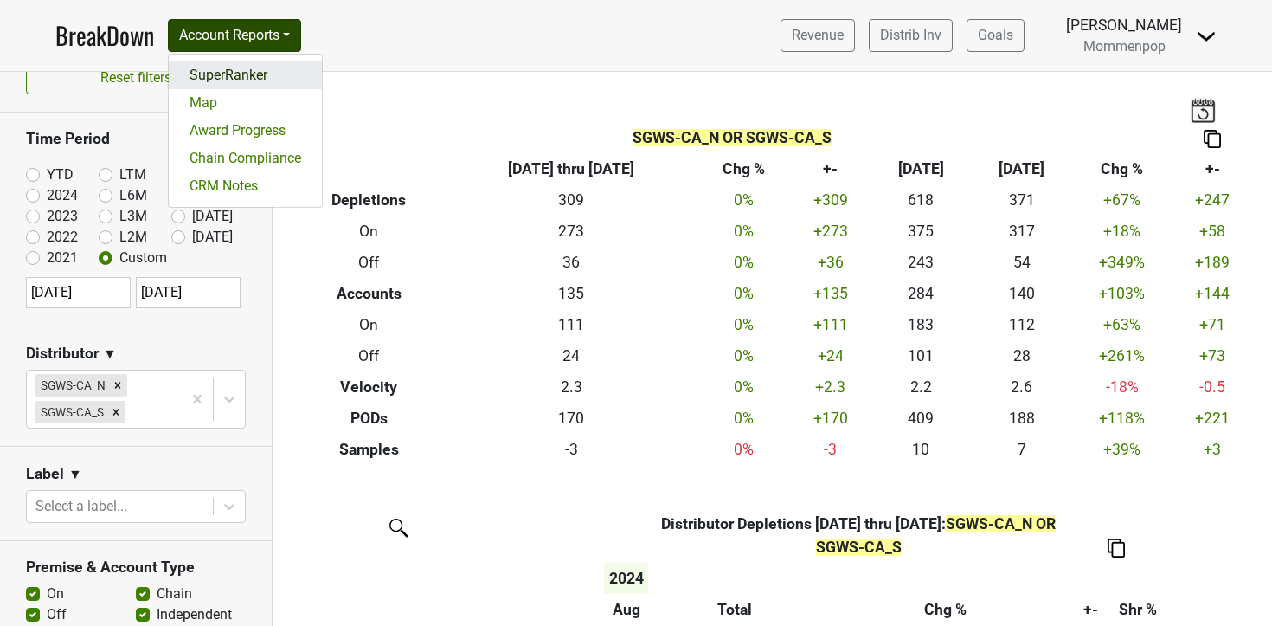
click at [211, 62] on link "SuperRanker" at bounding box center [245, 75] width 153 height 28
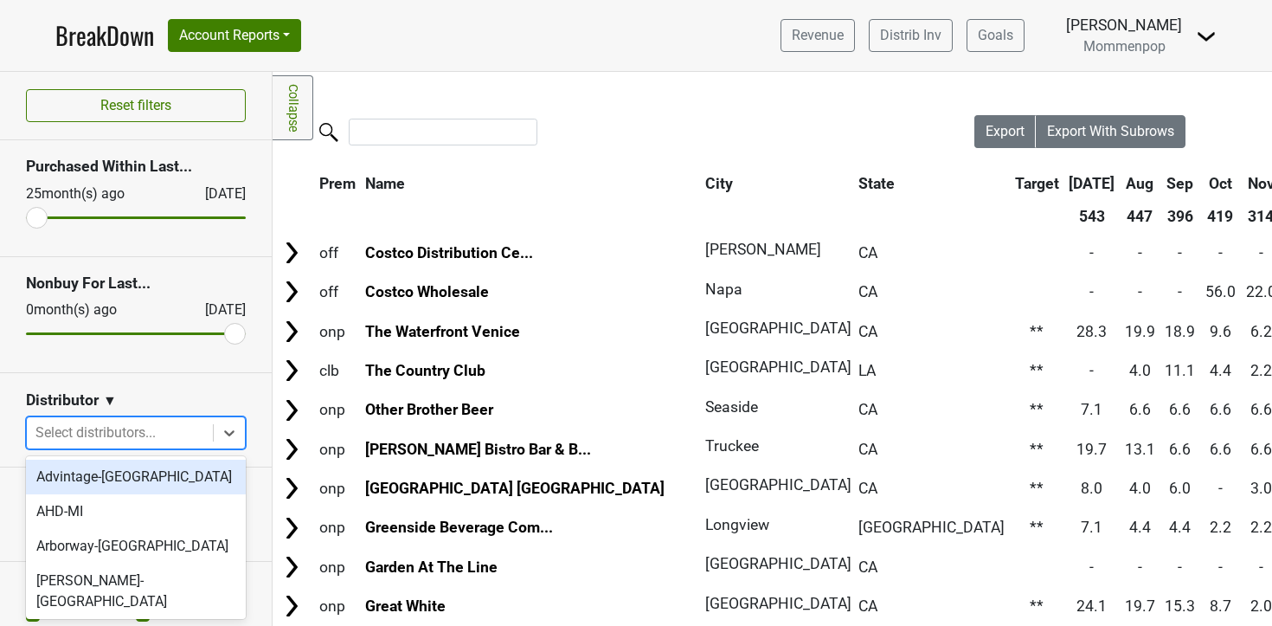
click at [118, 435] on div at bounding box center [119, 433] width 169 height 24
type input "ca"
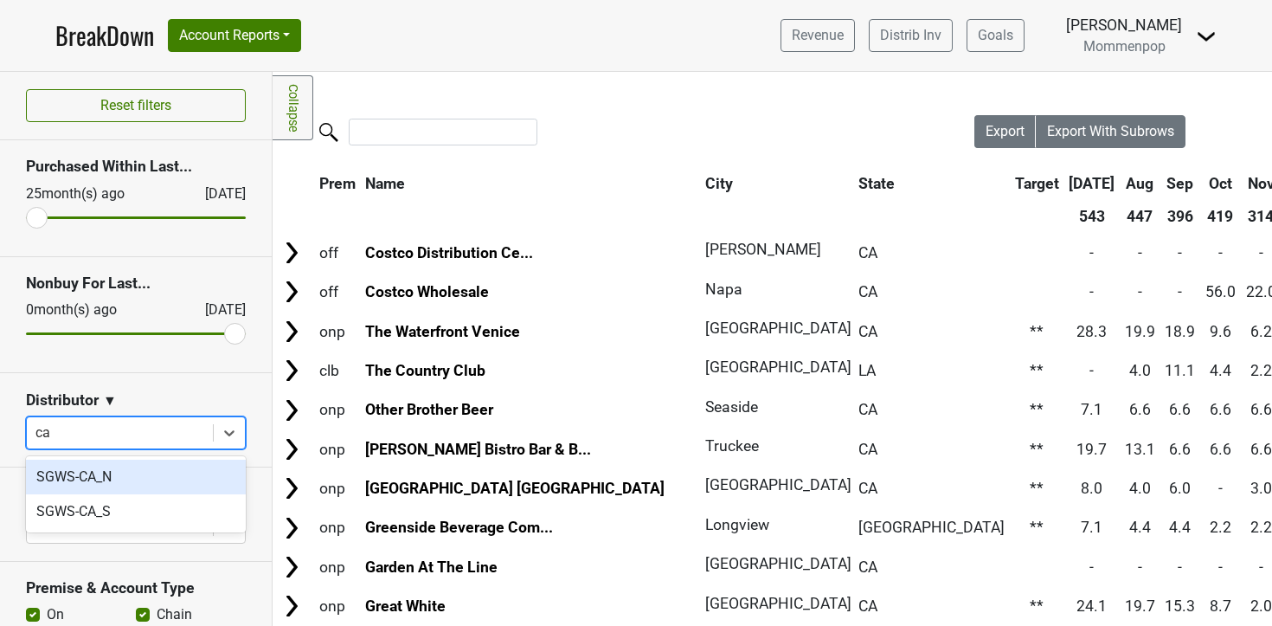
click at [95, 480] on div "SGWS-CA_N" at bounding box center [136, 477] width 220 height 35
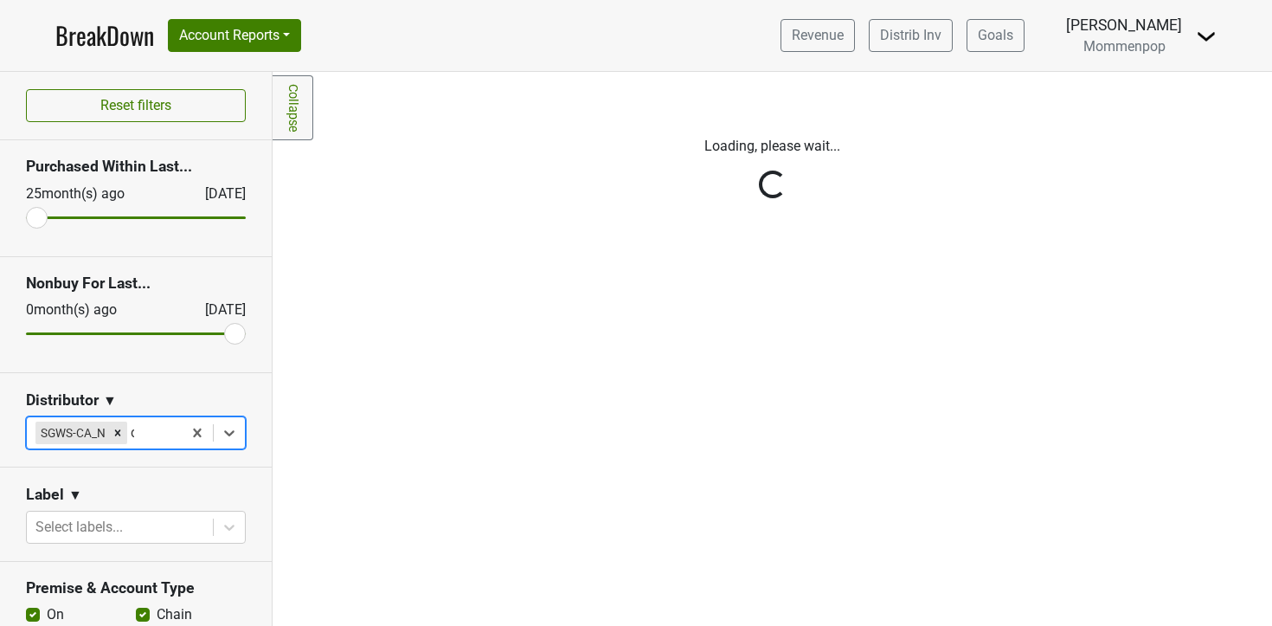
type input "ca"
click at [110, 485] on div "SGWS-CA_S" at bounding box center [136, 477] width 220 height 35
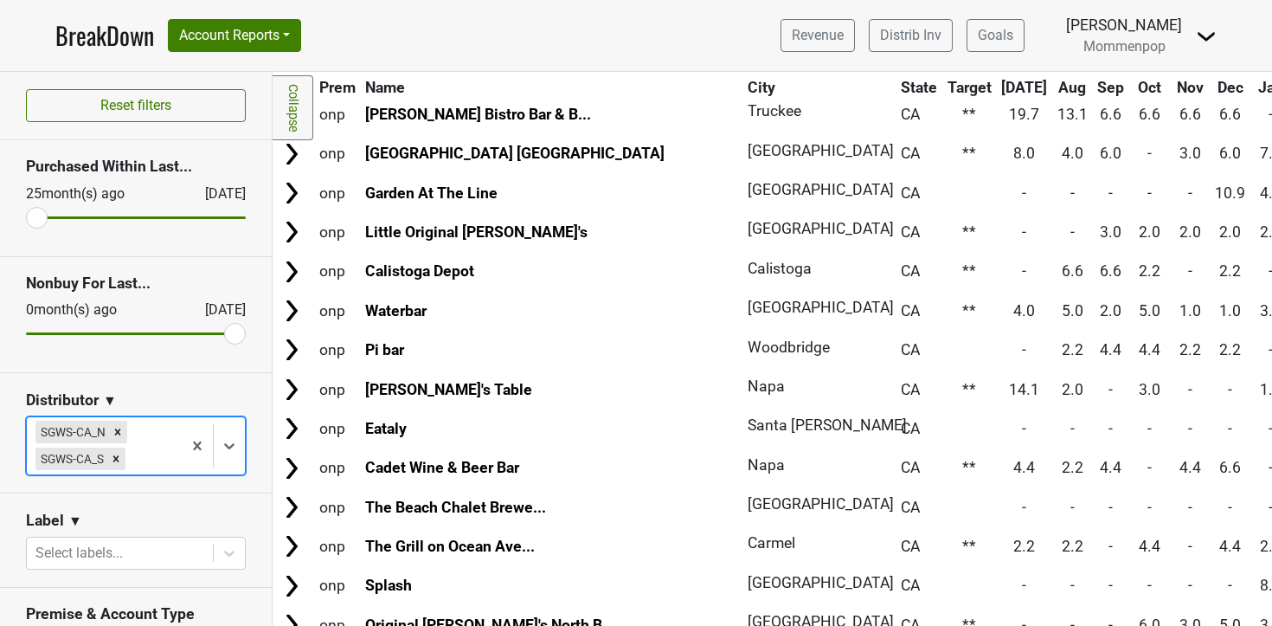
scroll to position [265, 0]
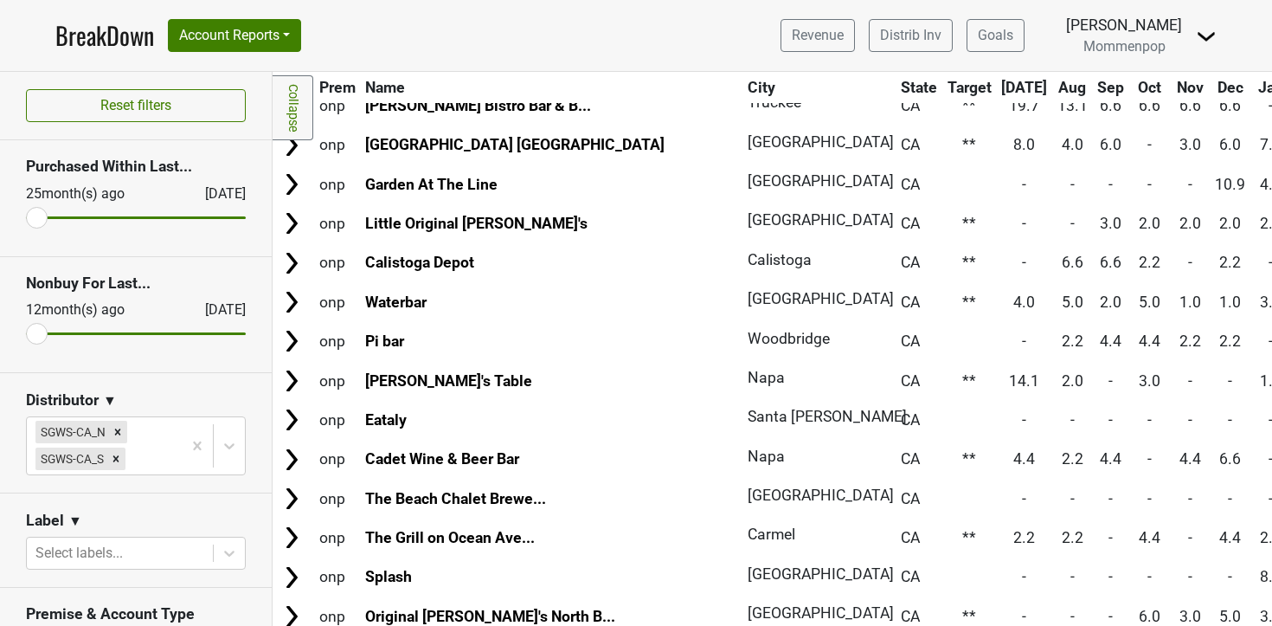
drag, startPoint x: 231, startPoint y: 332, endPoint x: 29, endPoint y: 331, distance: 201.7
type input "12"
click at [29, 332] on input "range" at bounding box center [136, 333] width 220 height 3
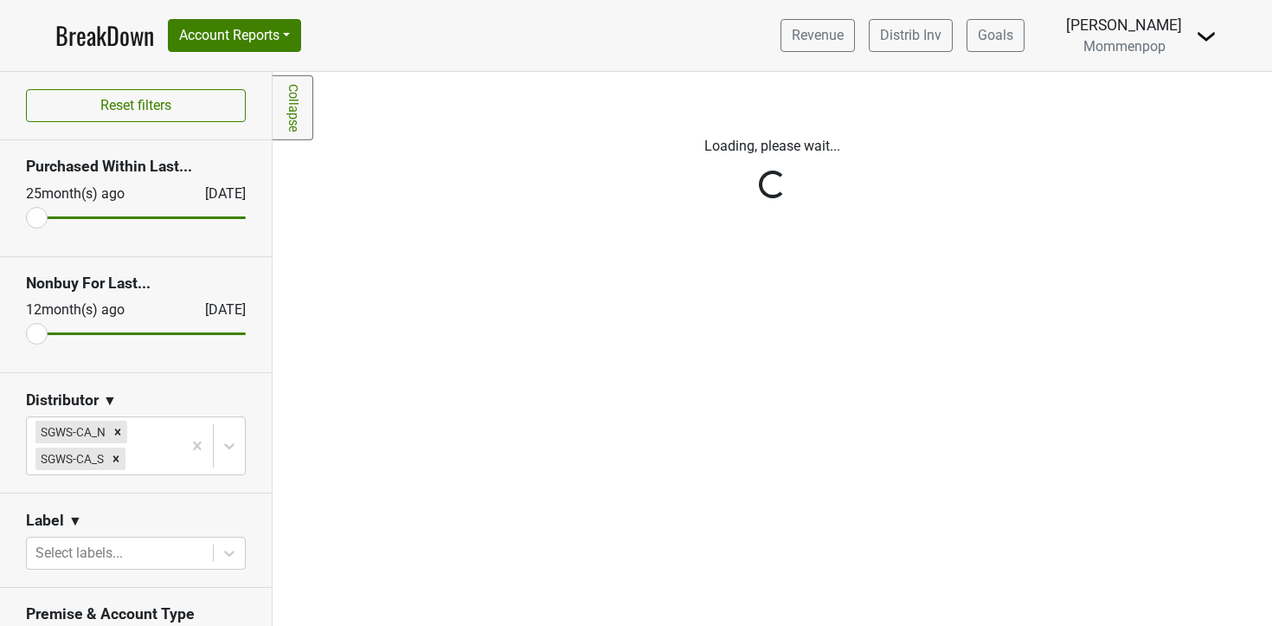
scroll to position [0, 0]
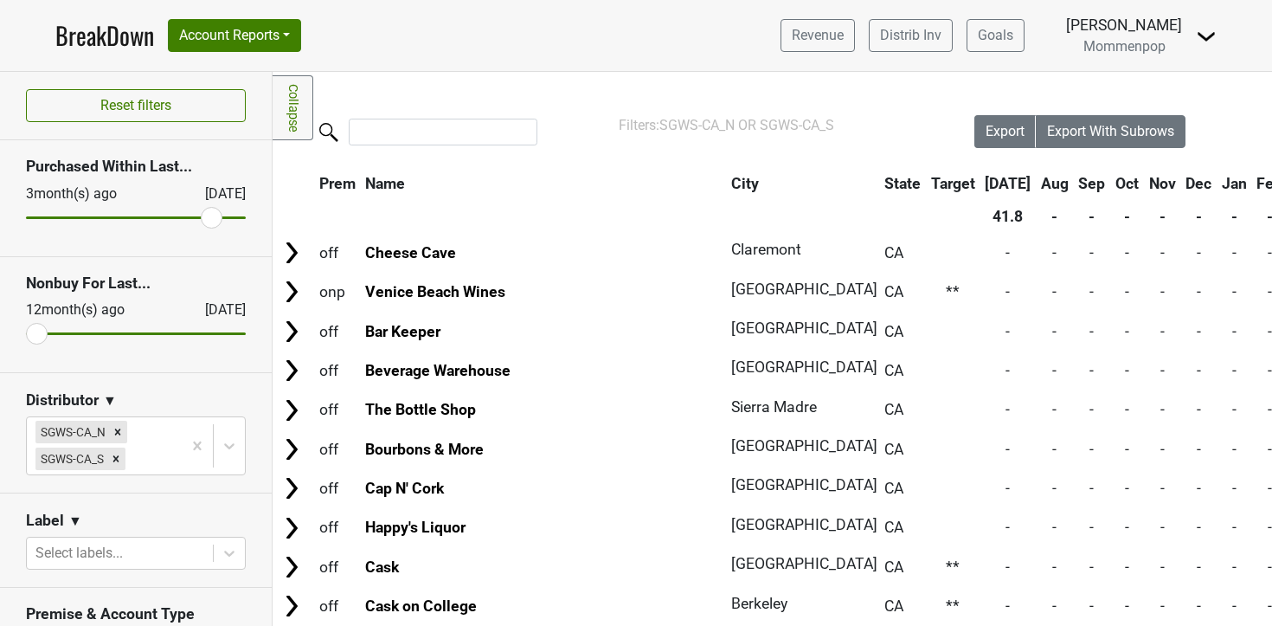
drag, startPoint x: 35, startPoint y: 218, endPoint x: 208, endPoint y: 220, distance: 173.1
click at [208, 219] on input "range" at bounding box center [136, 217] width 220 height 3
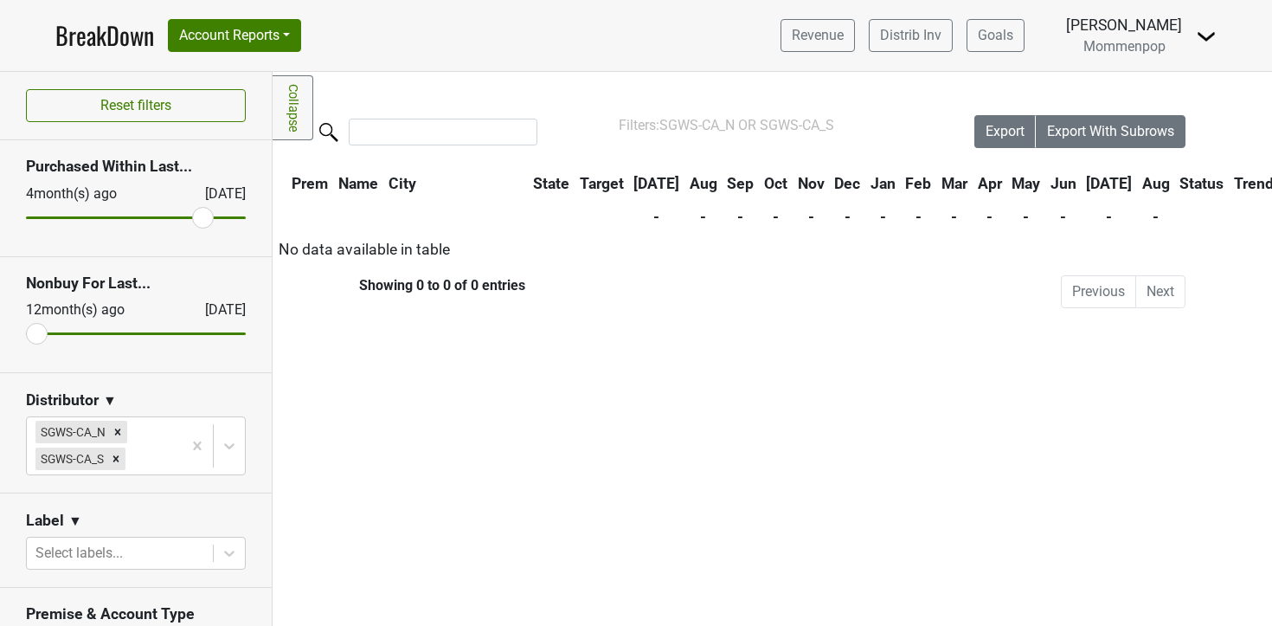
drag, startPoint x: 213, startPoint y: 219, endPoint x: 203, endPoint y: 220, distance: 10.4
type input "4"
click at [203, 219] on input "range" at bounding box center [136, 217] width 220 height 3
type input "0"
drag, startPoint x: 42, startPoint y: 335, endPoint x: 318, endPoint y: 339, distance: 275.3
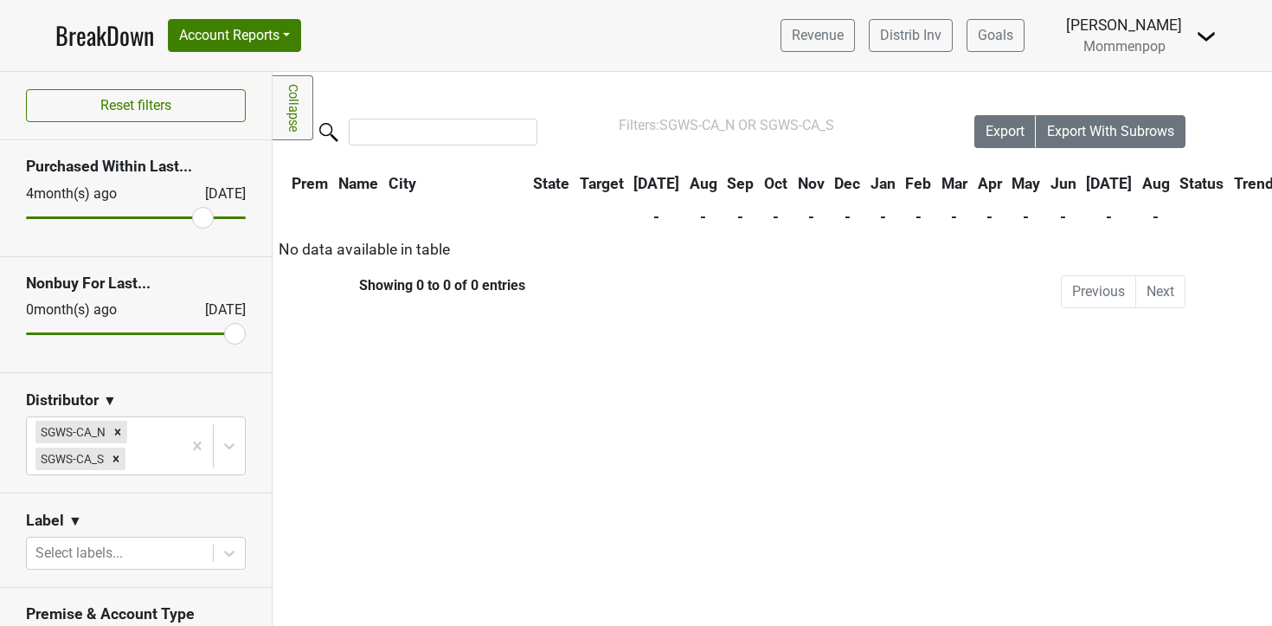
click at [317, 339] on div "Reset filters Purchased Within Last... [DATE] [DATE] Nonbuy For Last... [DATE] …" at bounding box center [636, 349] width 1272 height 554
type input "4"
click at [200, 216] on input "range" at bounding box center [136, 217] width 220 height 3
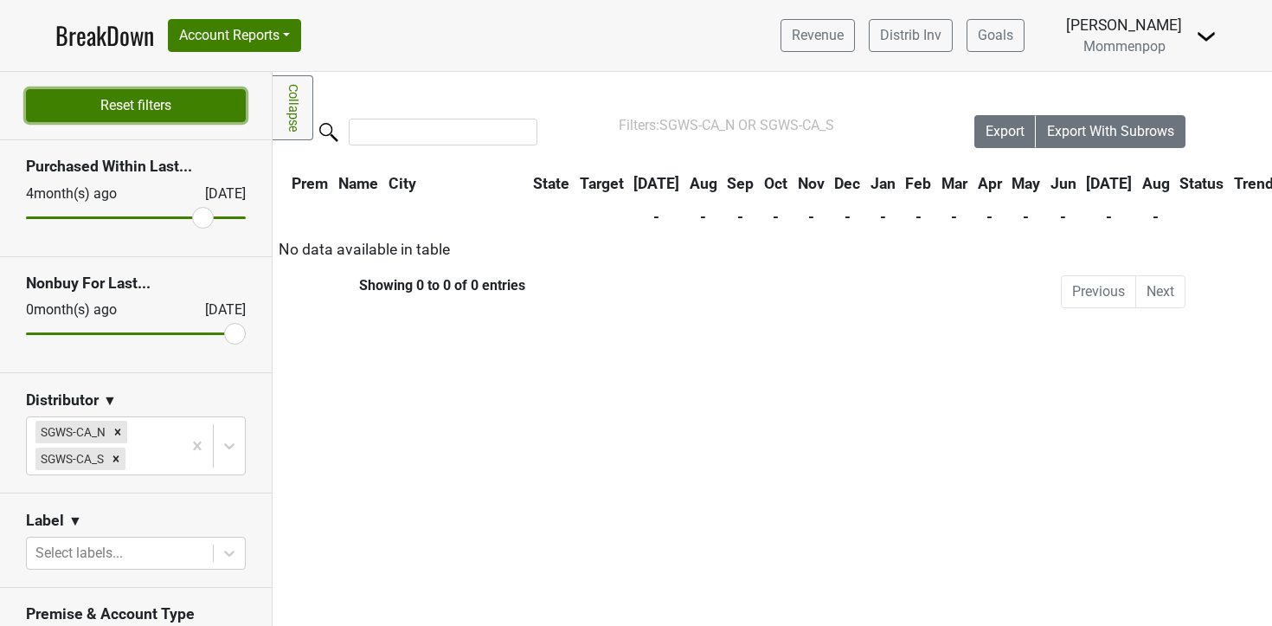
click at [82, 96] on button "Reset filters" at bounding box center [136, 105] width 220 height 33
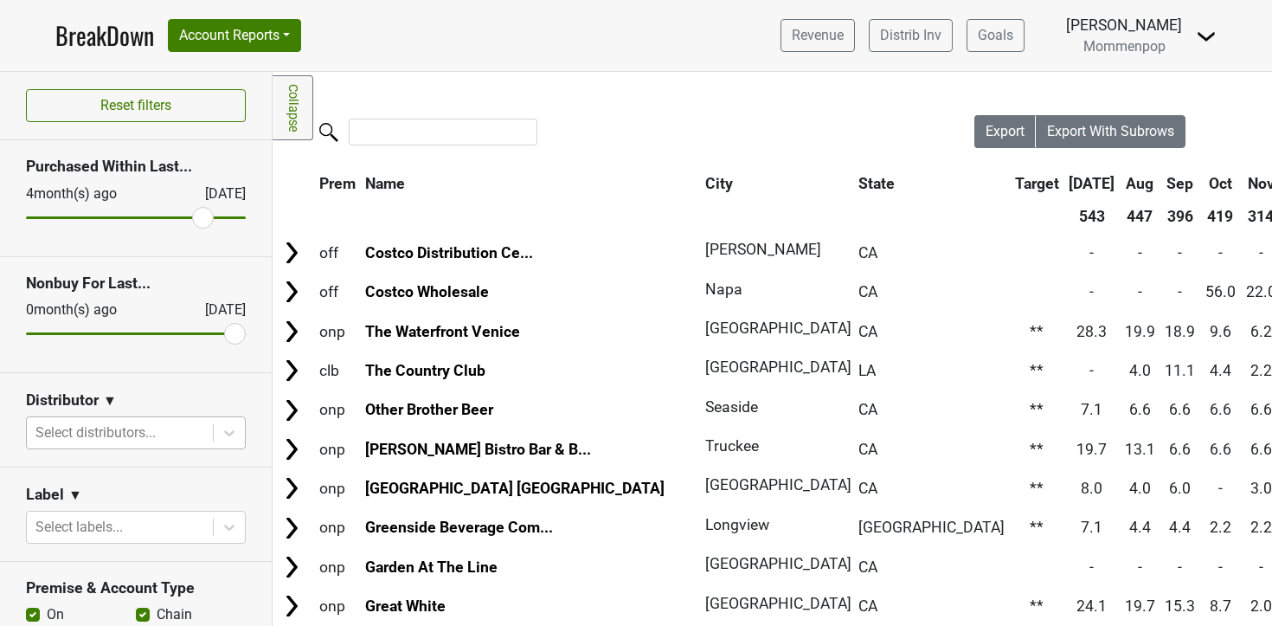
click at [123, 432] on div at bounding box center [119, 433] width 169 height 24
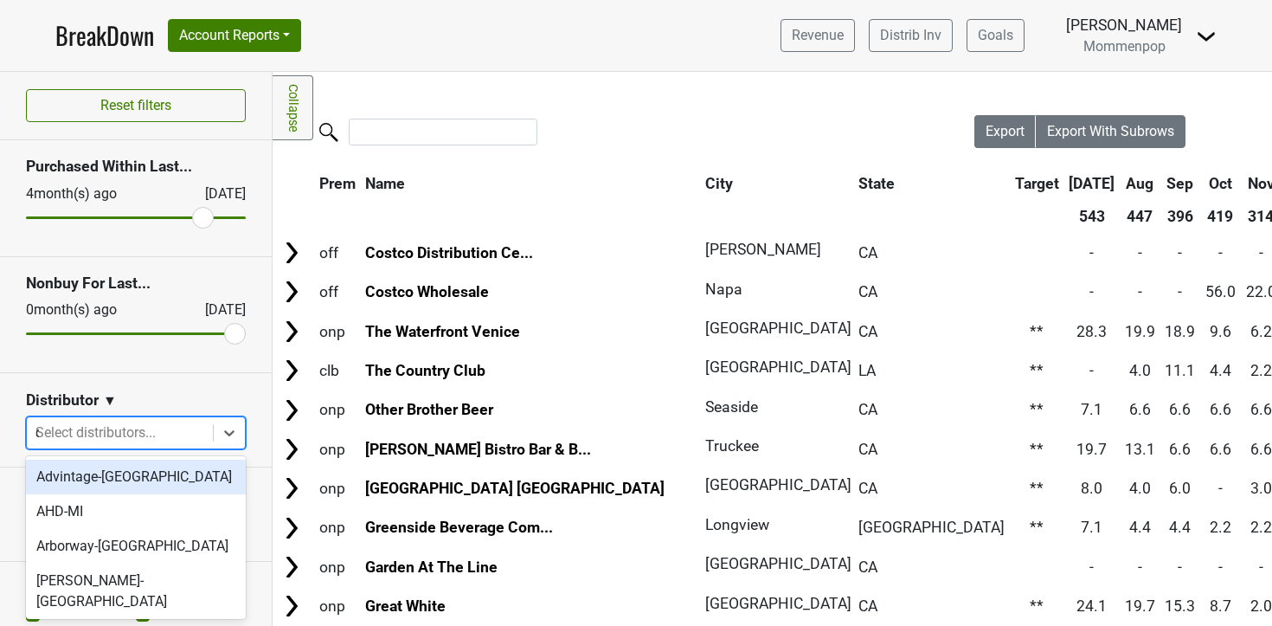
type input "ca"
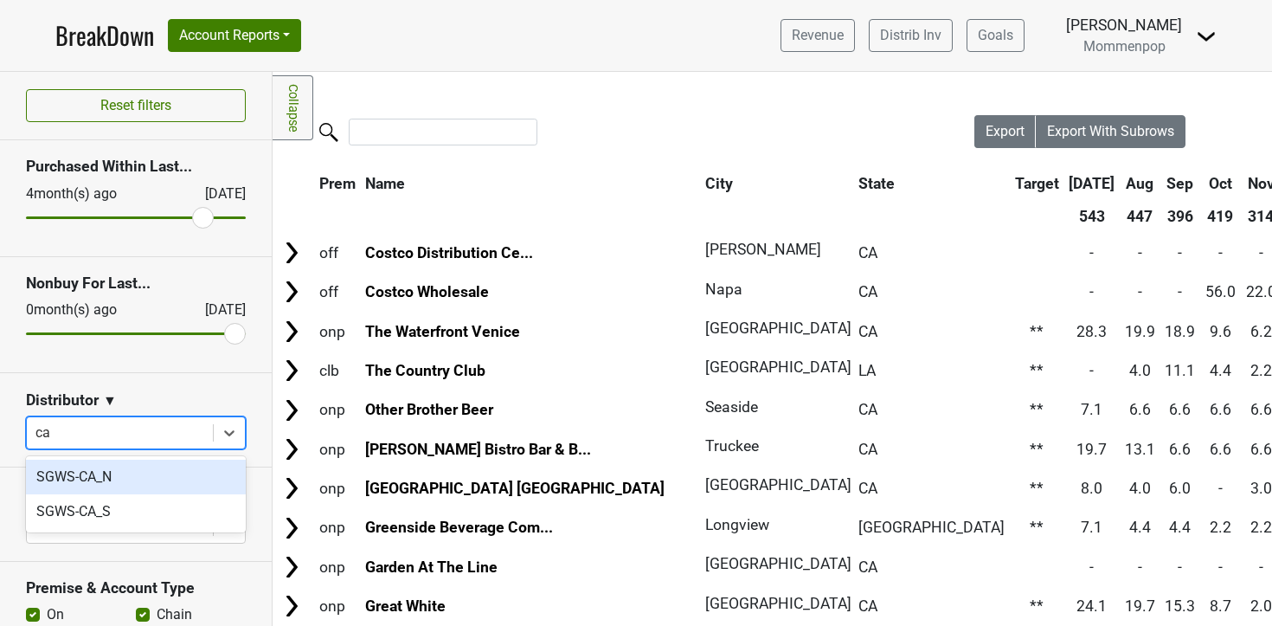
click at [110, 468] on div "SGWS-CA_N" at bounding box center [136, 477] width 220 height 35
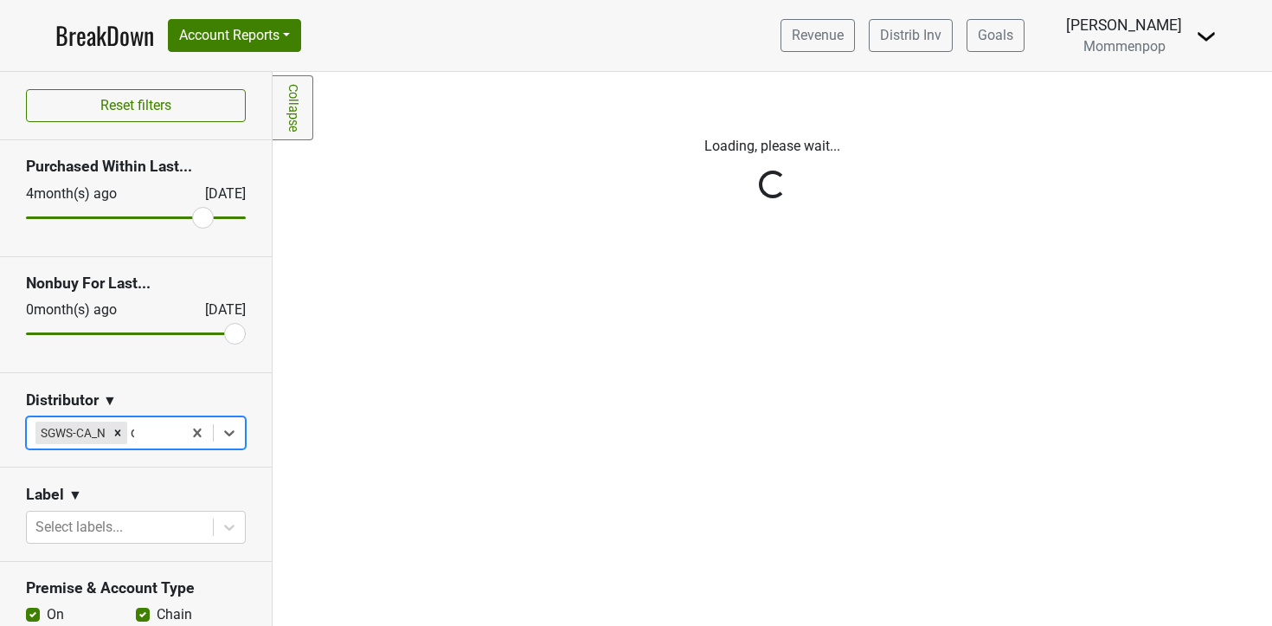
type input "ca"
click at [114, 483] on div "SGWS-CA_S" at bounding box center [136, 477] width 220 height 35
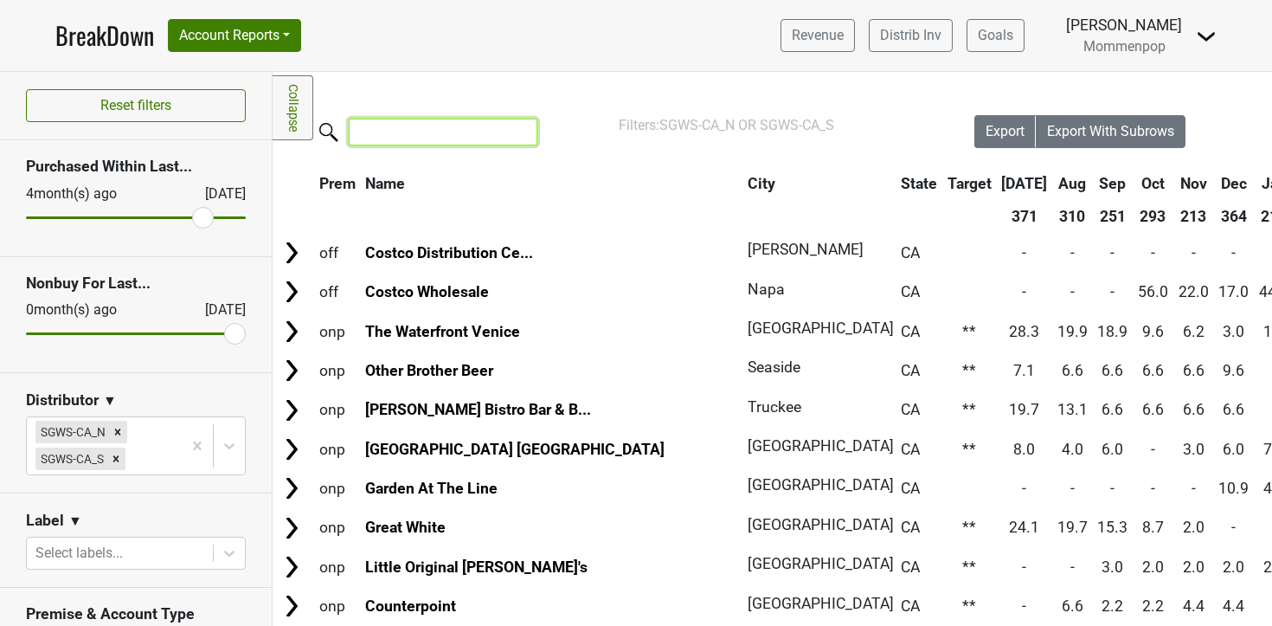
drag, startPoint x: 402, startPoint y: 136, endPoint x: 411, endPoint y: 135, distance: 9.6
click at [403, 135] on input "search" at bounding box center [443, 132] width 189 height 27
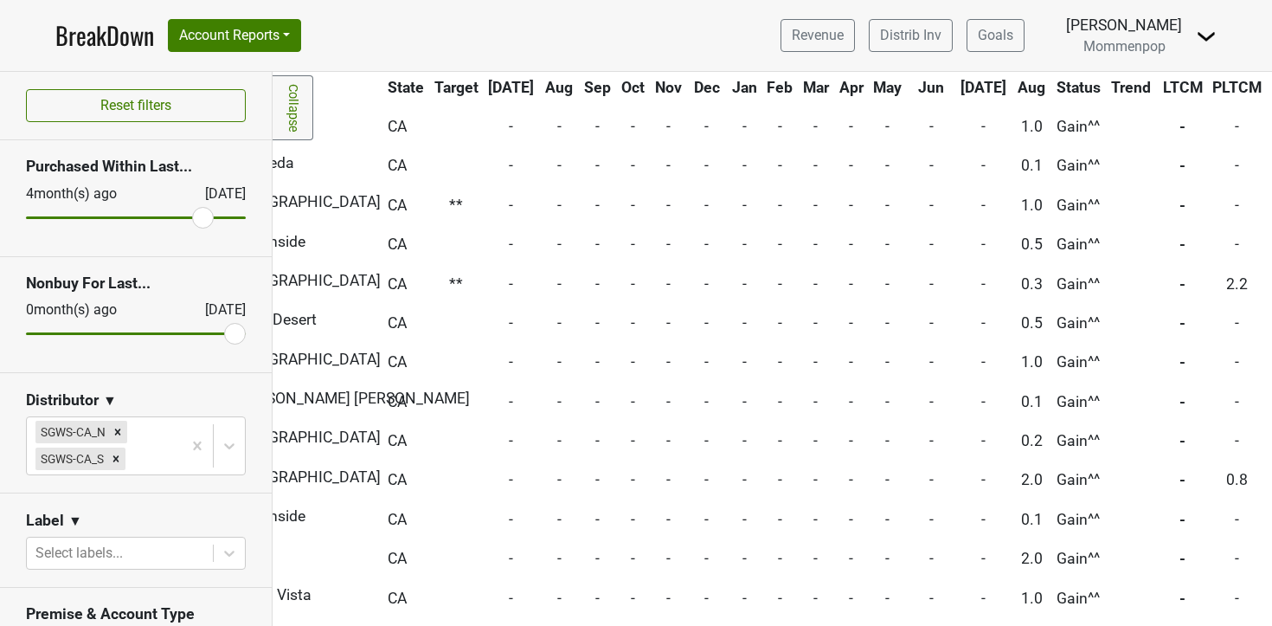
scroll to position [6736, 521]
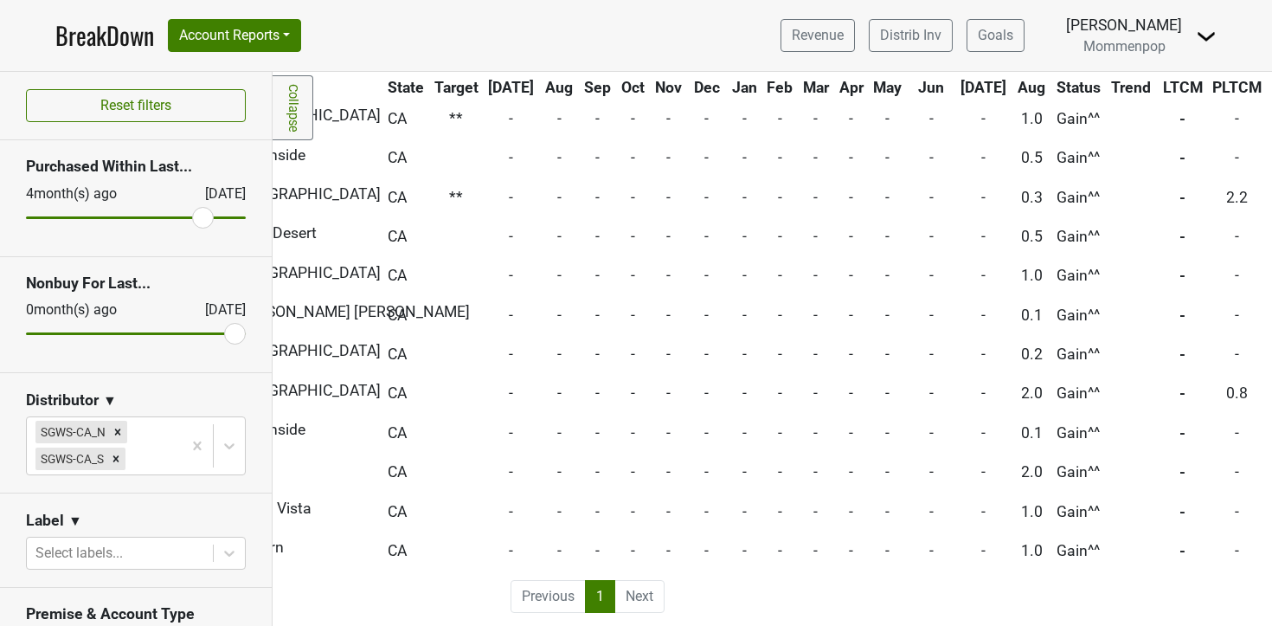
type input "gain"
click at [625, 585] on li "Next" at bounding box center [639, 596] width 49 height 33
drag, startPoint x: 622, startPoint y: 591, endPoint x: 632, endPoint y: 593, distance: 9.7
click at [622, 591] on li "Next" at bounding box center [639, 596] width 49 height 33
click at [637, 596] on li "Next" at bounding box center [639, 596] width 49 height 33
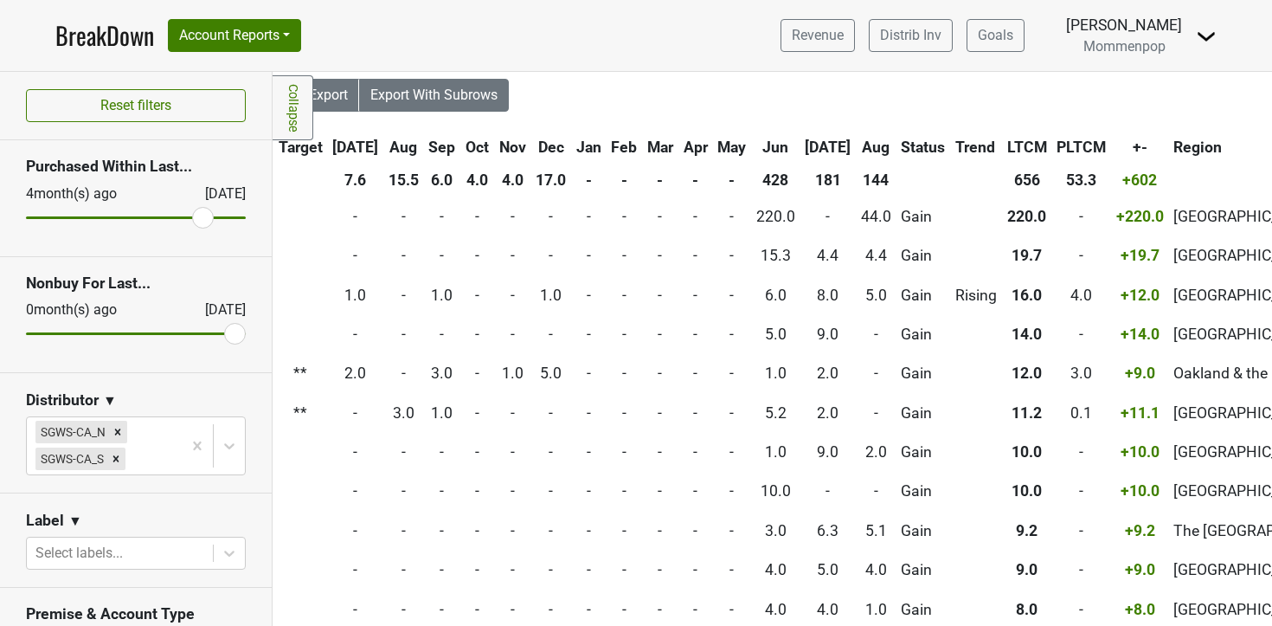
scroll to position [0, 677]
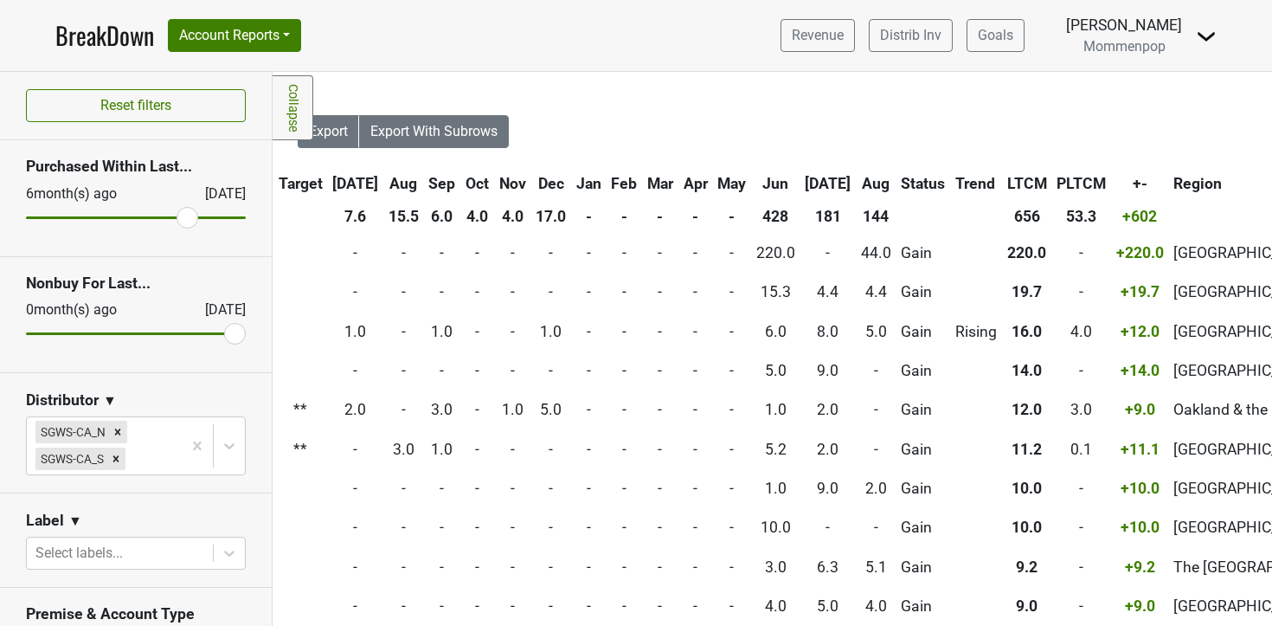
type input "6"
drag, startPoint x: 198, startPoint y: 216, endPoint x: 187, endPoint y: 216, distance: 11.3
click at [187, 216] on input "range" at bounding box center [136, 217] width 220 height 3
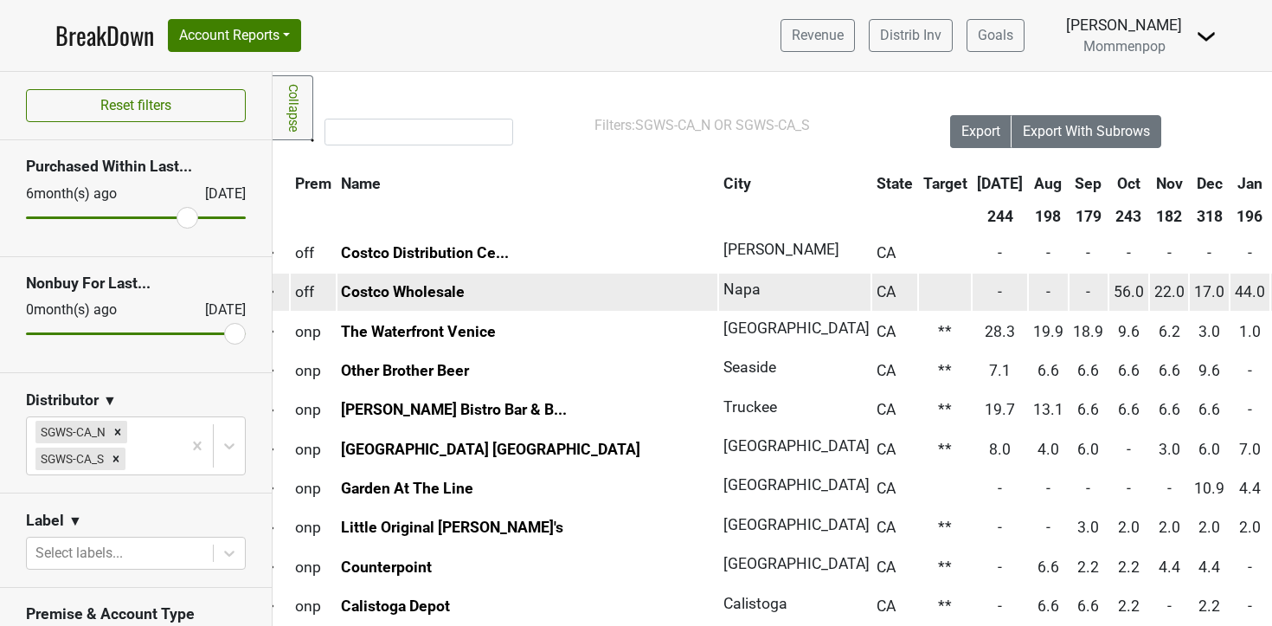
scroll to position [0, 0]
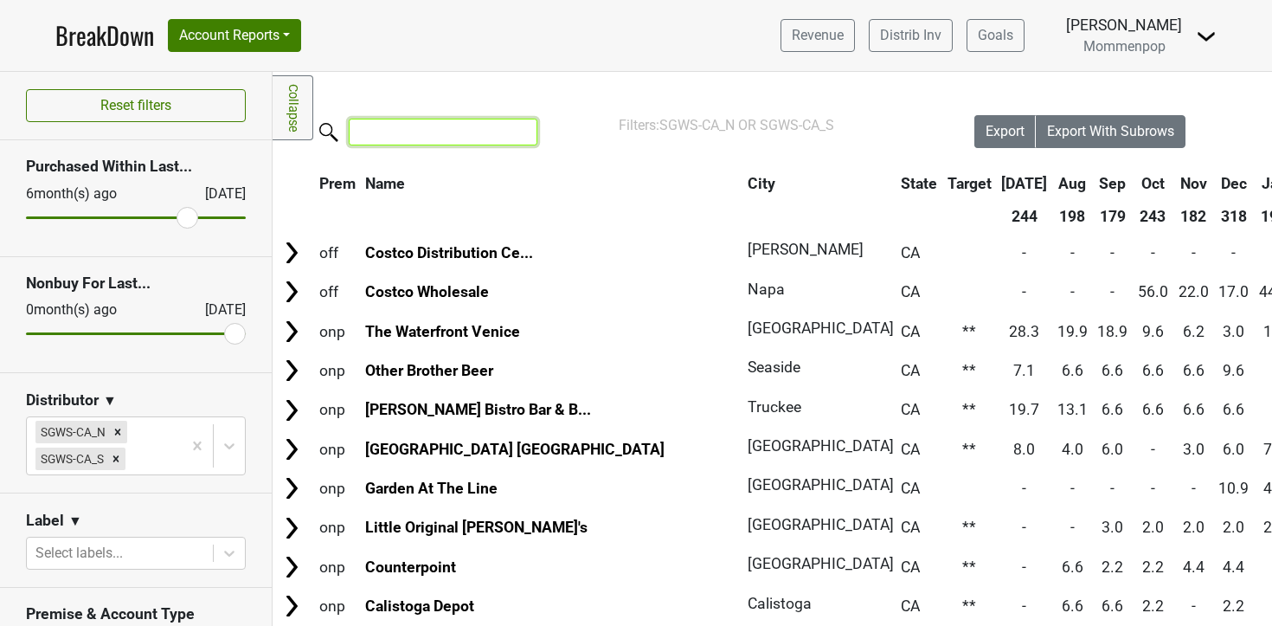
click at [419, 136] on input "search" at bounding box center [443, 132] width 189 height 27
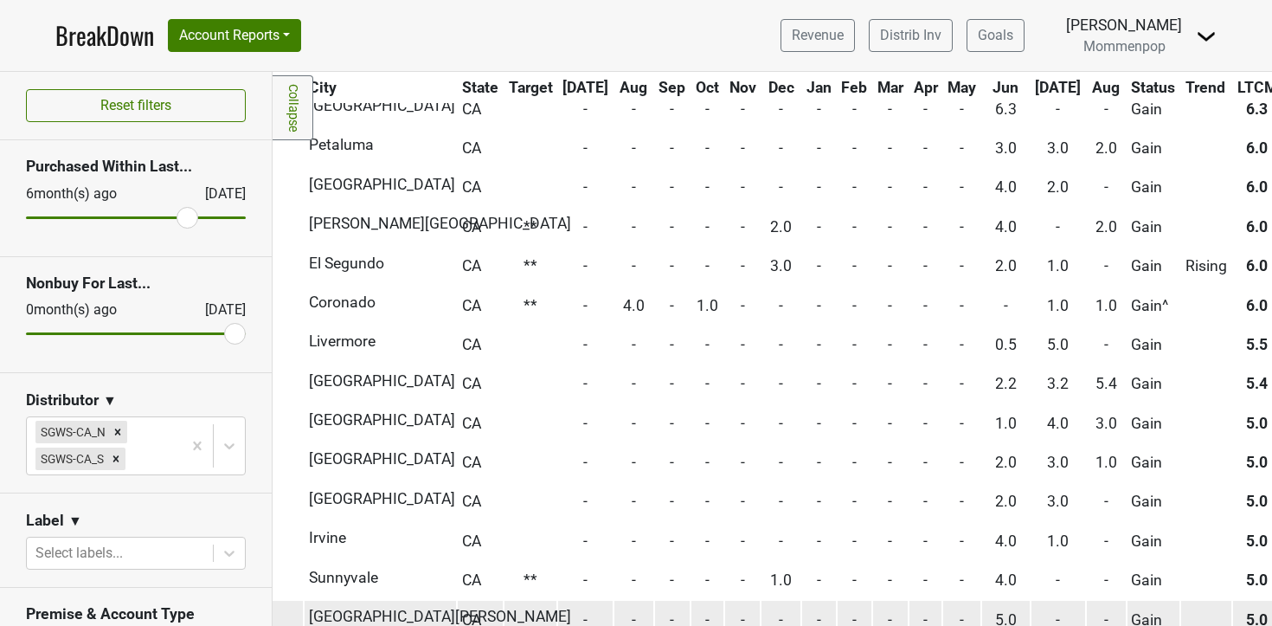
scroll to position [0, 447]
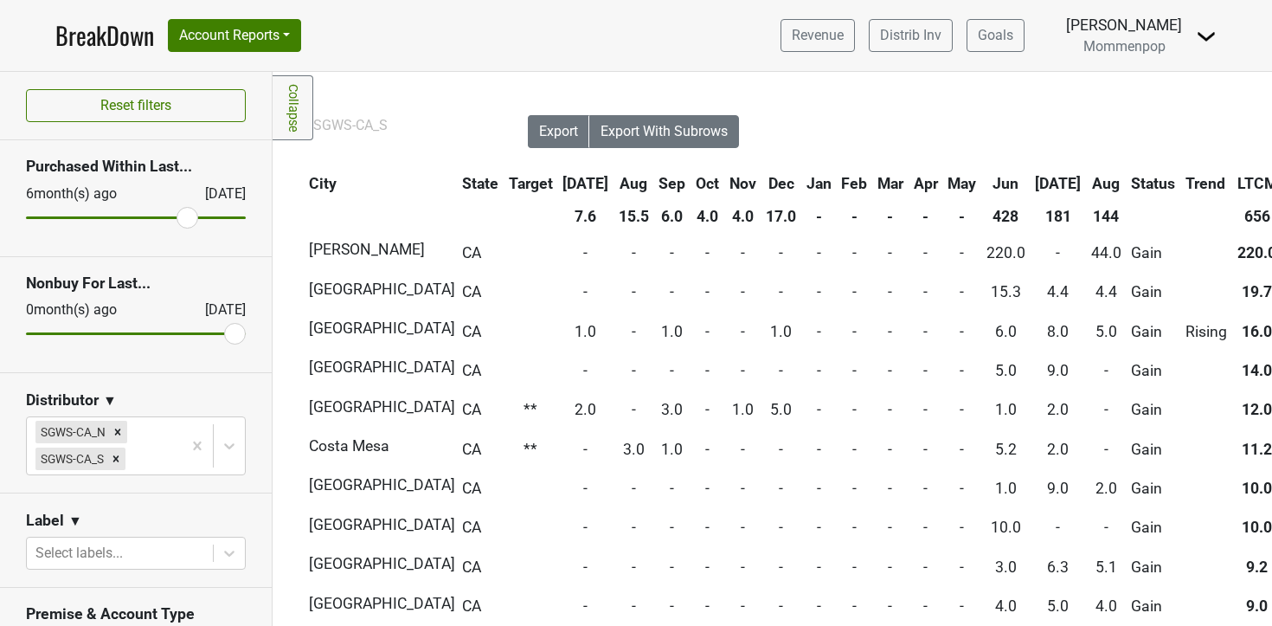
type input "gain"
drag, startPoint x: 190, startPoint y: 216, endPoint x: 178, endPoint y: 217, distance: 12.1
type input "7"
click at [178, 217] on input "range" at bounding box center [136, 217] width 220 height 3
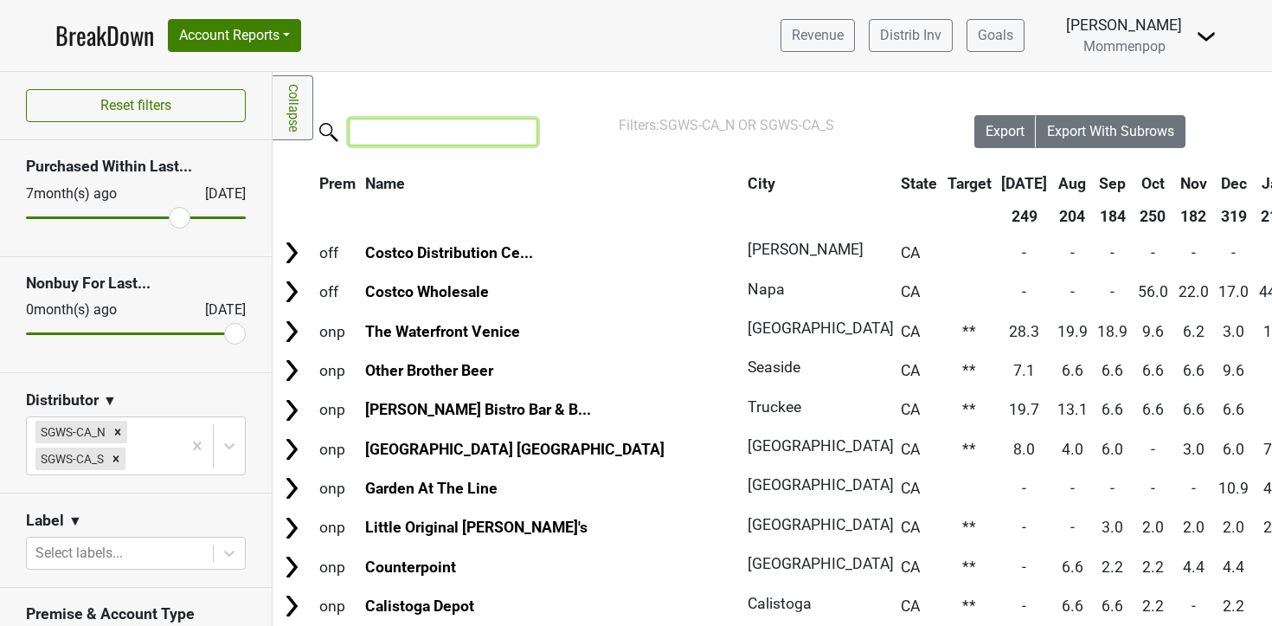
click at [389, 139] on input "search" at bounding box center [443, 132] width 189 height 27
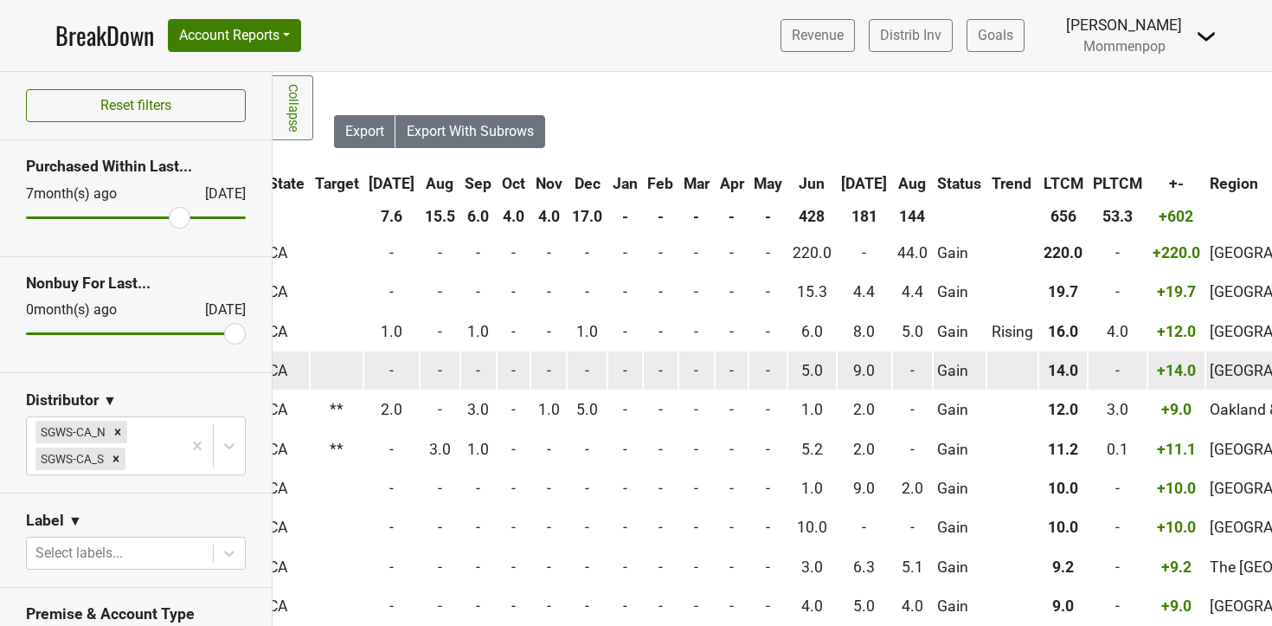
scroll to position [0, 643]
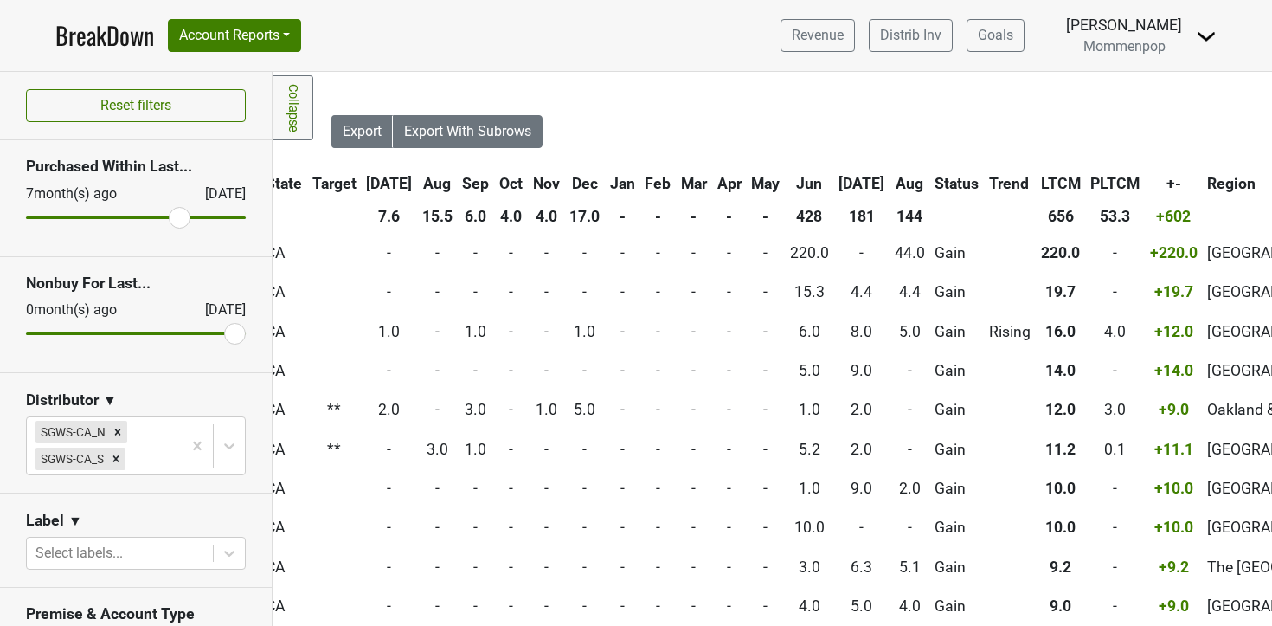
type input "gain"
drag, startPoint x: 183, startPoint y: 216, endPoint x: 172, endPoint y: 217, distance: 10.4
type input "8"
click at [172, 217] on input "range" at bounding box center [136, 217] width 220 height 3
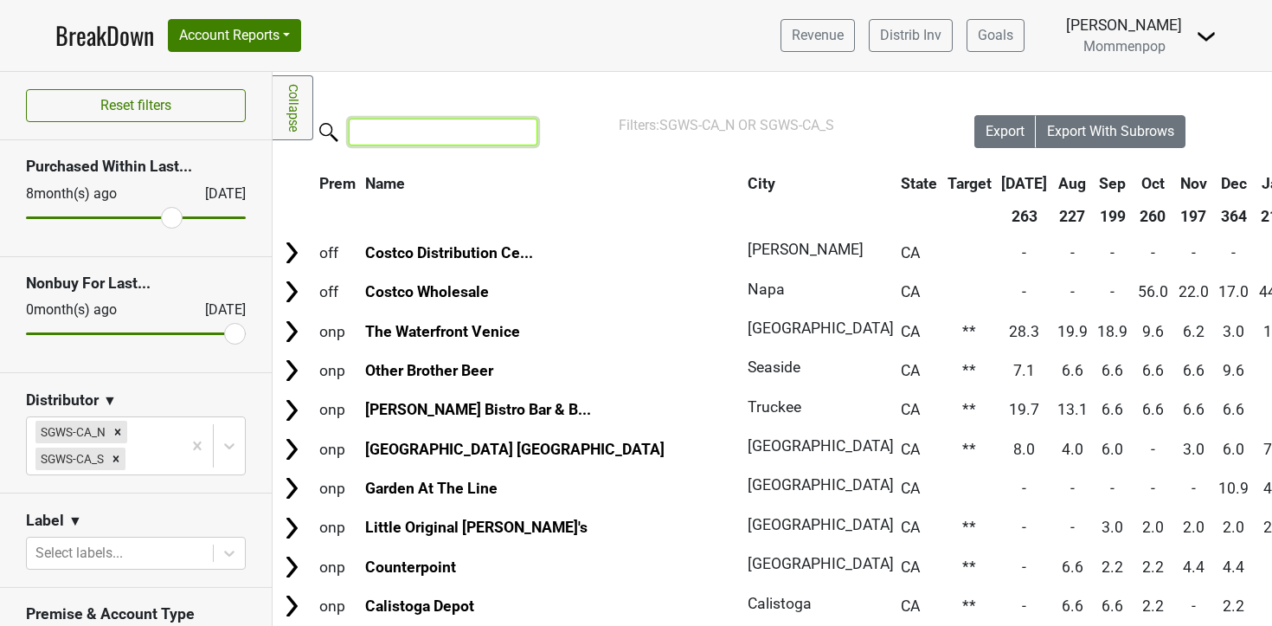
click at [387, 126] on input "search" at bounding box center [443, 132] width 189 height 27
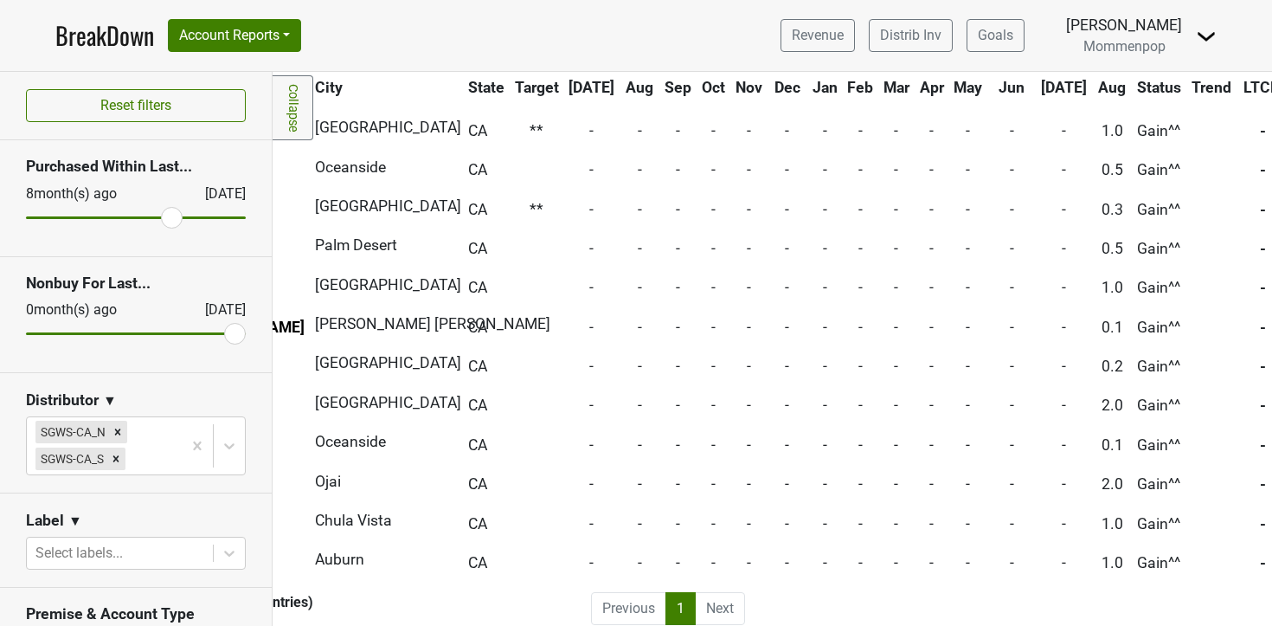
scroll to position [6736, 441]
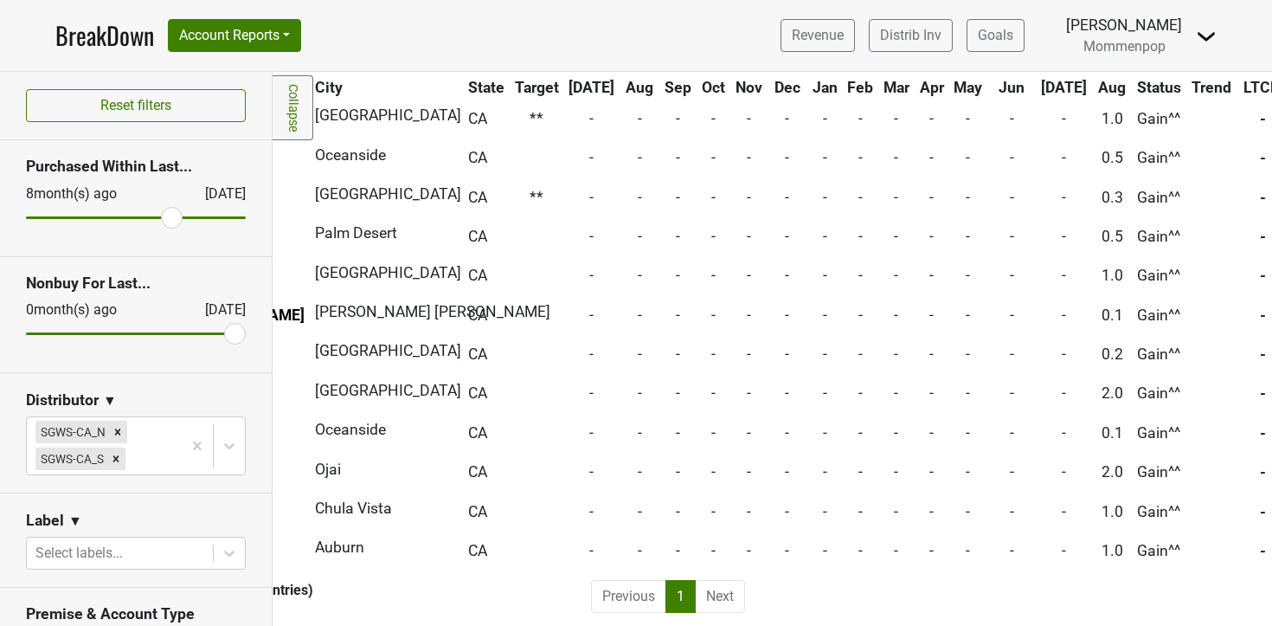
type input "gain"
click at [728, 589] on li "Next" at bounding box center [720, 596] width 49 height 33
click at [725, 598] on li "Next" at bounding box center [720, 596] width 49 height 33
click at [718, 605] on li "Next" at bounding box center [720, 596] width 49 height 33
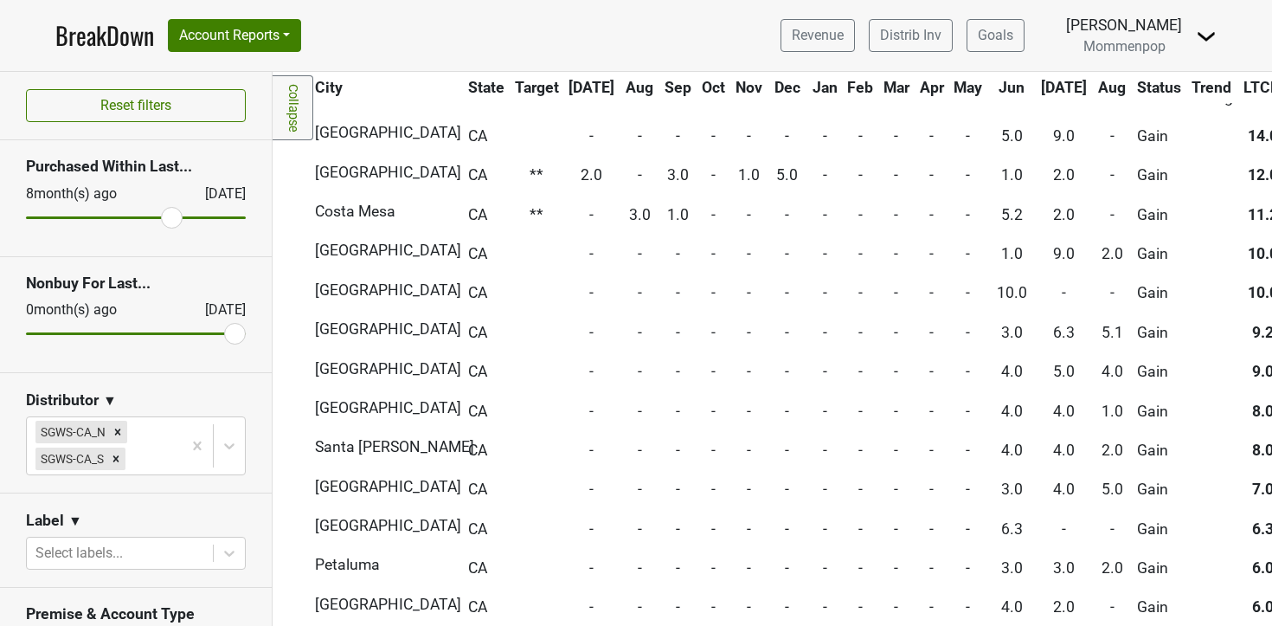
scroll to position [0, 441]
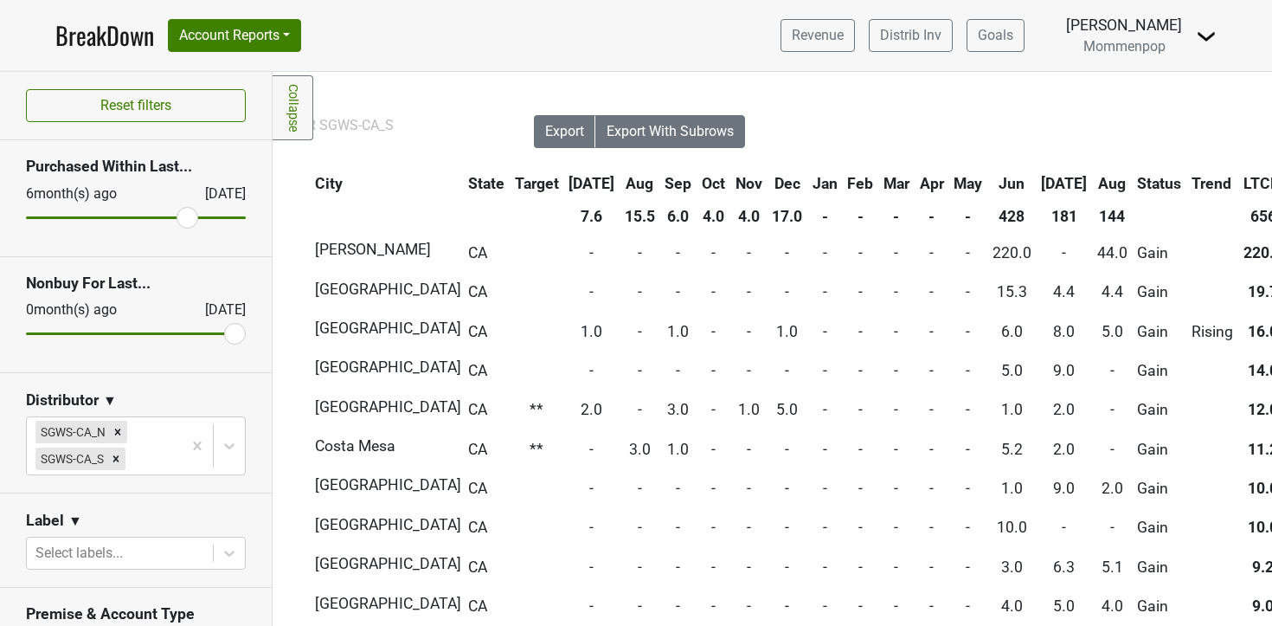
drag, startPoint x: 172, startPoint y: 216, endPoint x: 188, endPoint y: 214, distance: 15.8
type input "6"
click at [188, 216] on input "range" at bounding box center [136, 217] width 220 height 3
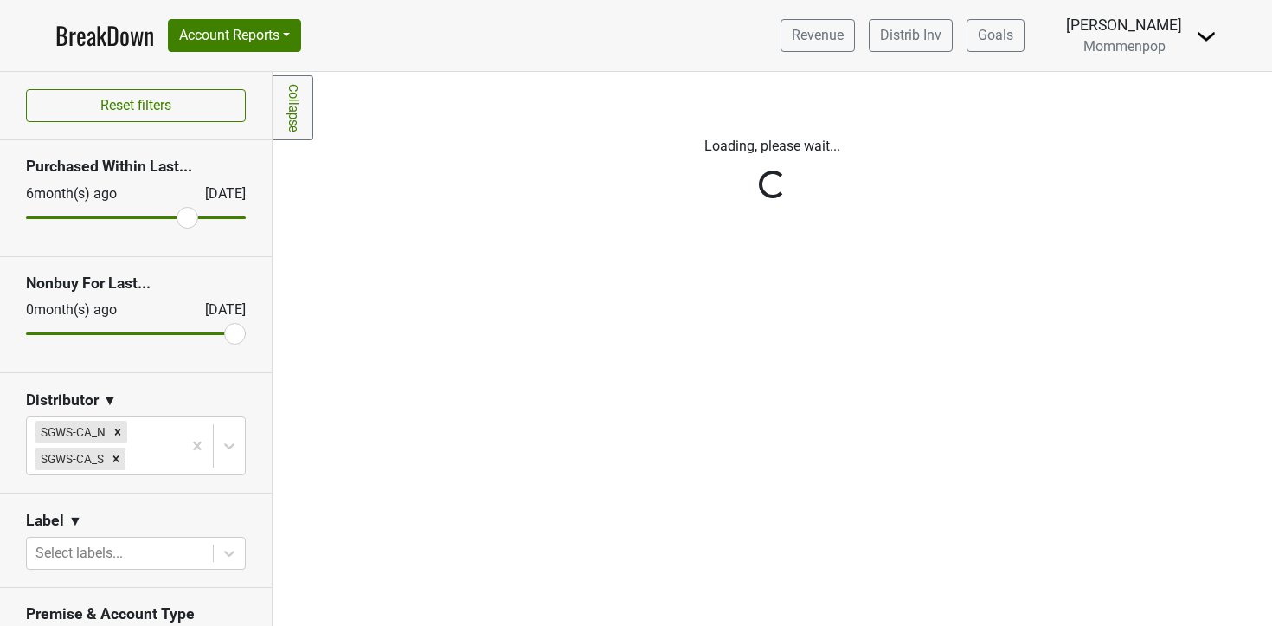
scroll to position [0, 0]
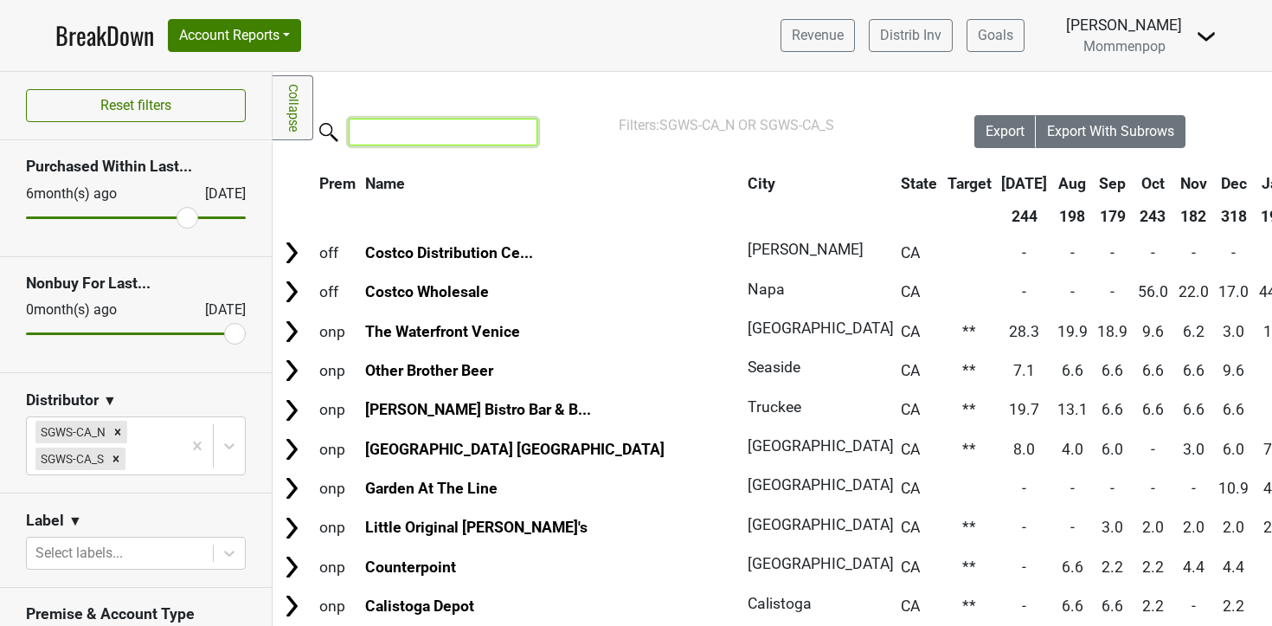
click at [413, 132] on input "search" at bounding box center [443, 132] width 189 height 27
type input "g"
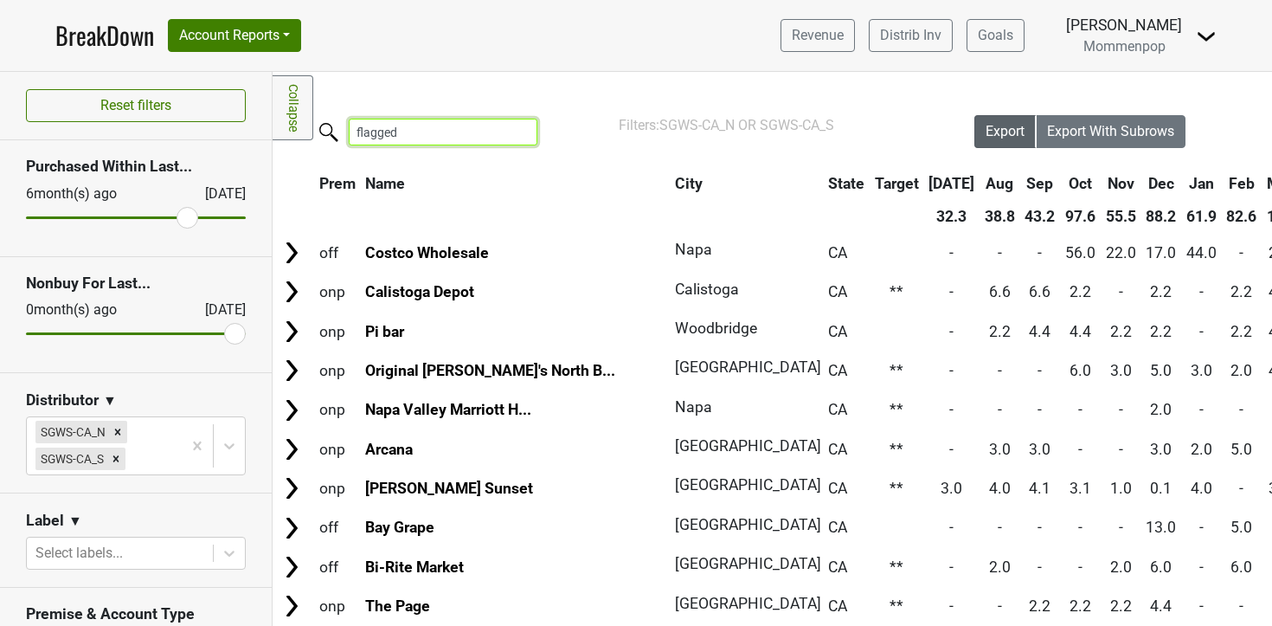
type input "flagged"
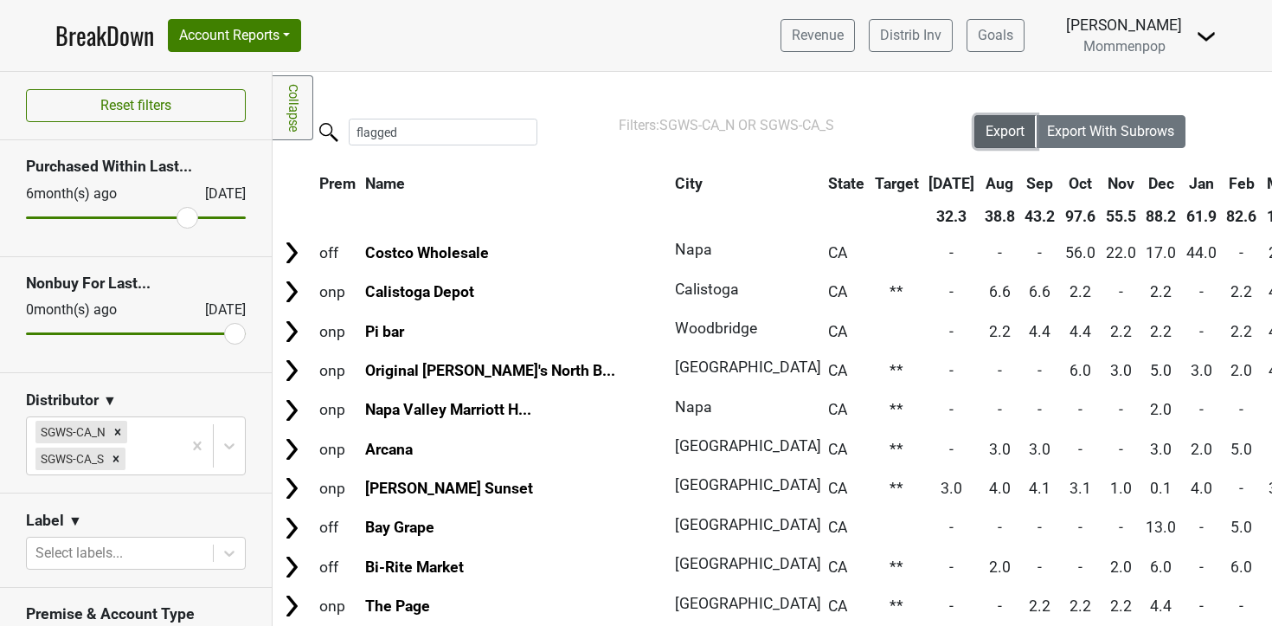
click at [1021, 135] on span "Export" at bounding box center [1005, 131] width 39 height 16
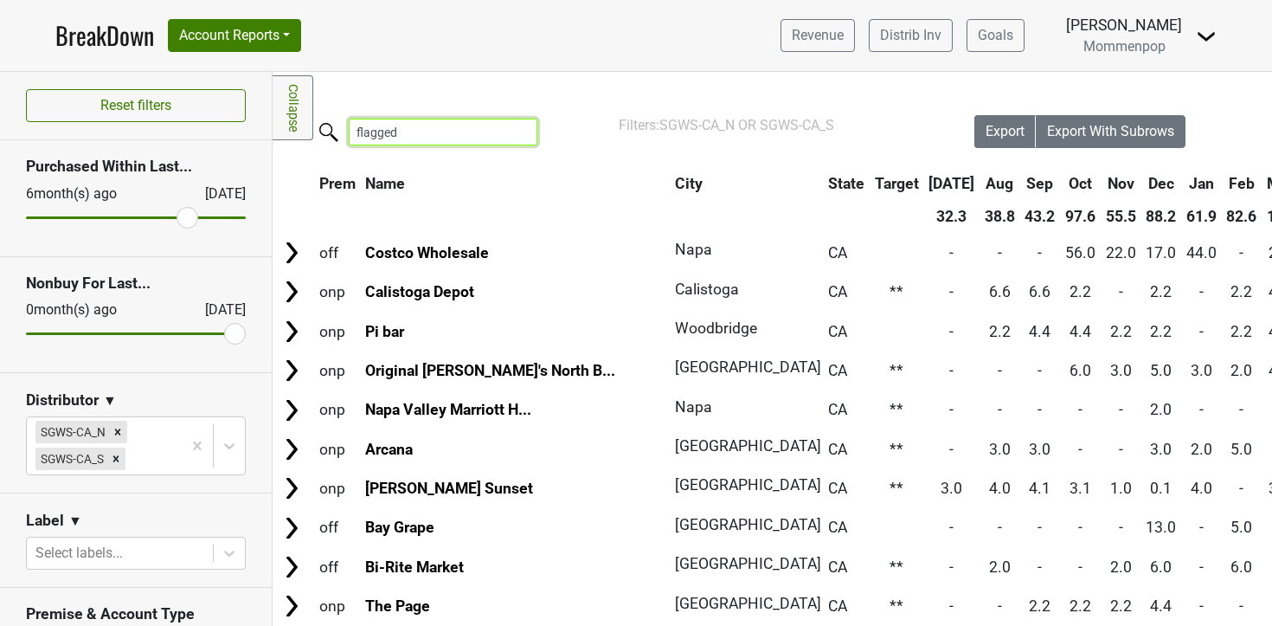
click at [372, 131] on input "flagged" at bounding box center [443, 132] width 189 height 27
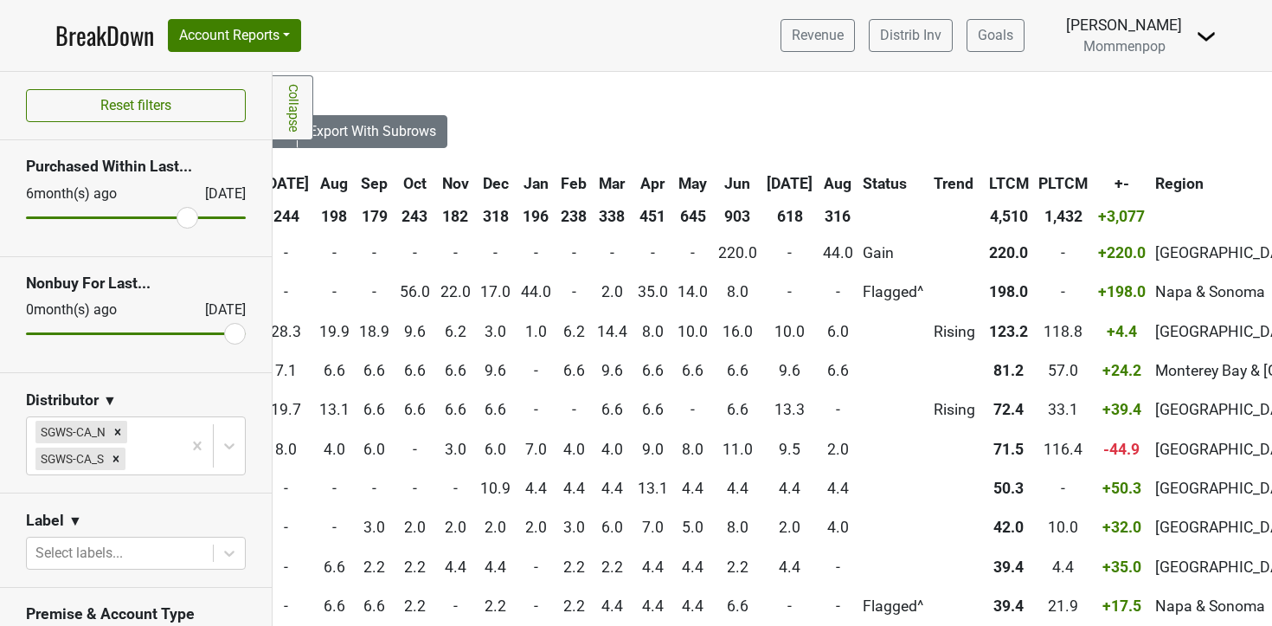
scroll to position [0, 753]
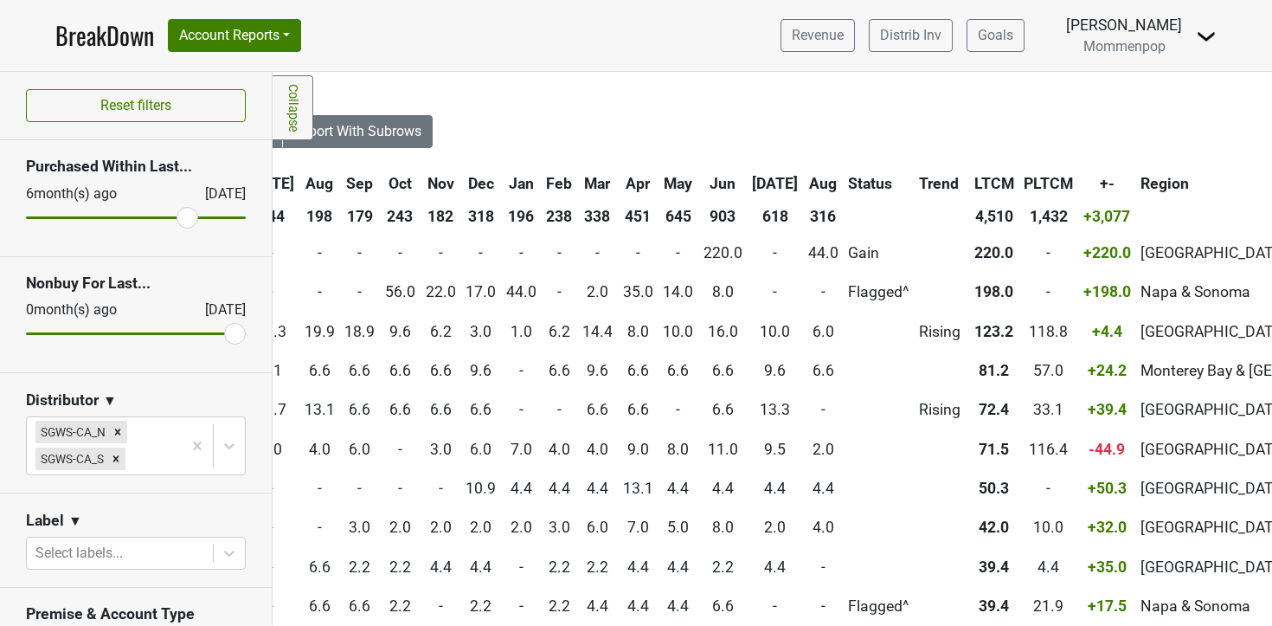
click at [699, 183] on th "Jun" at bounding box center [723, 183] width 48 height 31
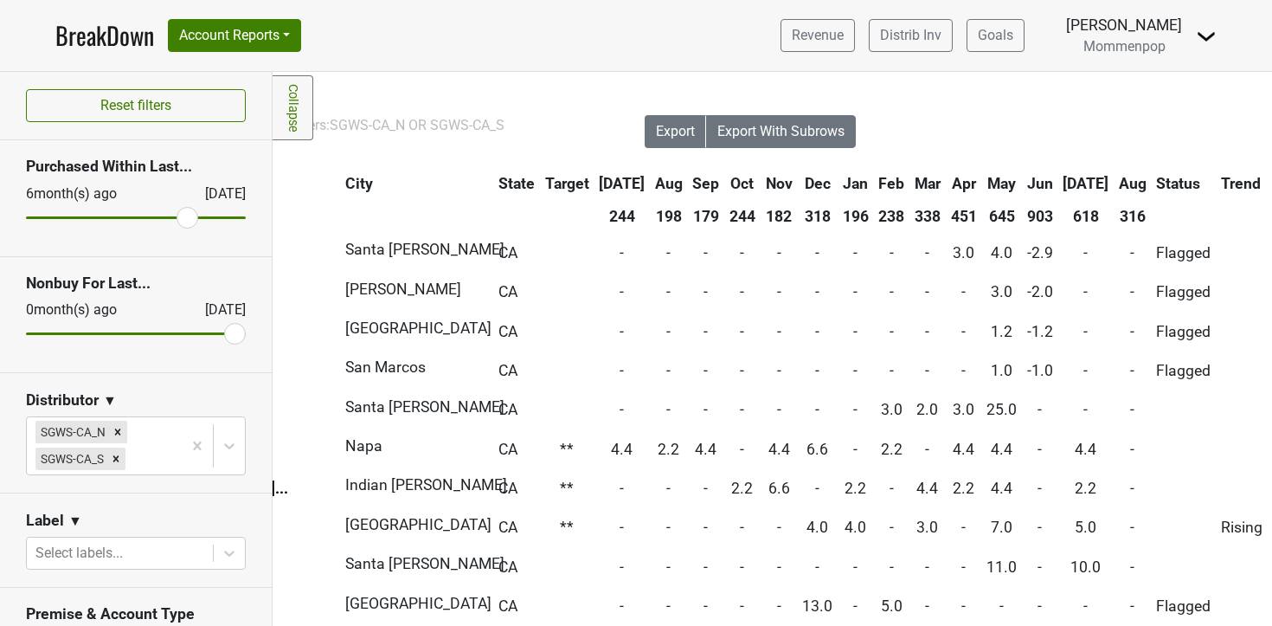
scroll to position [0, 0]
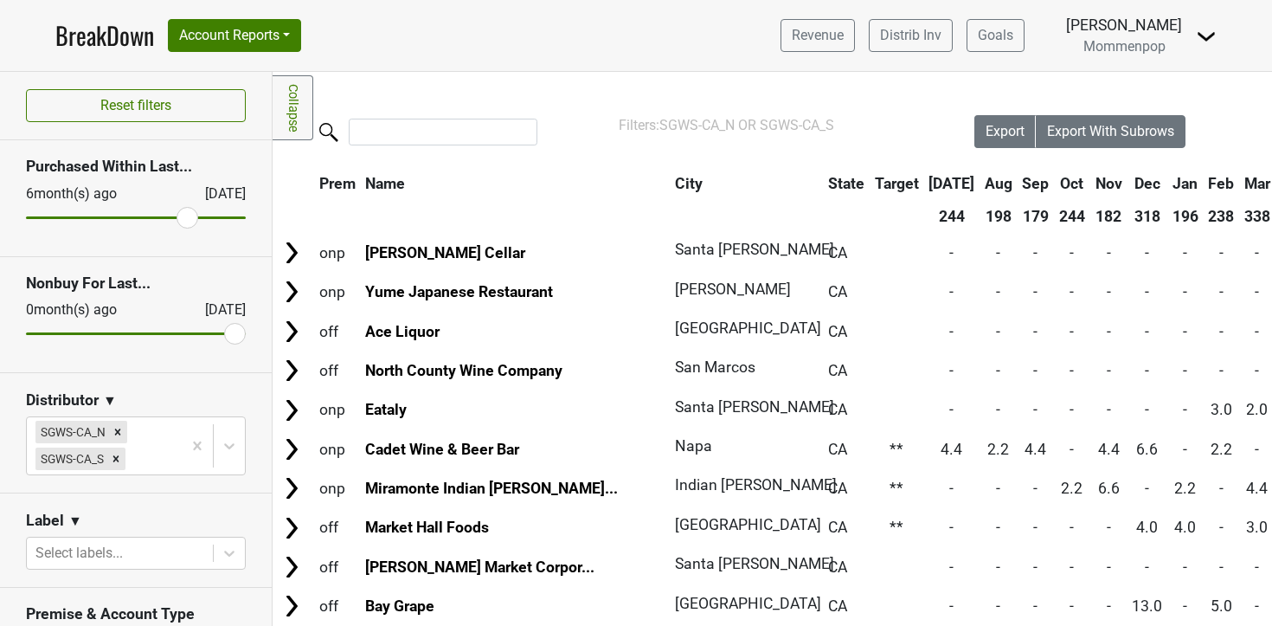
click at [114, 37] on link "BreakDown" at bounding box center [104, 35] width 99 height 36
